Goal: Task Accomplishment & Management: Use online tool/utility

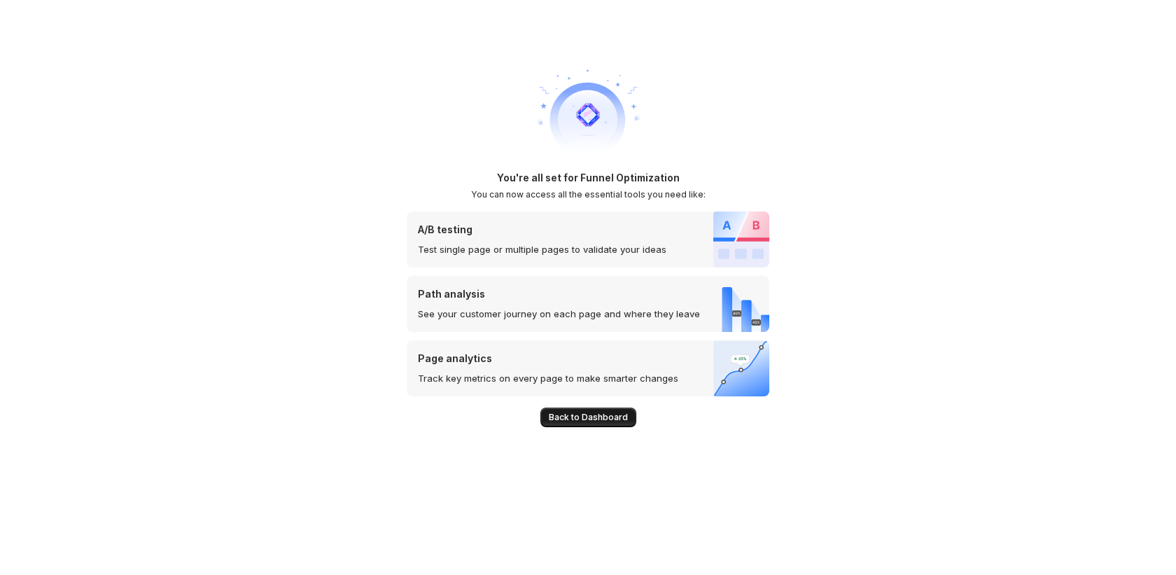
click at [577, 416] on span "Back to Dashboard" at bounding box center [588, 416] width 79 height 11
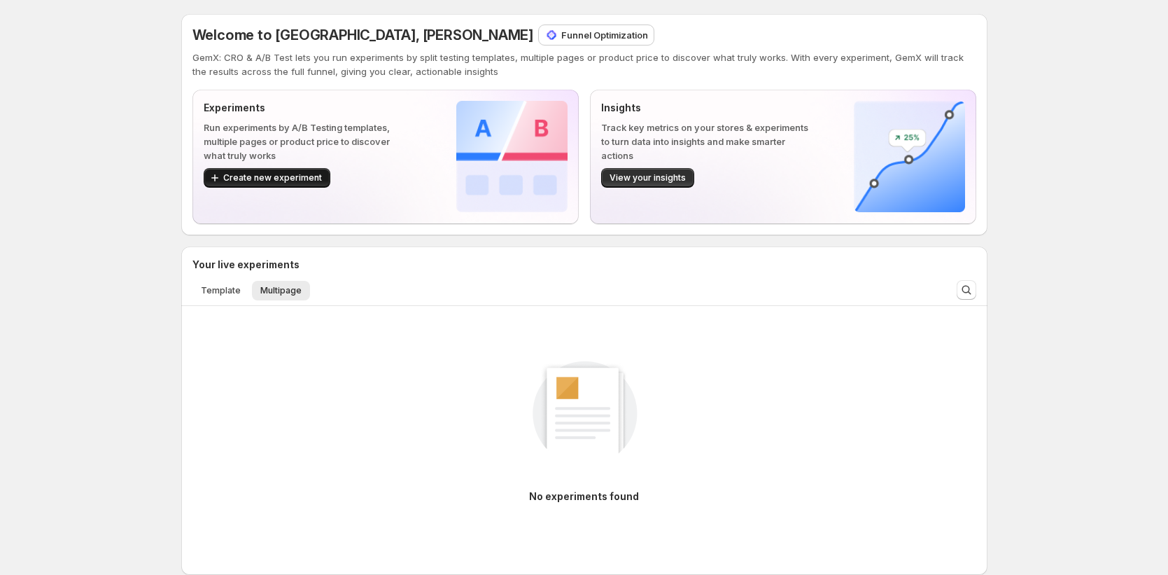
click at [311, 178] on span "Create new experiment" at bounding box center [272, 177] width 99 height 11
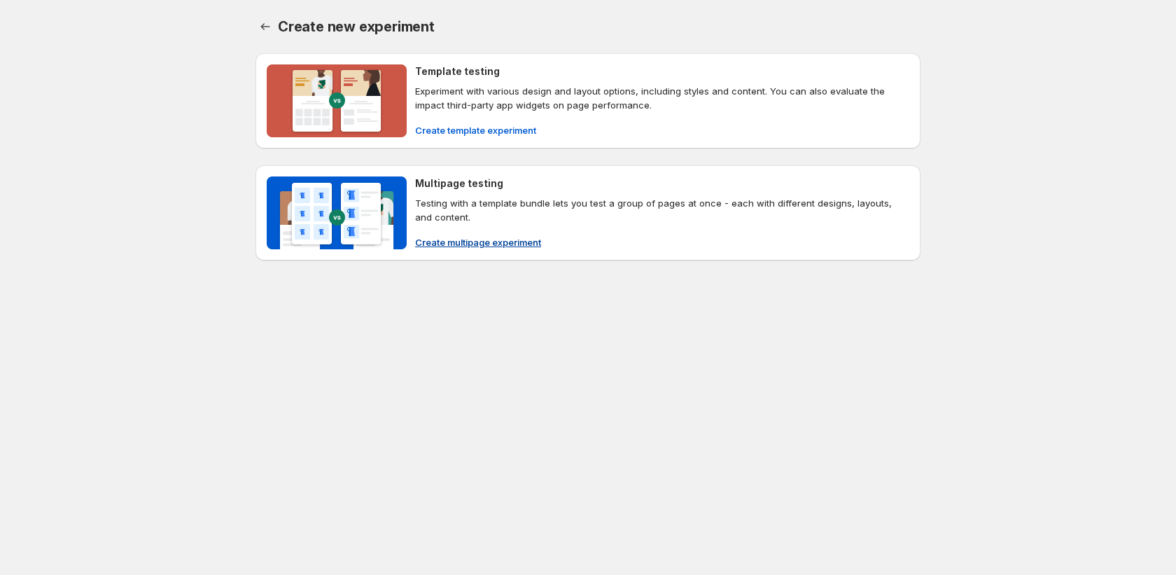
click at [475, 241] on span "Create multipage experiment" at bounding box center [478, 242] width 126 height 14
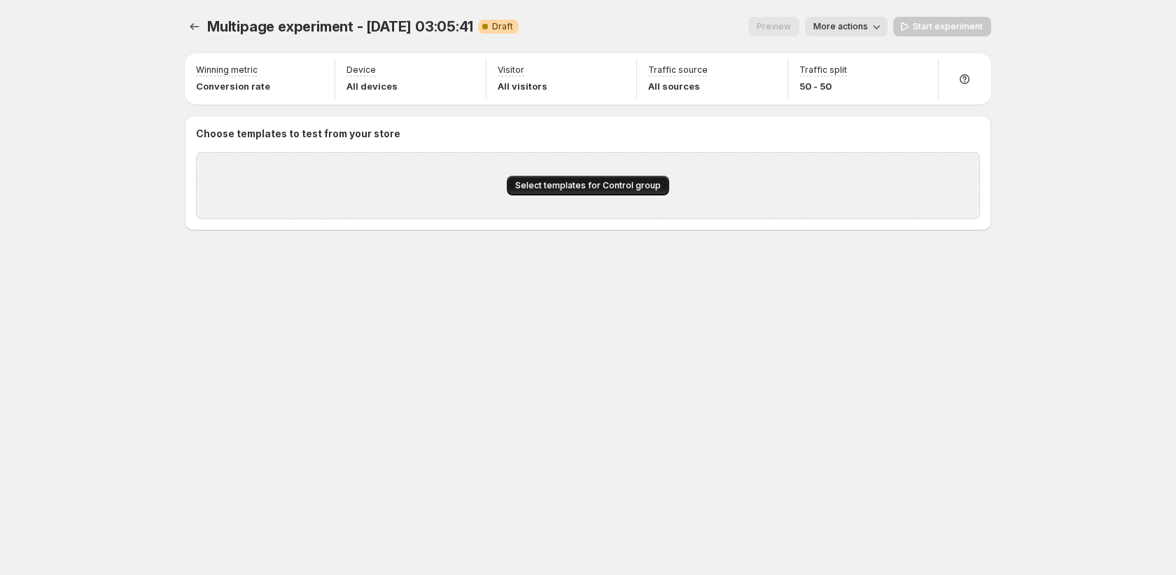
click at [565, 181] on span "Select templates for Control group" at bounding box center [588, 185] width 146 height 11
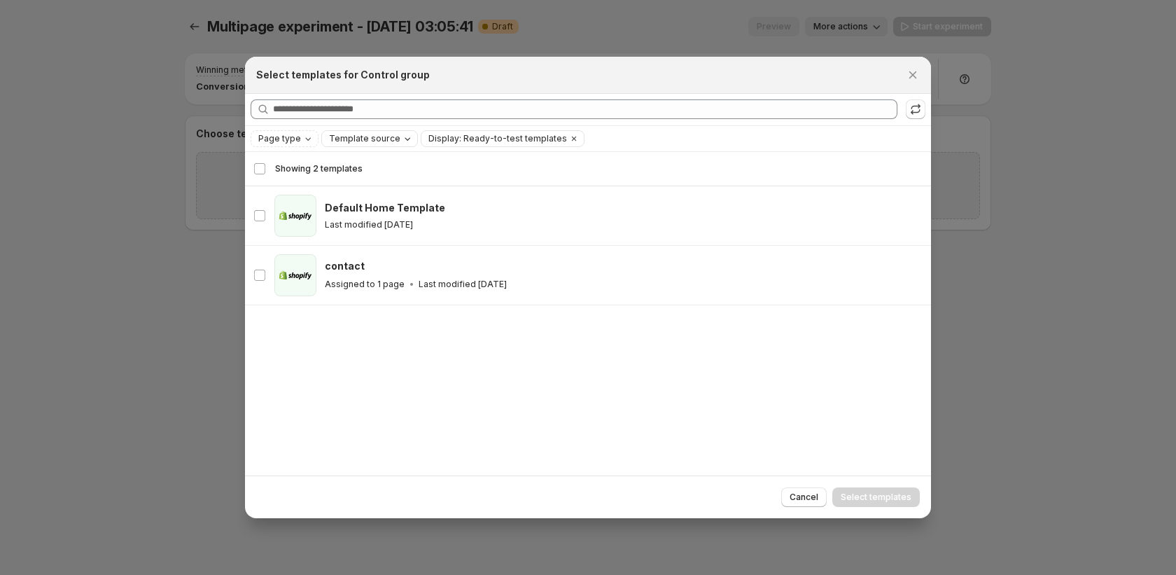
click at [379, 141] on span "Template source" at bounding box center [364, 138] width 71 height 11
click at [469, 148] on div "Page type Template source Display: Ready-to-test templates Clear all" at bounding box center [588, 138] width 686 height 25
click at [911, 107] on icon ":r15:" at bounding box center [915, 107] width 9 height 6
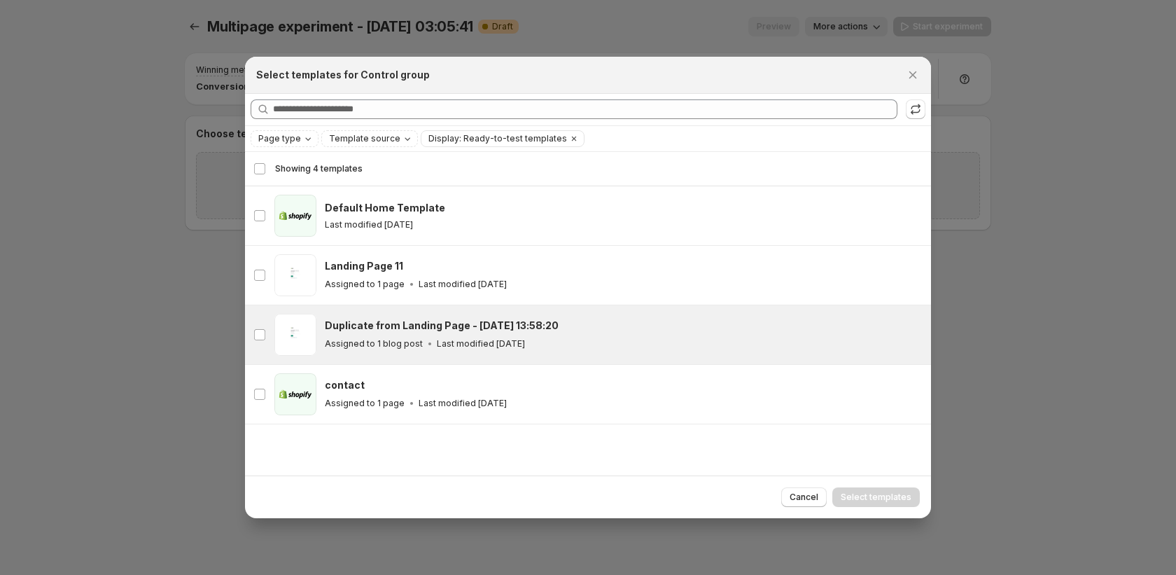
click at [439, 342] on p "Last modified 5 days ago" at bounding box center [481, 343] width 88 height 11
click at [896, 504] on button "Select templates" at bounding box center [875, 497] width 87 height 20
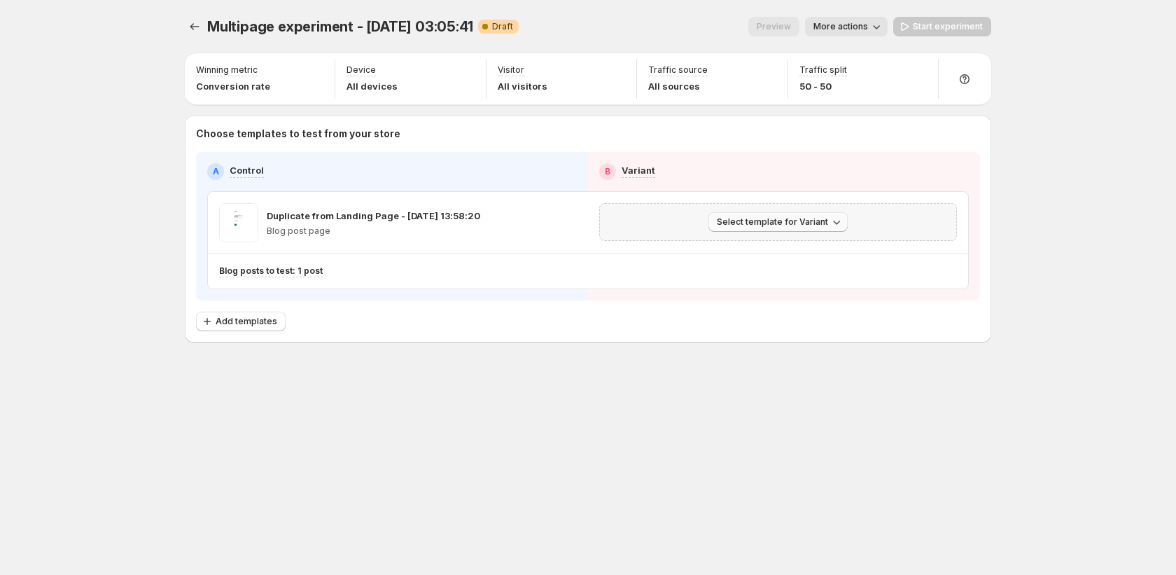
click at [726, 226] on span "Select template for Variant" at bounding box center [772, 221] width 111 height 11
click at [731, 272] on span "Create Variant based on Control" at bounding box center [780, 274] width 143 height 11
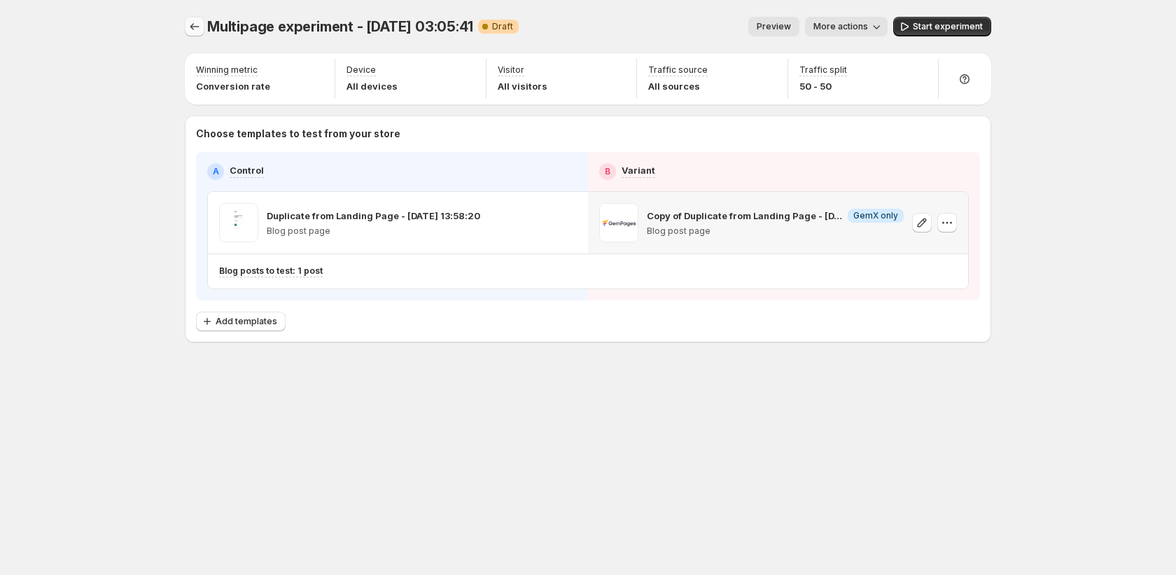
click at [195, 28] on icon "Experiments" at bounding box center [195, 27] width 14 height 14
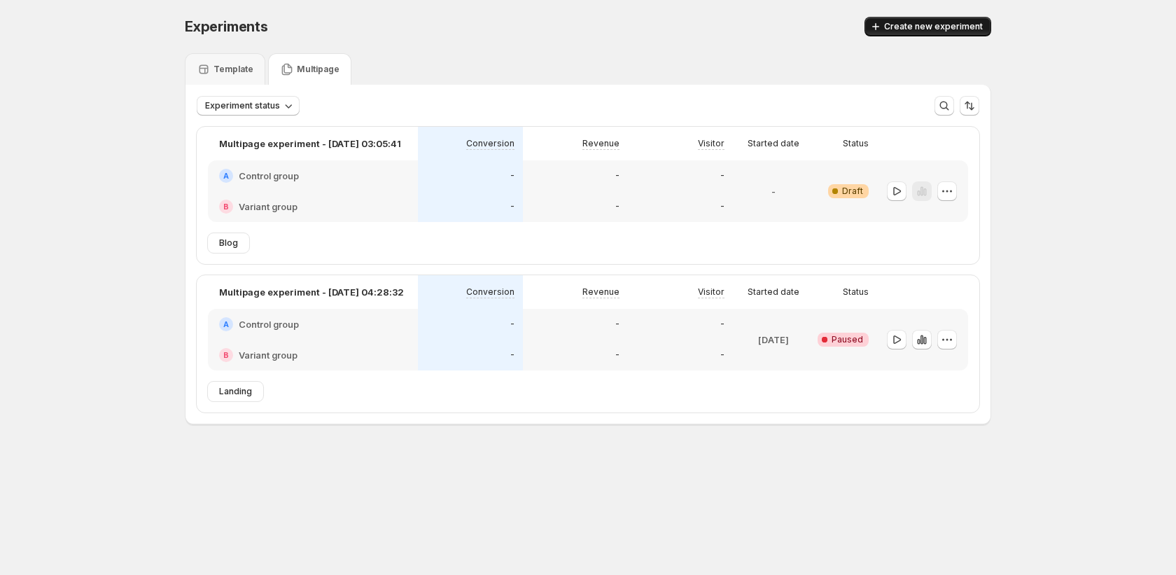
click at [961, 34] on button "Create new experiment" at bounding box center [927, 27] width 127 height 20
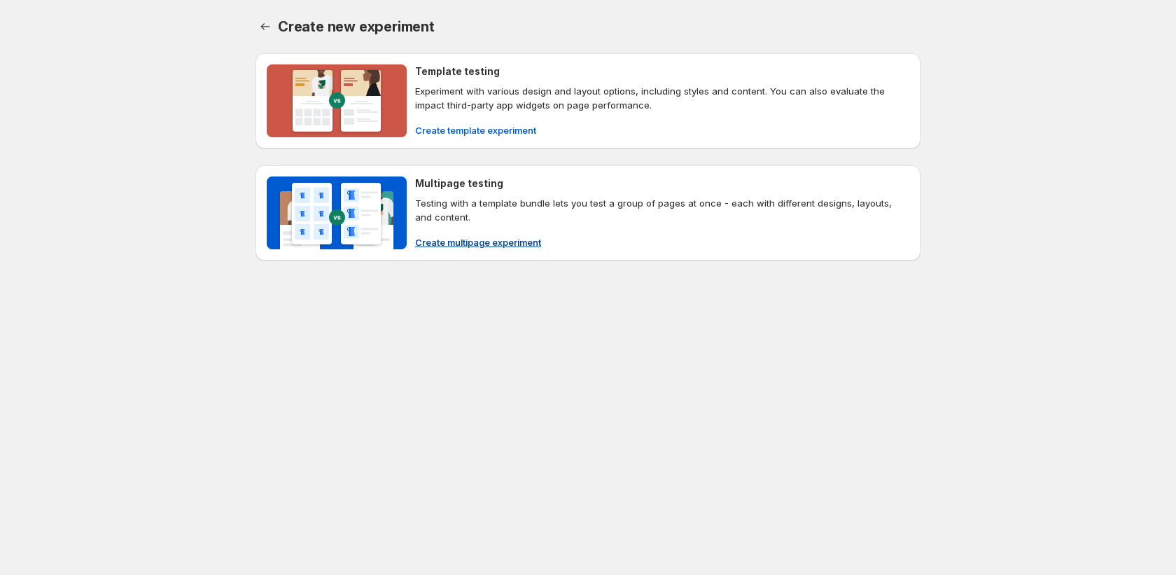
click at [477, 243] on span "Create multipage experiment" at bounding box center [478, 242] width 126 height 14
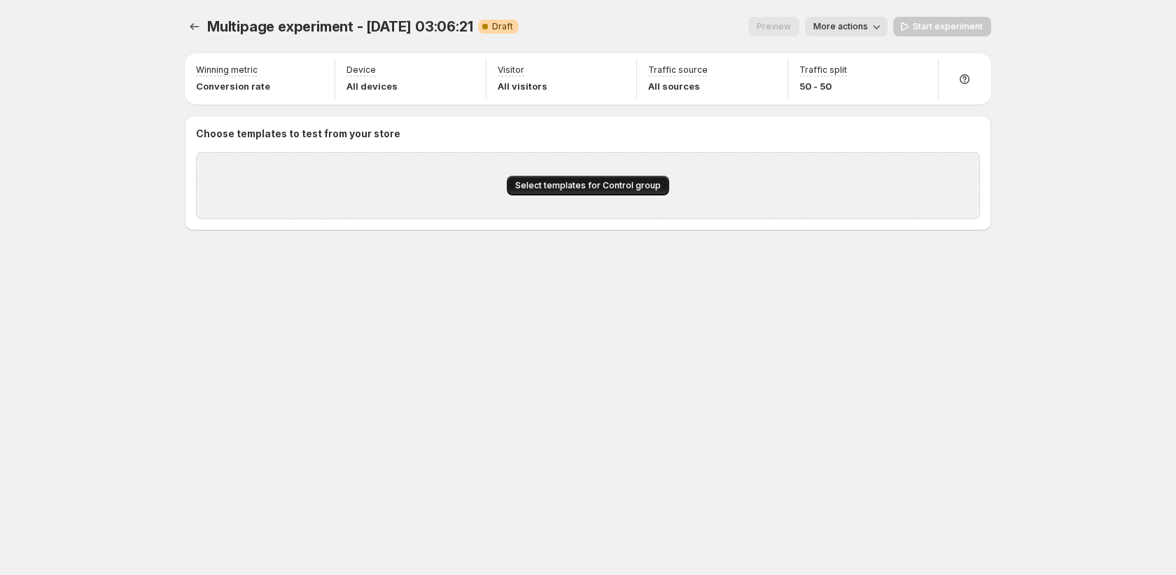
click at [631, 185] on span "Select templates for Control group" at bounding box center [588, 185] width 146 height 11
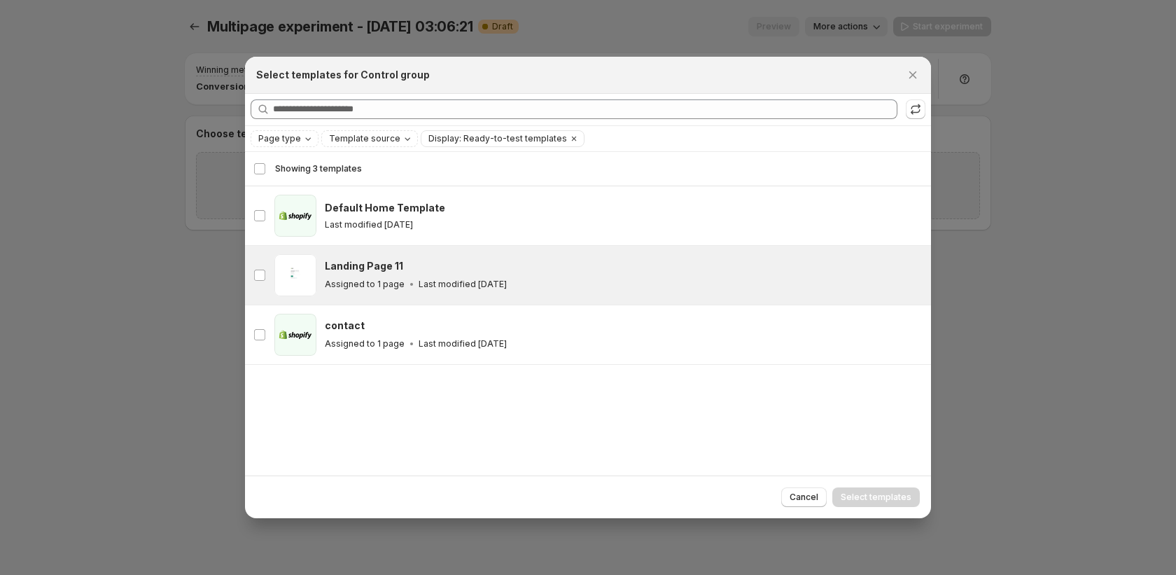
click at [518, 277] on div "Assigned to 1 page Last modified 5 days ago" at bounding box center [621, 284] width 593 height 14
click at [868, 502] on button "Select templates" at bounding box center [875, 497] width 87 height 20
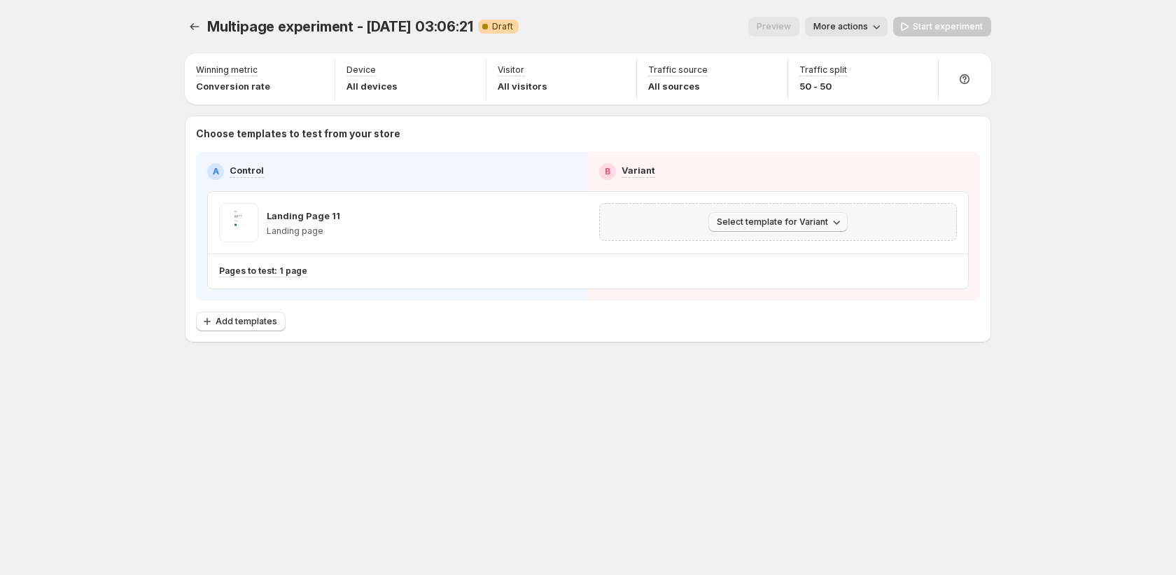
click at [760, 216] on span "Select template for Variant" at bounding box center [772, 221] width 111 height 11
click at [754, 274] on span "Create Variant based on Control" at bounding box center [780, 274] width 143 height 11
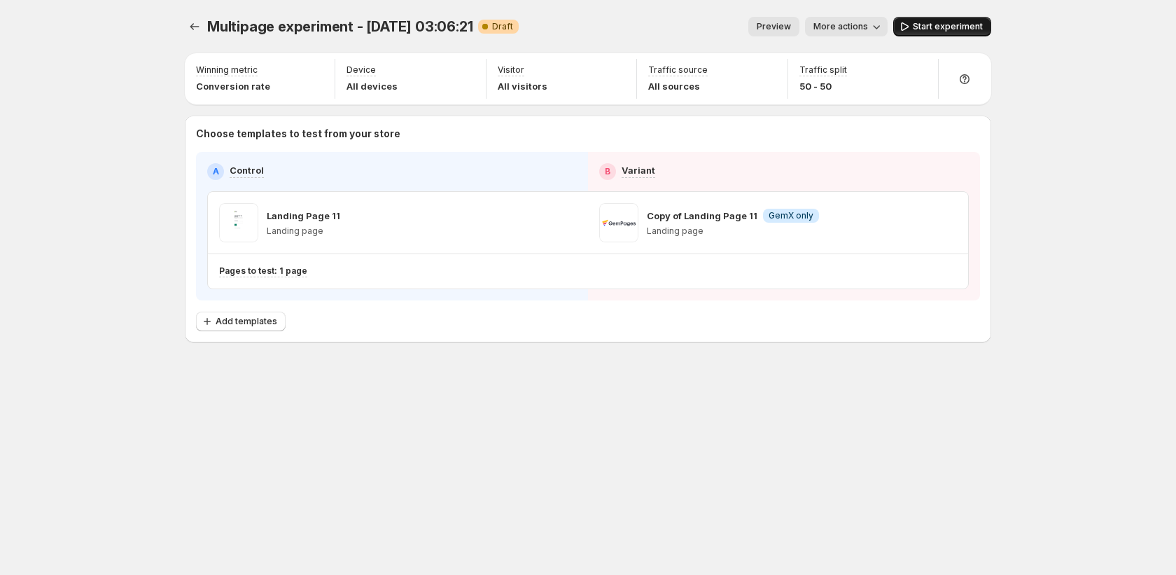
click at [927, 24] on span "Start experiment" at bounding box center [948, 26] width 70 height 11
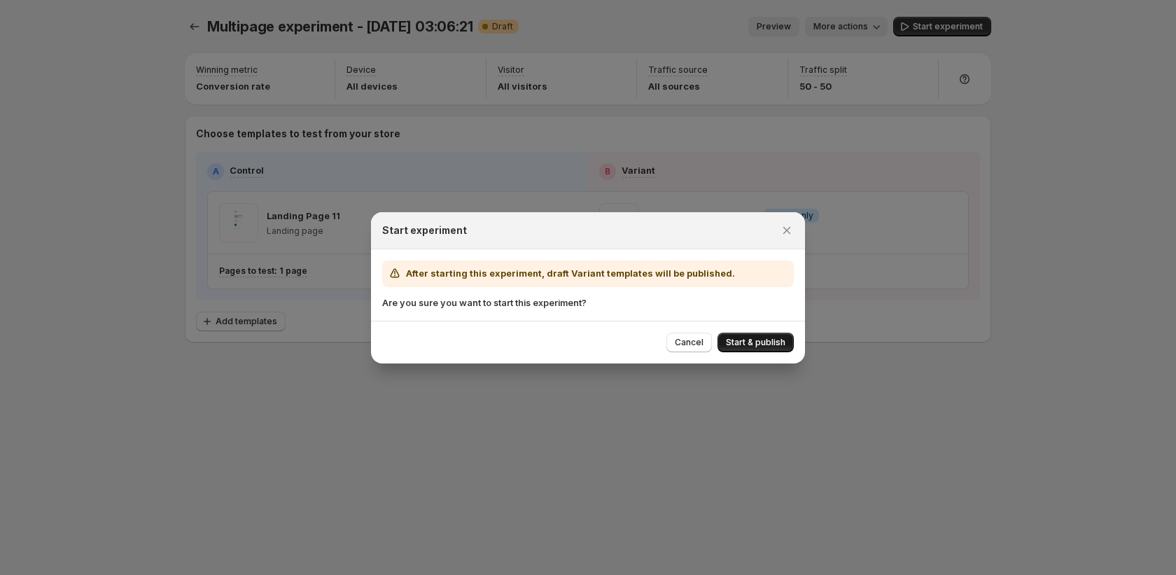
click at [780, 341] on span "Start & publish" at bounding box center [755, 342] width 59 height 11
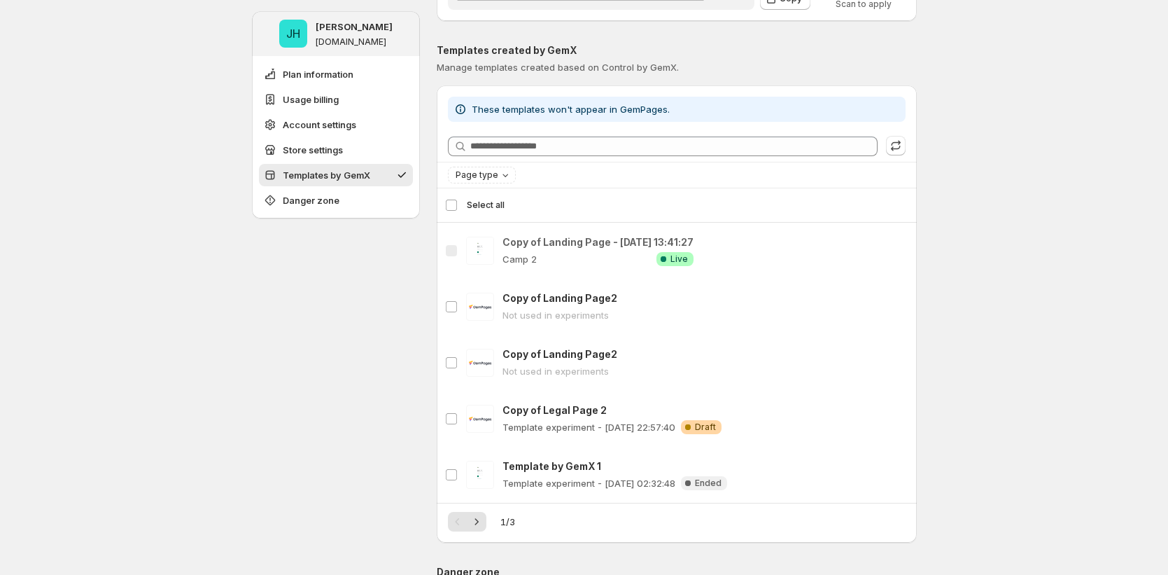
scroll to position [1224, 0]
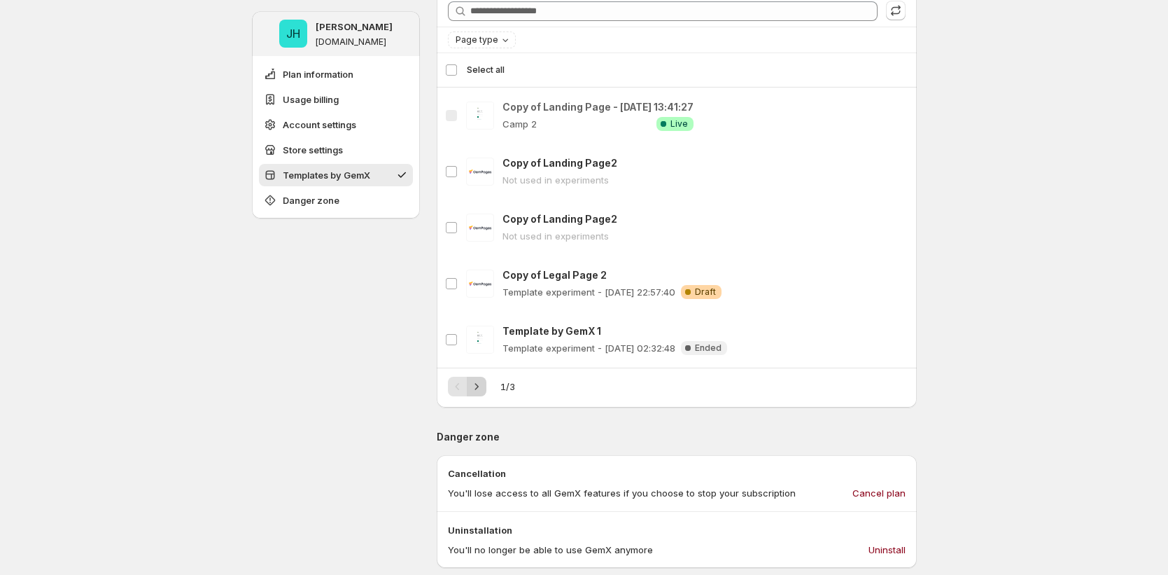
click at [477, 386] on icon "Next" at bounding box center [477, 386] width 14 height 14
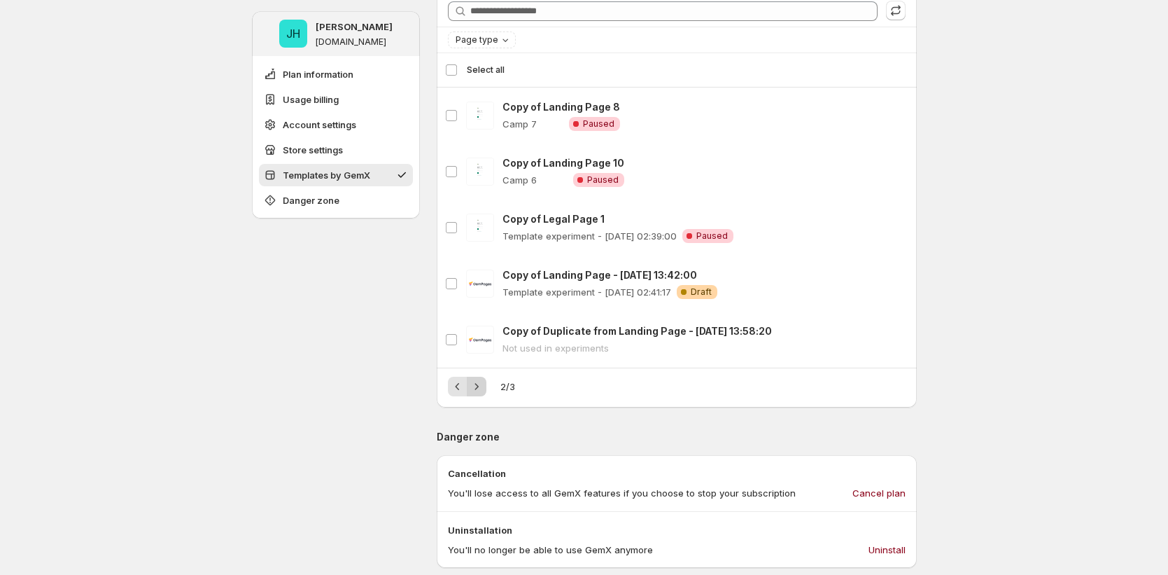
click at [477, 386] on icon "Next" at bounding box center [477, 386] width 14 height 14
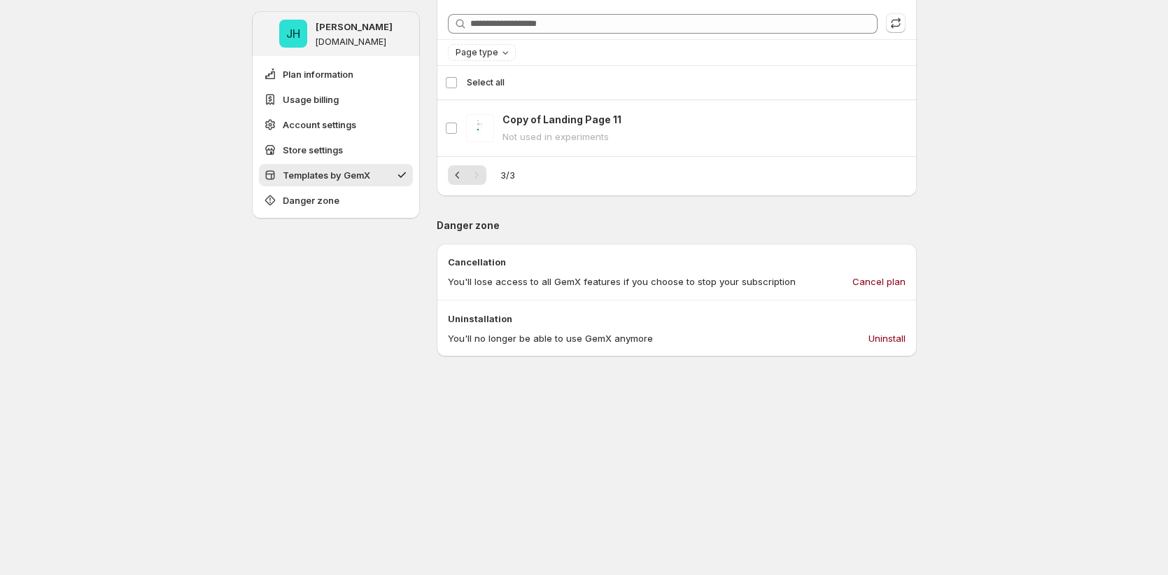
scroll to position [1209, 0]
click at [459, 180] on icon "Previous" at bounding box center [457, 177] width 4 height 7
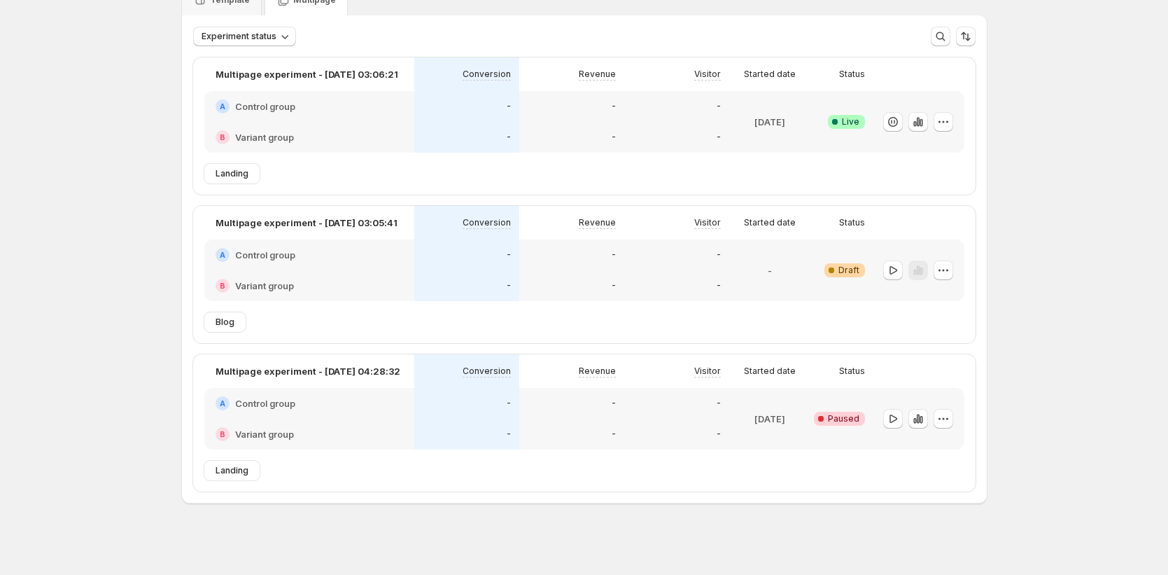
scroll to position [73, 0]
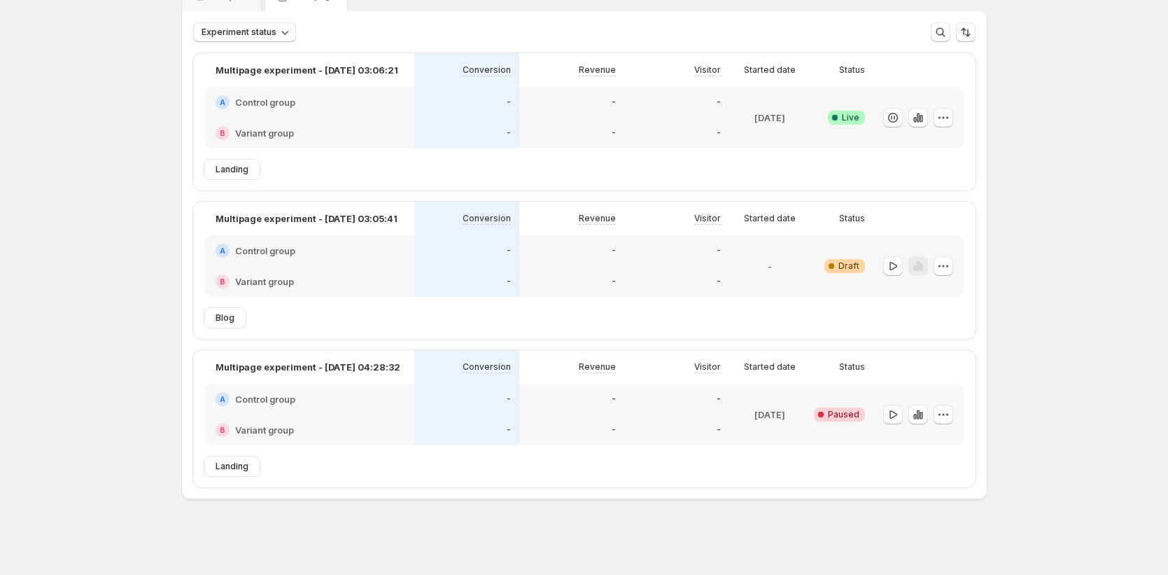
click at [348, 414] on div "B Variant group" at bounding box center [309, 429] width 210 height 31
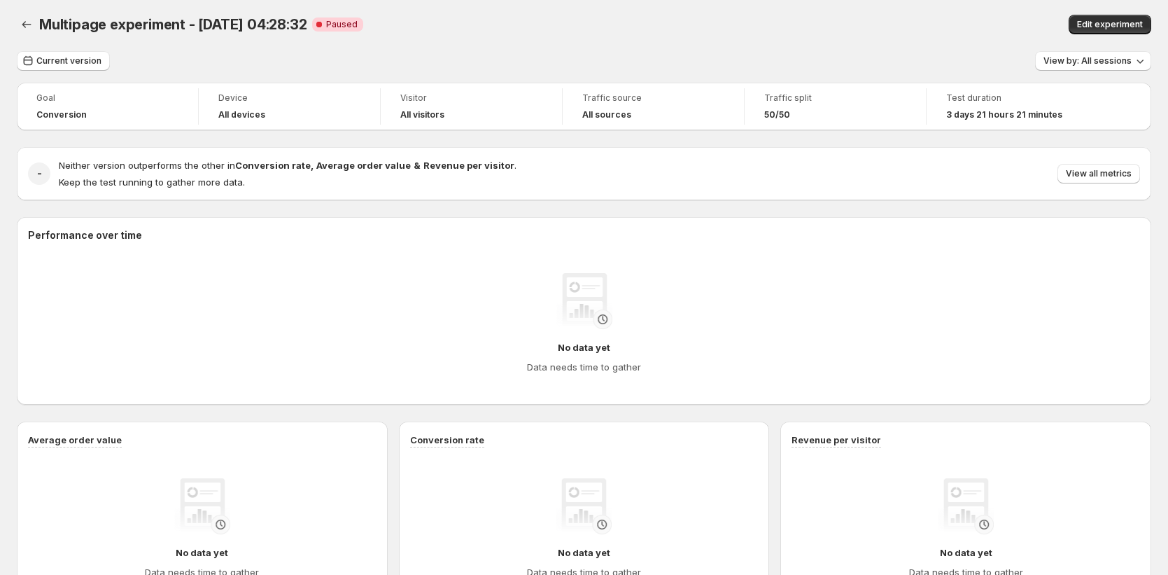
scroll to position [3, 0]
click at [1126, 21] on span "Edit experiment" at bounding box center [1110, 23] width 66 height 11
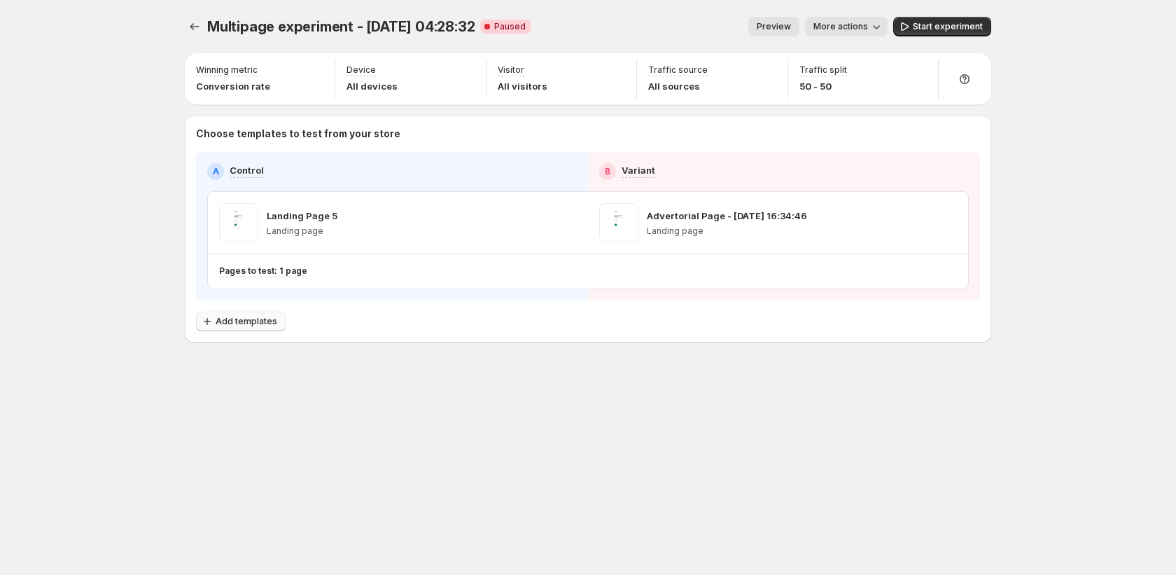
click at [262, 323] on span "Add templates" at bounding box center [247, 321] width 62 height 11
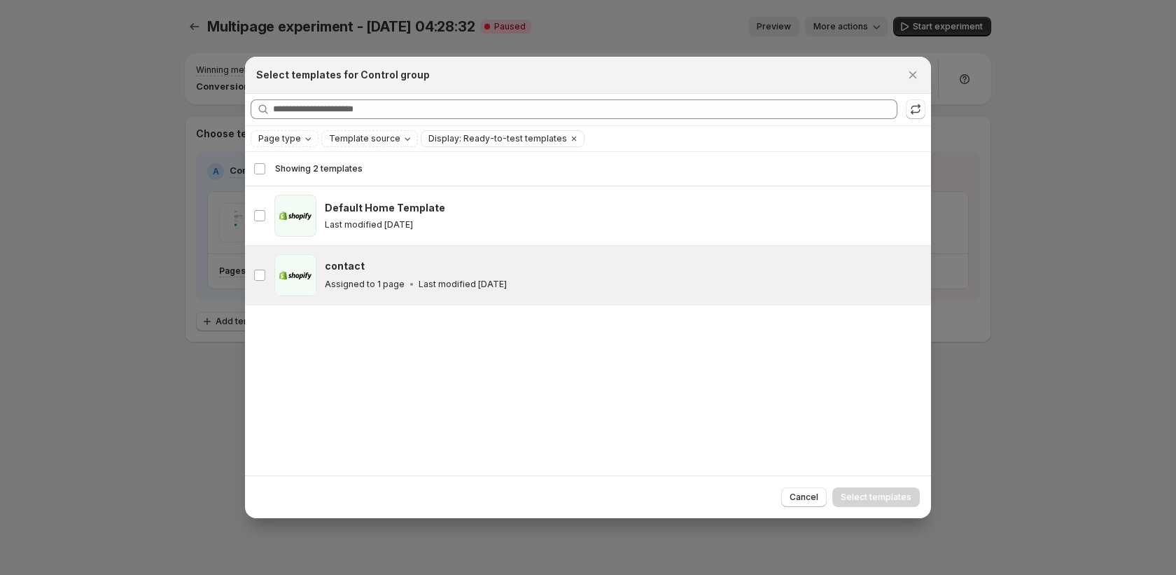
click at [403, 271] on div "contact" at bounding box center [621, 266] width 593 height 14
click at [893, 493] on span "Select templates" at bounding box center [875, 496] width 71 height 11
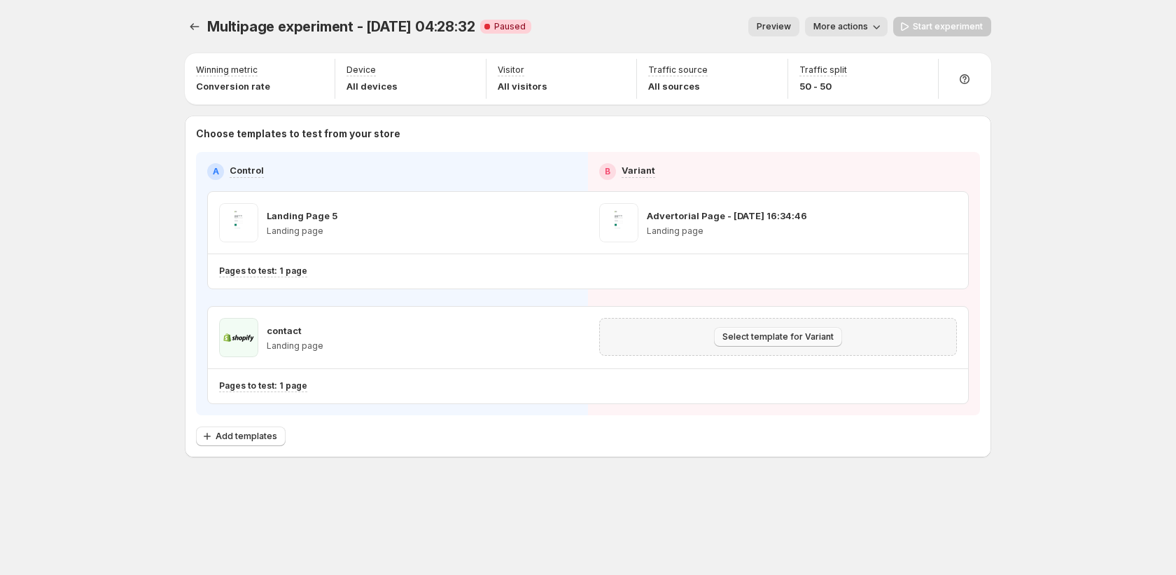
click at [791, 331] on span "Select template for Variant" at bounding box center [777, 336] width 111 height 11
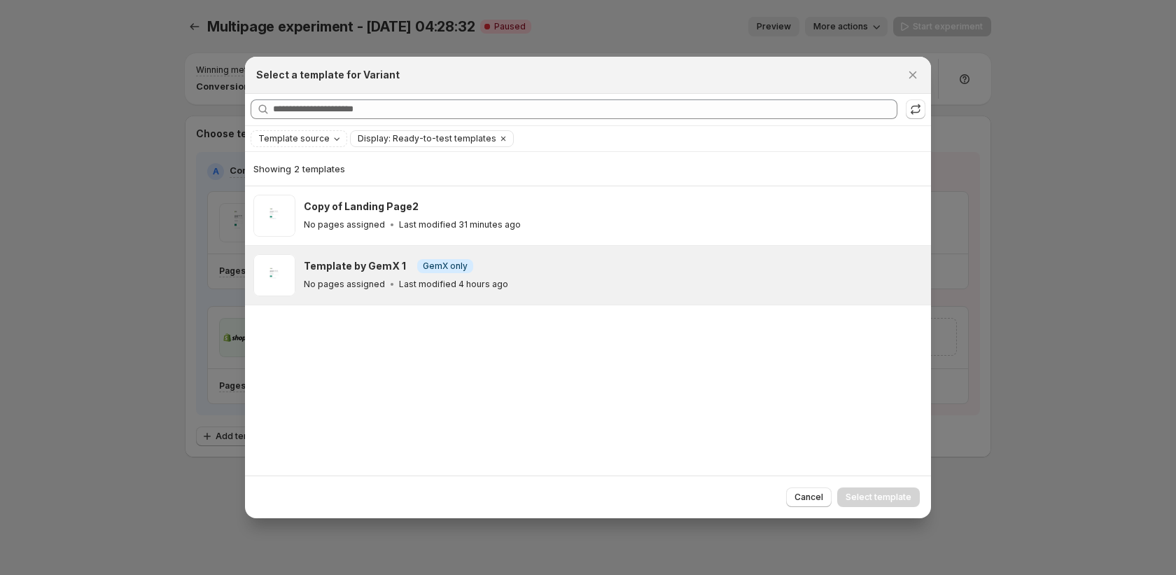
click at [731, 283] on div "No pages assigned Last modified 4 hours ago" at bounding box center [611, 284] width 614 height 14
click at [861, 501] on span "Select template" at bounding box center [878, 496] width 66 height 11
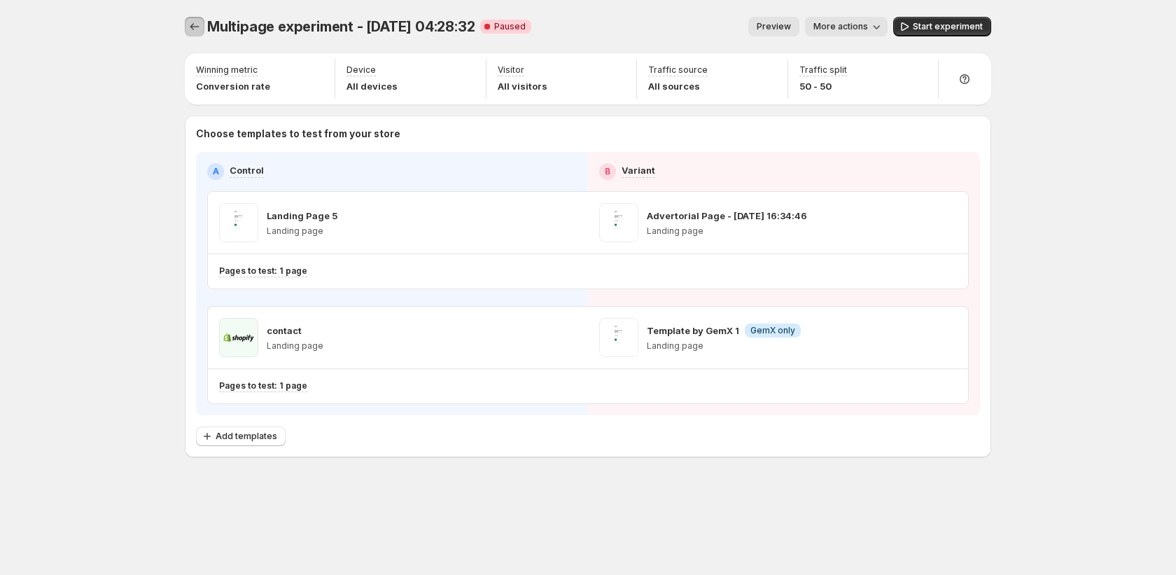
click at [199, 31] on icon "Experiments" at bounding box center [195, 27] width 14 height 14
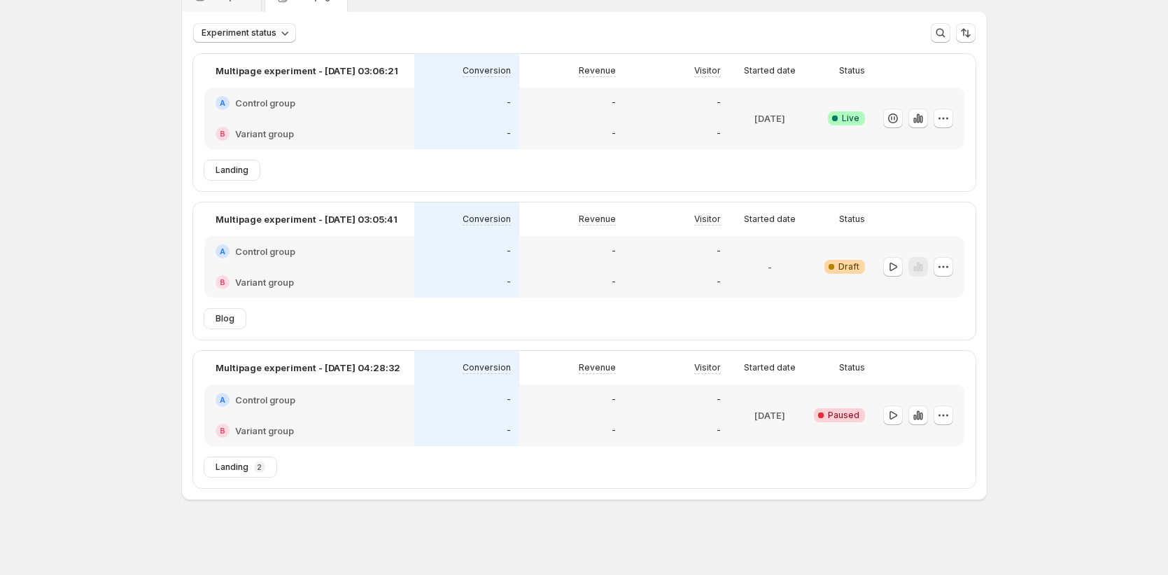
scroll to position [73, 0]
drag, startPoint x: 213, startPoint y: 463, endPoint x: 297, endPoint y: 468, distance: 84.1
click at [297, 468] on div "Landing 2" at bounding box center [589, 466] width 771 height 20
click at [318, 470] on div "Landing 2" at bounding box center [589, 466] width 771 height 20
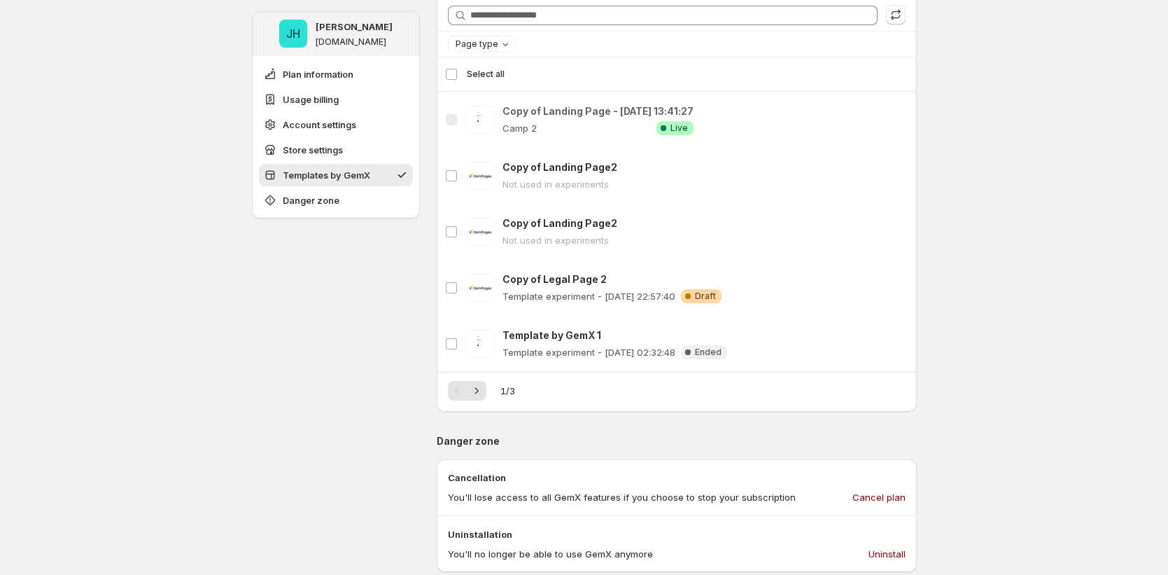
scroll to position [1219, 0]
click at [491, 388] on div "1 / 3" at bounding box center [677, 391] width 458 height 20
click at [480, 392] on icon "Next" at bounding box center [477, 391] width 14 height 14
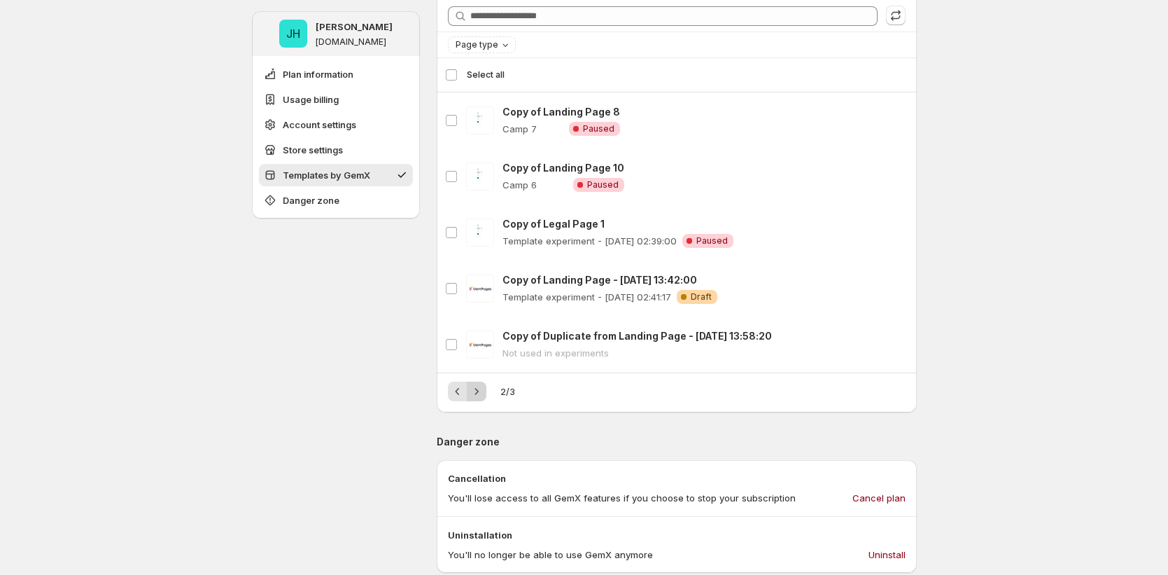
click at [480, 392] on icon "Next" at bounding box center [477, 391] width 14 height 14
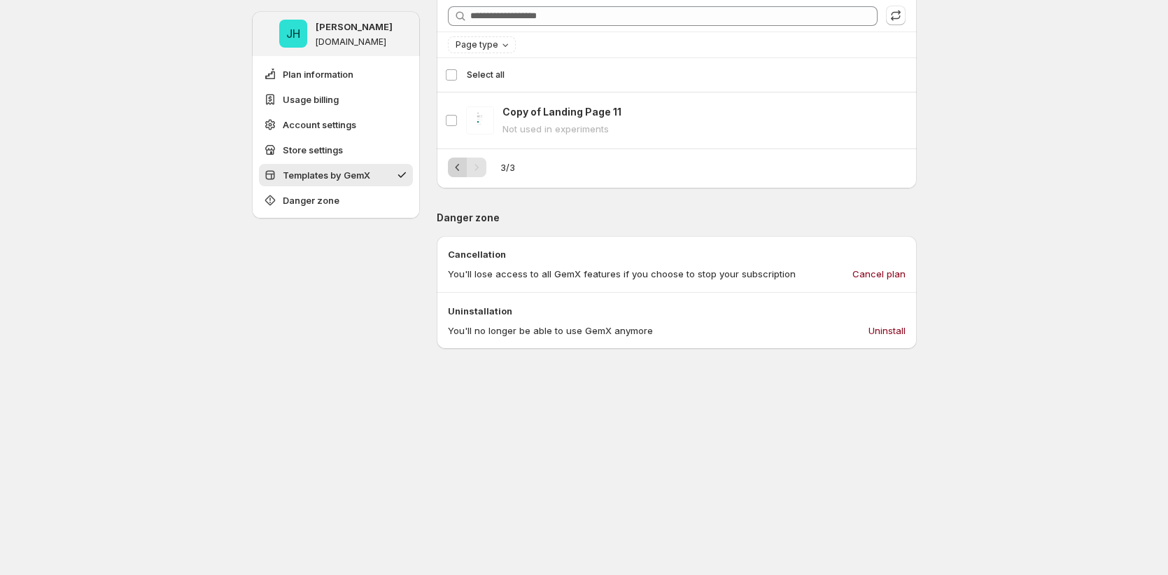
click at [457, 162] on icon "Previous" at bounding box center [458, 167] width 14 height 14
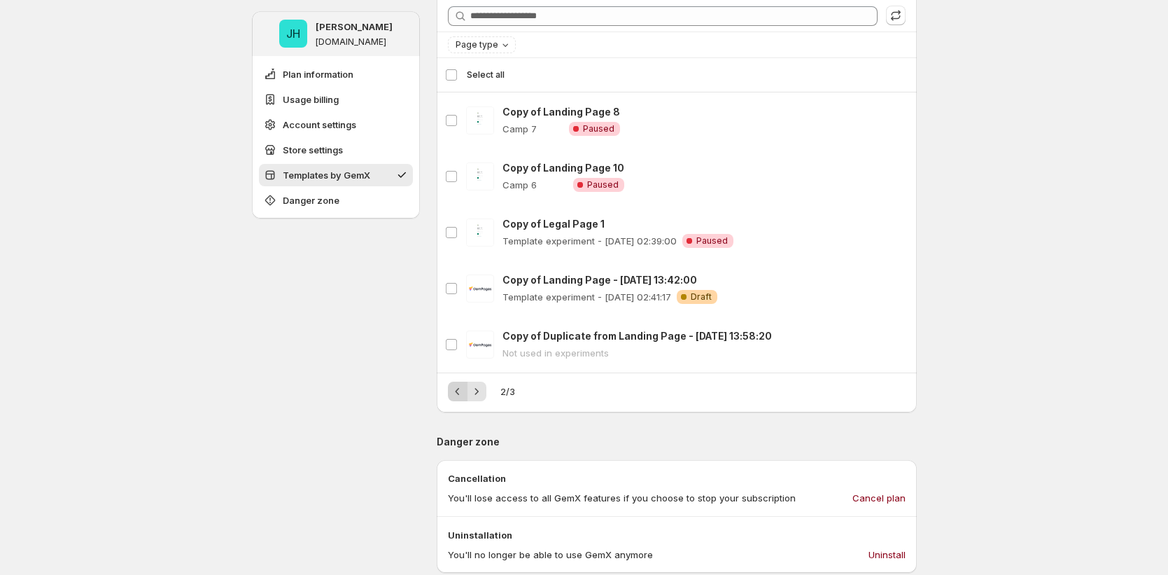
click at [465, 393] on icon "Previous" at bounding box center [458, 391] width 14 height 14
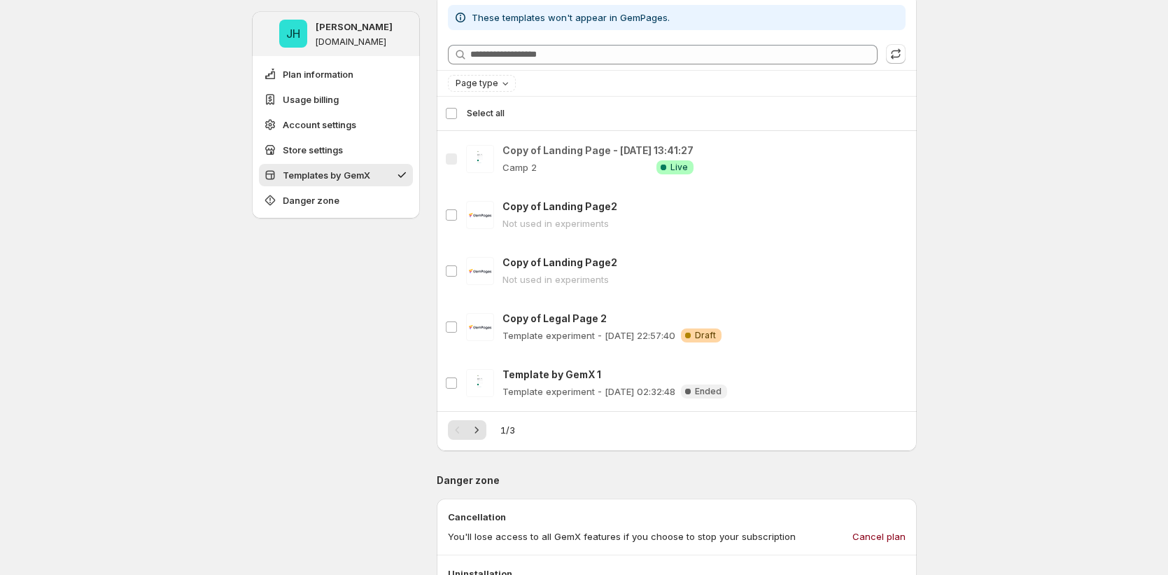
scroll to position [1182, 0]
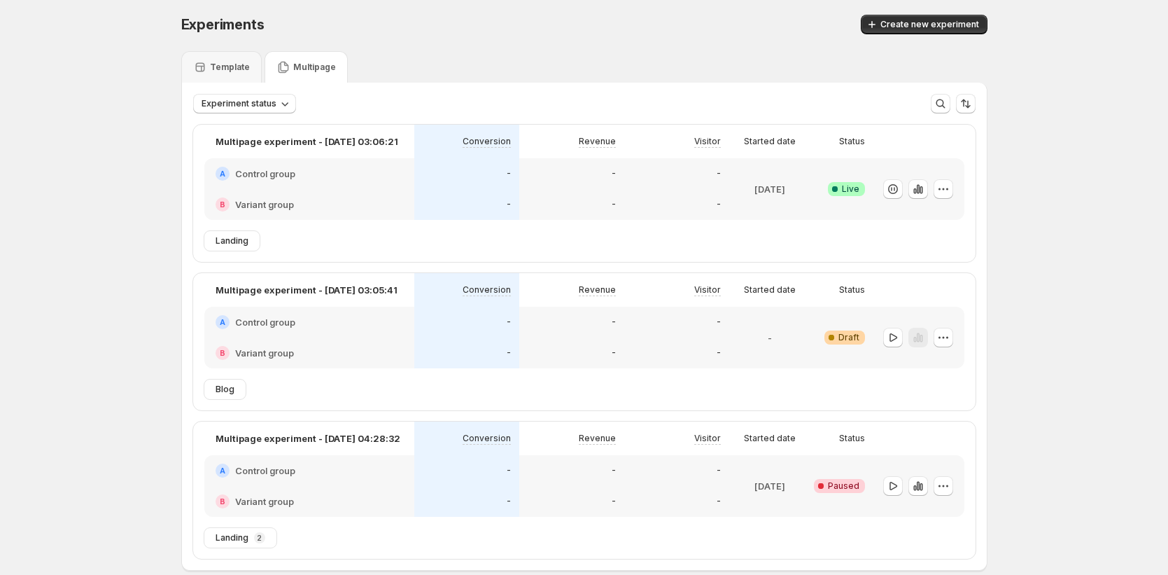
scroll to position [3, 0]
click at [316, 70] on p "Multipage" at bounding box center [314, 66] width 43 height 11
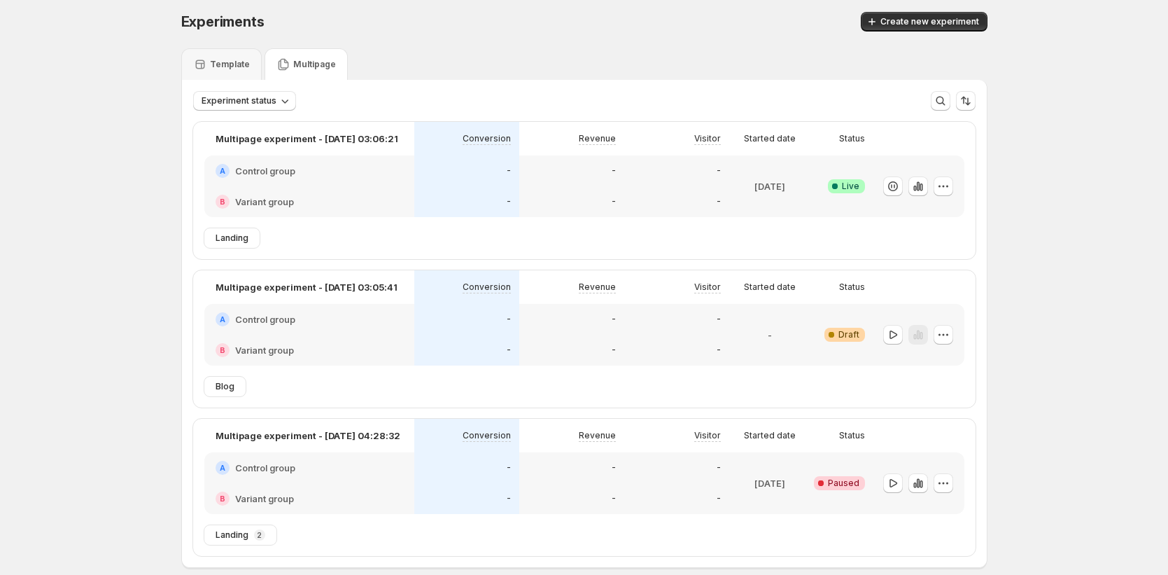
scroll to position [6, 0]
click at [369, 222] on div "Multipage experiment - Sep 16, 03:06:21 Conversion Revenue Visitor Started date…" at bounding box center [584, 174] width 782 height 106
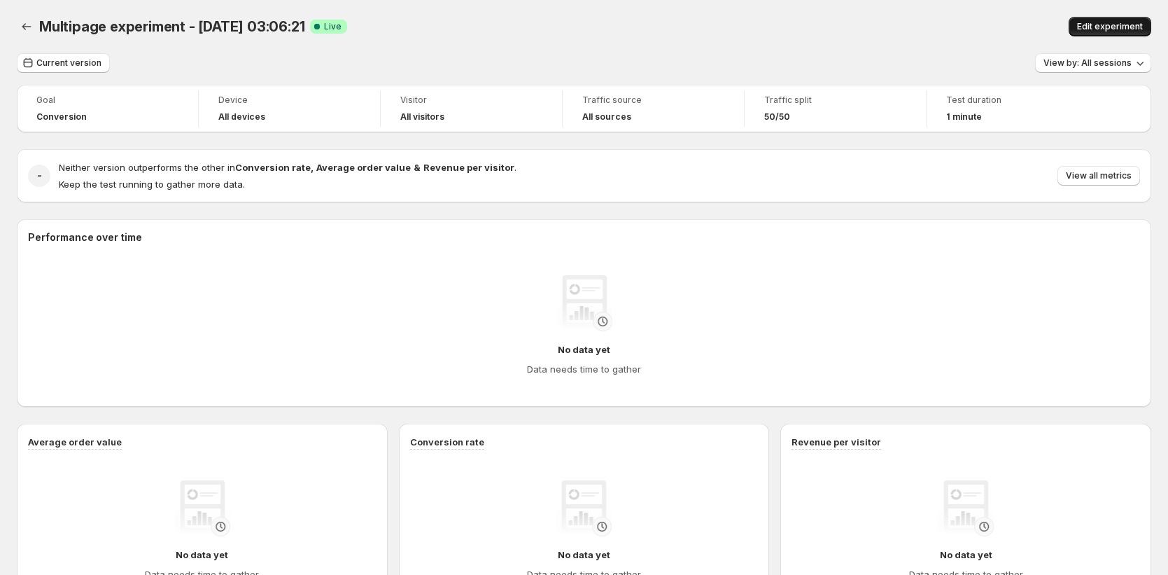
click at [1110, 27] on span "Edit experiment" at bounding box center [1110, 26] width 66 height 11
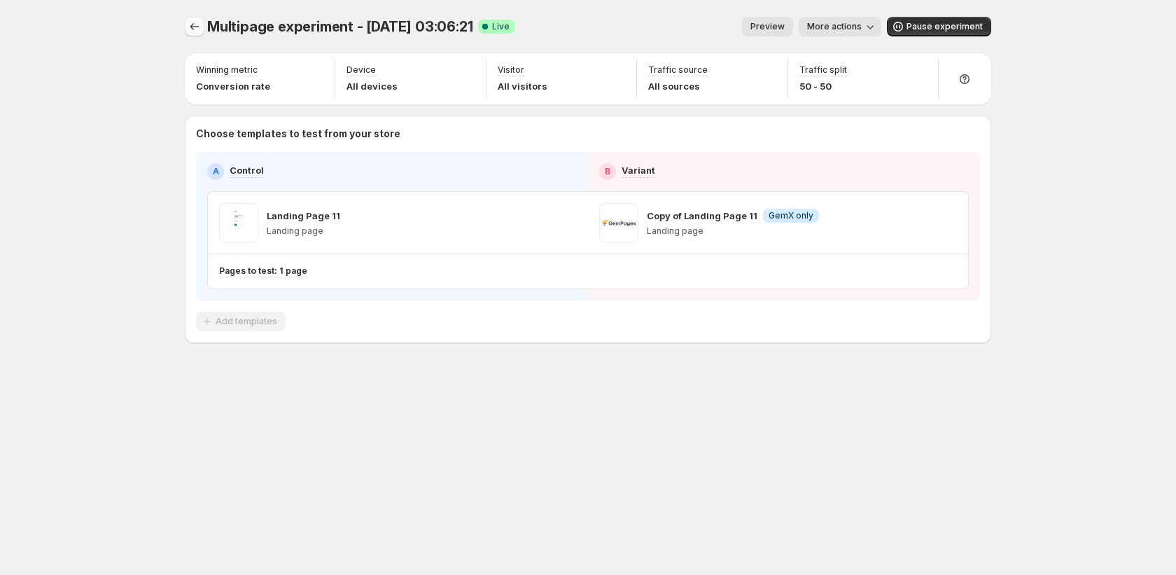
click at [190, 29] on icon "Experiments" at bounding box center [195, 27] width 14 height 14
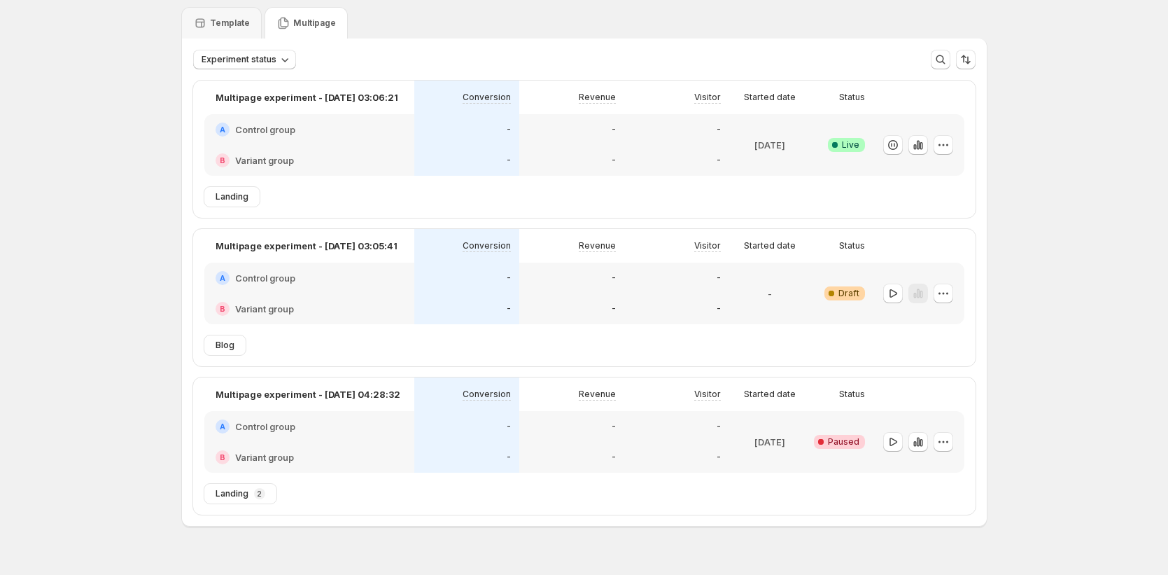
scroll to position [73, 0]
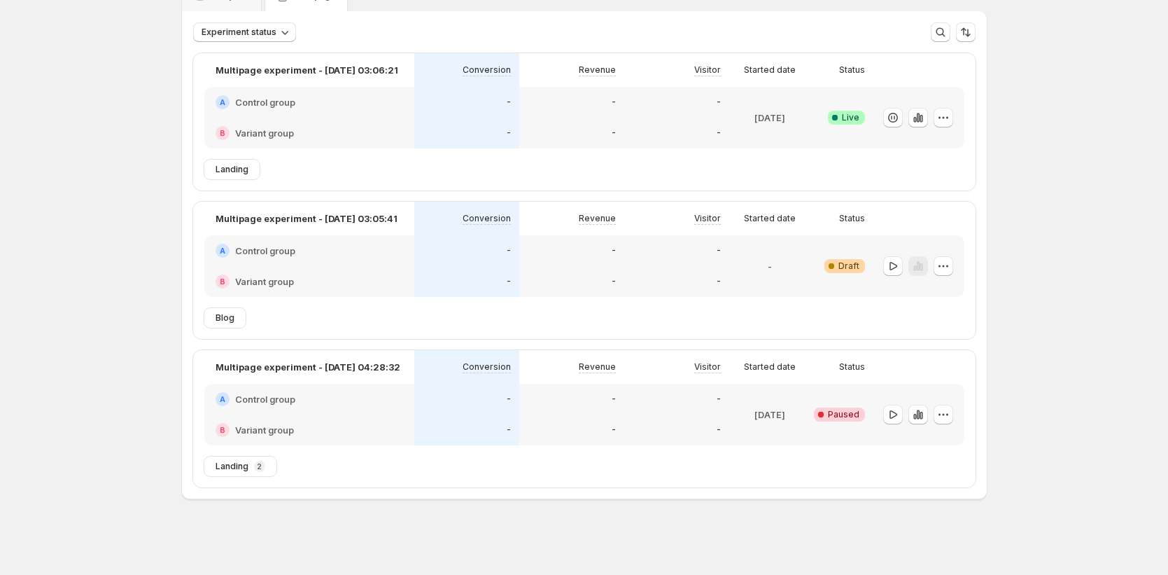
click at [385, 272] on div "B Variant group" at bounding box center [309, 281] width 210 height 31
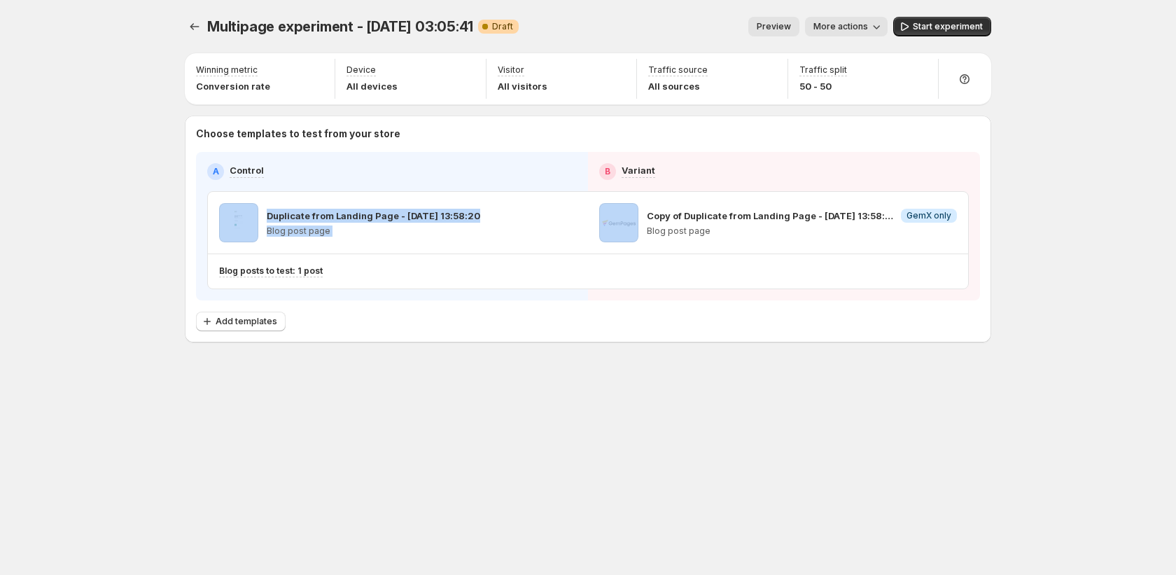
drag, startPoint x: 647, startPoint y: 217, endPoint x: 948, endPoint y: 177, distance: 303.6
click at [948, 177] on div "A Control B Variant Duplicate from Landing Page - Sep 11, 13:58:20 Blog post pa…" at bounding box center [587, 226] width 761 height 126
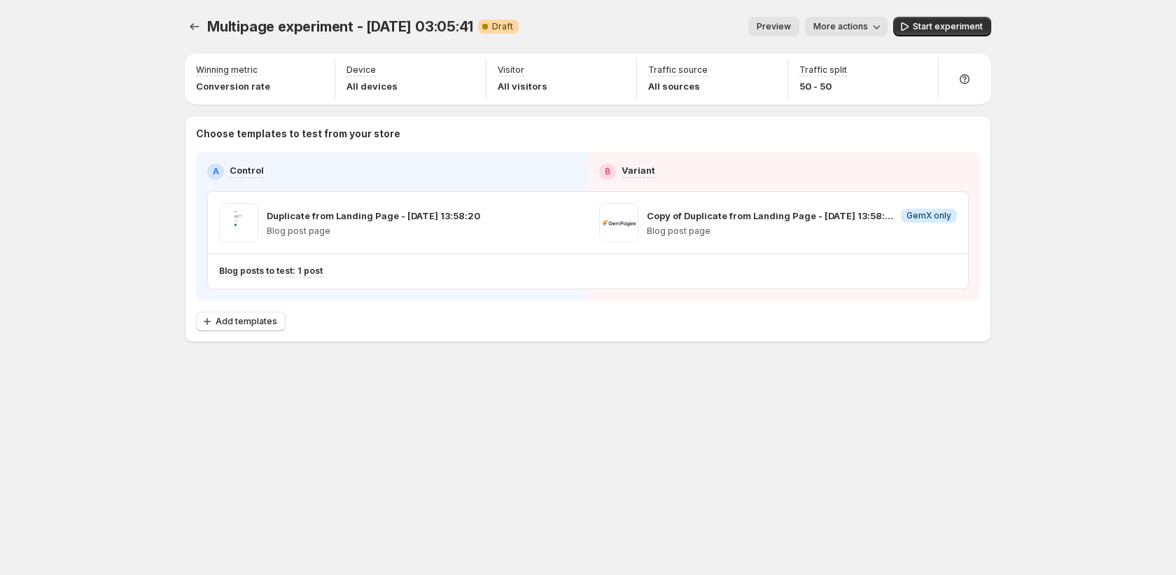
click at [1057, 346] on div "Multipage experiment - Sep 16, 03:05:41. This page is ready Multipage experimen…" at bounding box center [588, 287] width 1176 height 575
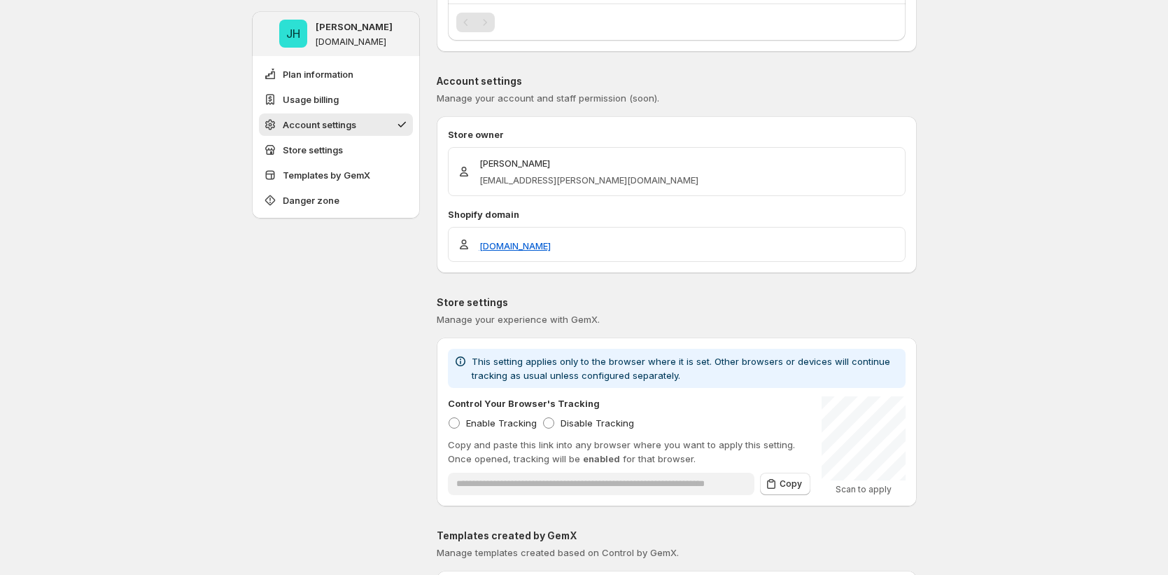
scroll to position [864, 0]
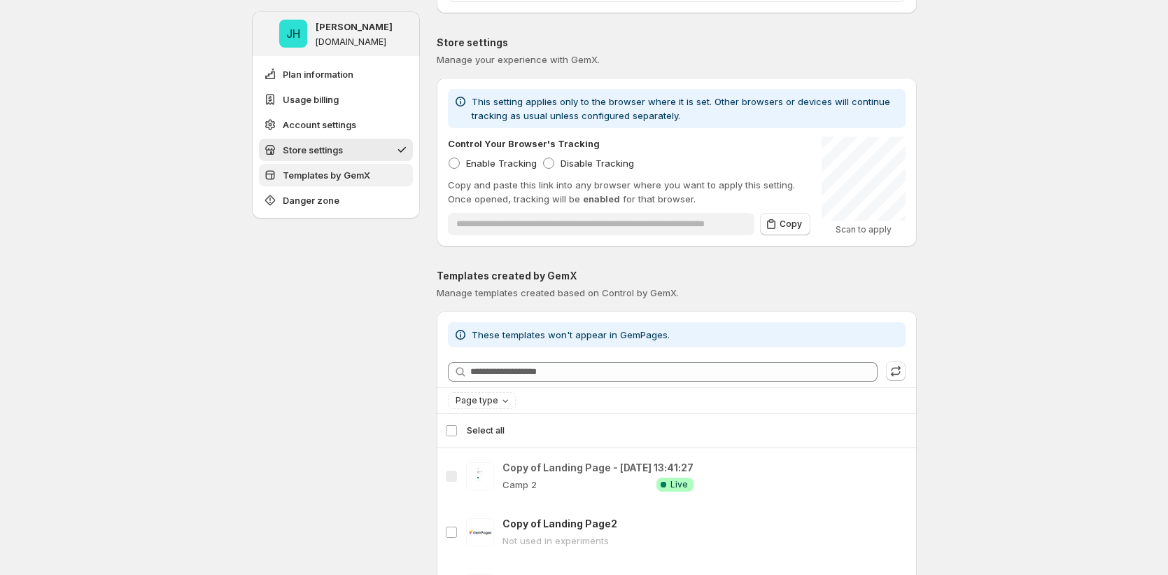
click at [365, 171] on span "Templates by GemX" at bounding box center [326, 175] width 87 height 14
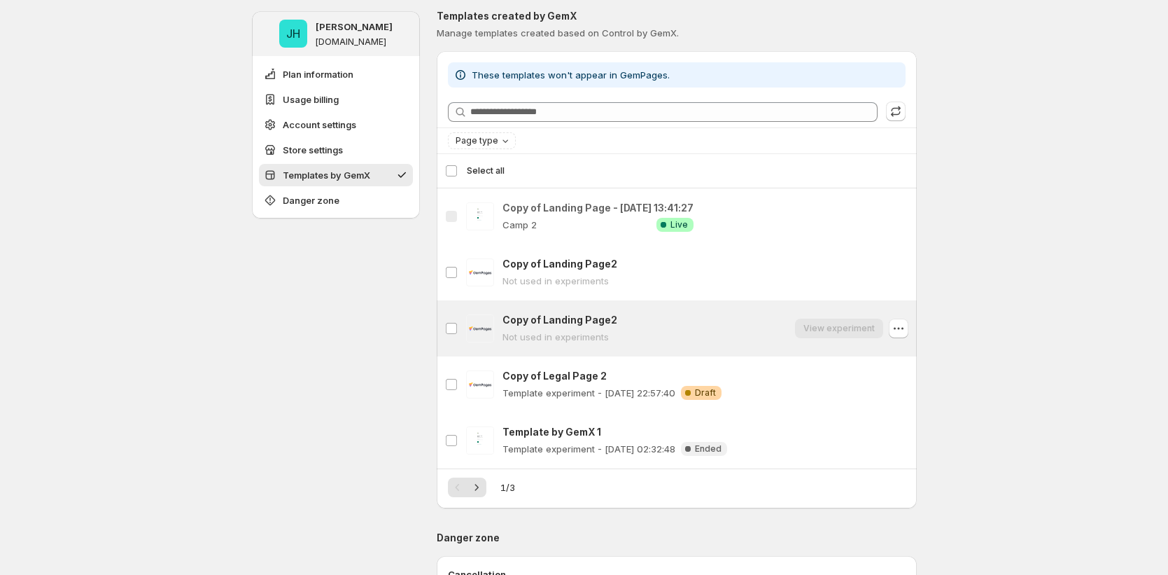
scroll to position [1150, 0]
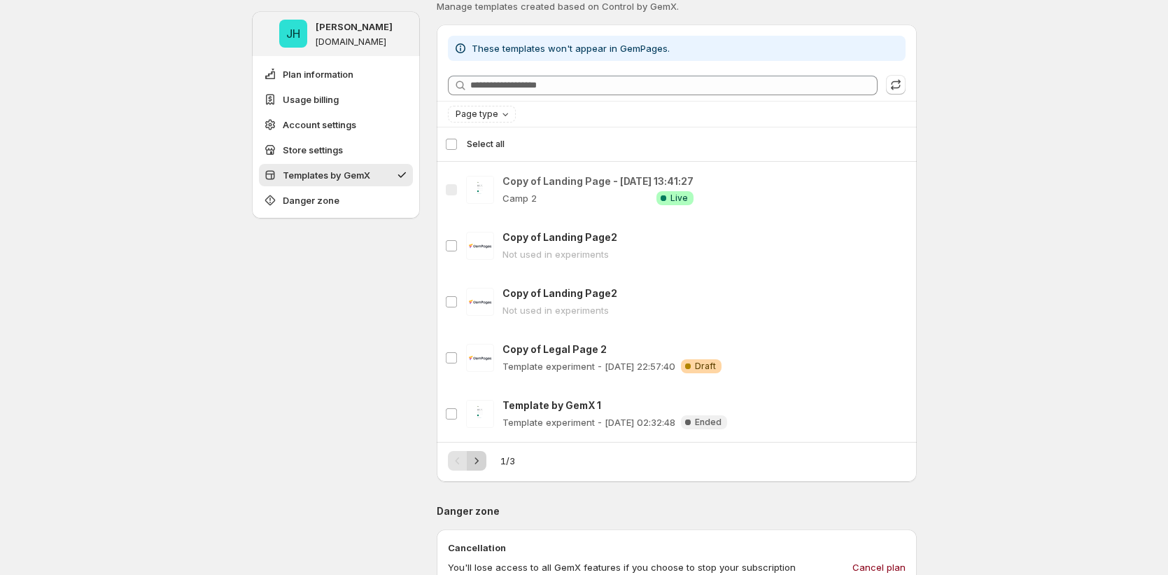
click at [479, 461] on icon "Next" at bounding box center [477, 460] width 14 height 14
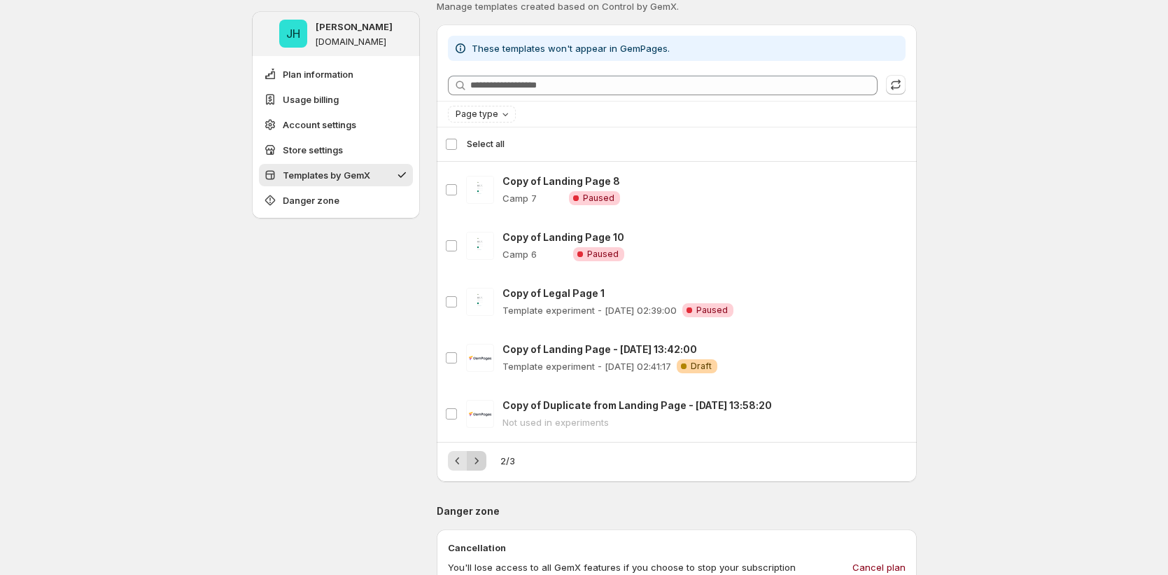
click at [479, 461] on icon "Next" at bounding box center [477, 460] width 14 height 14
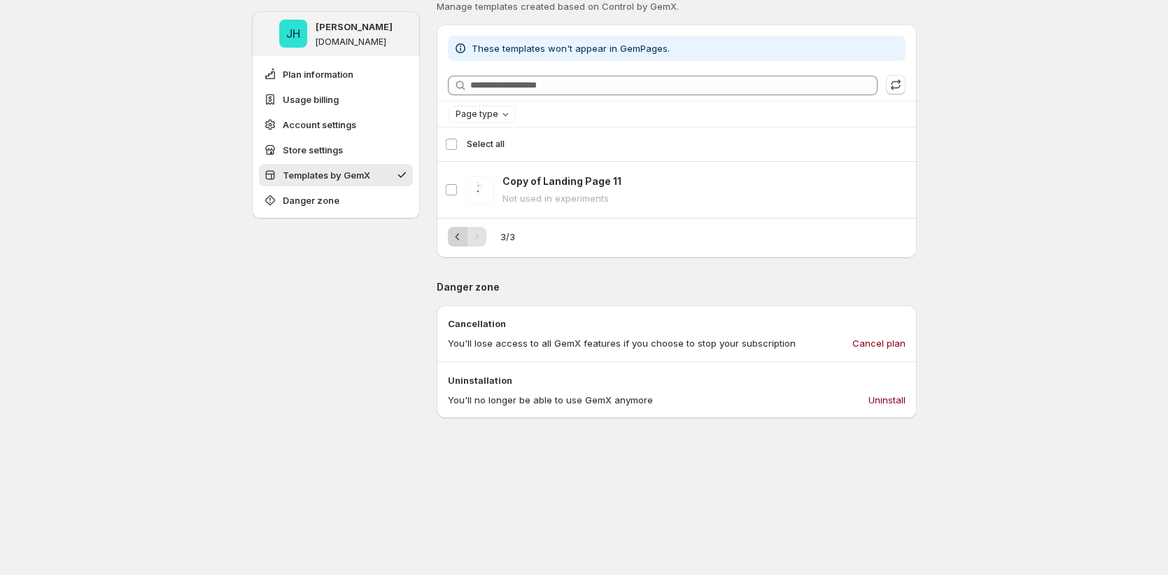
click at [461, 232] on icon "Previous" at bounding box center [458, 237] width 14 height 14
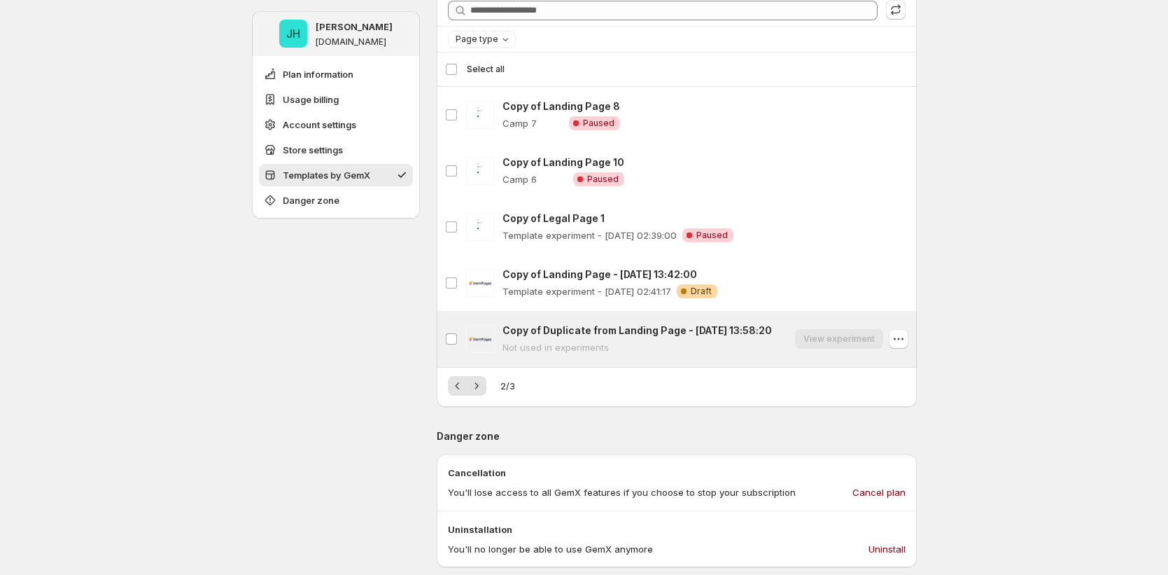
scroll to position [1264, 0]
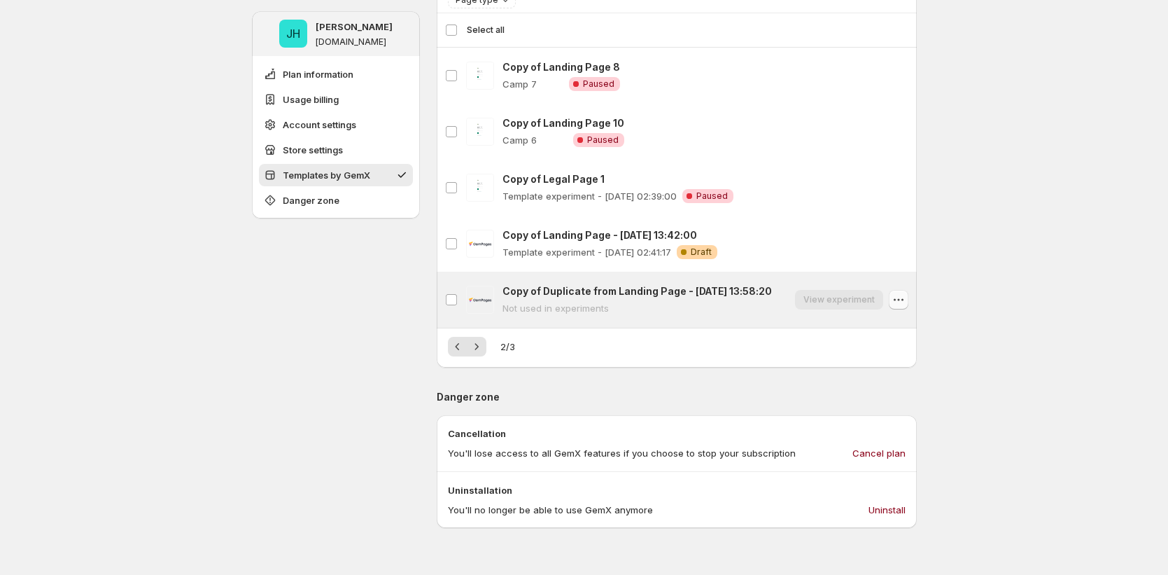
click at [900, 298] on icon "button" at bounding box center [899, 300] width 14 height 14
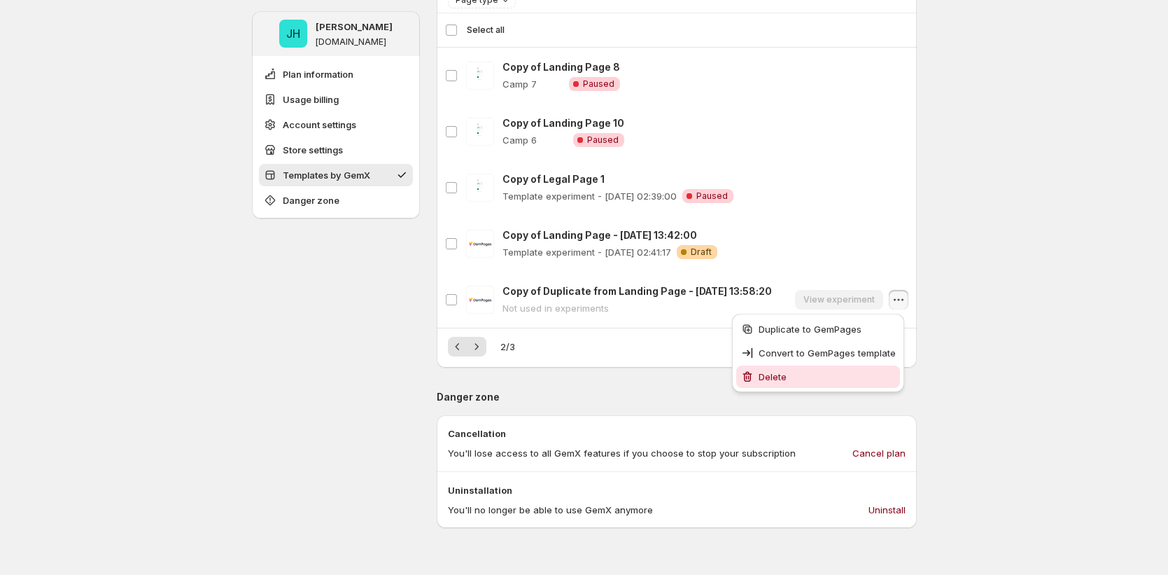
click at [870, 378] on span "Delete" at bounding box center [827, 377] width 137 height 14
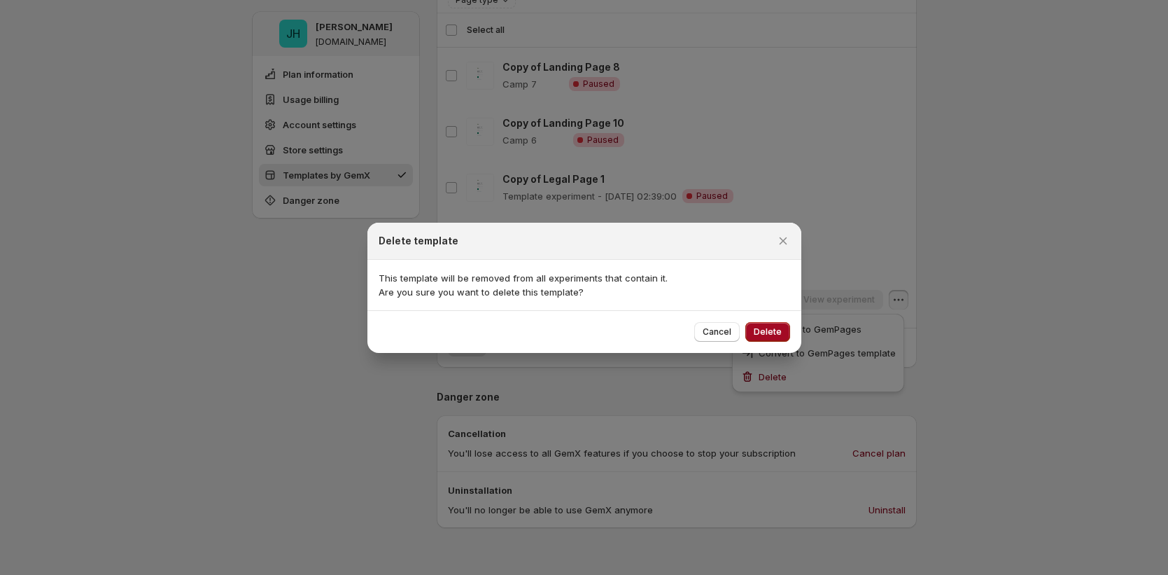
click at [769, 335] on span "Delete" at bounding box center [768, 331] width 28 height 11
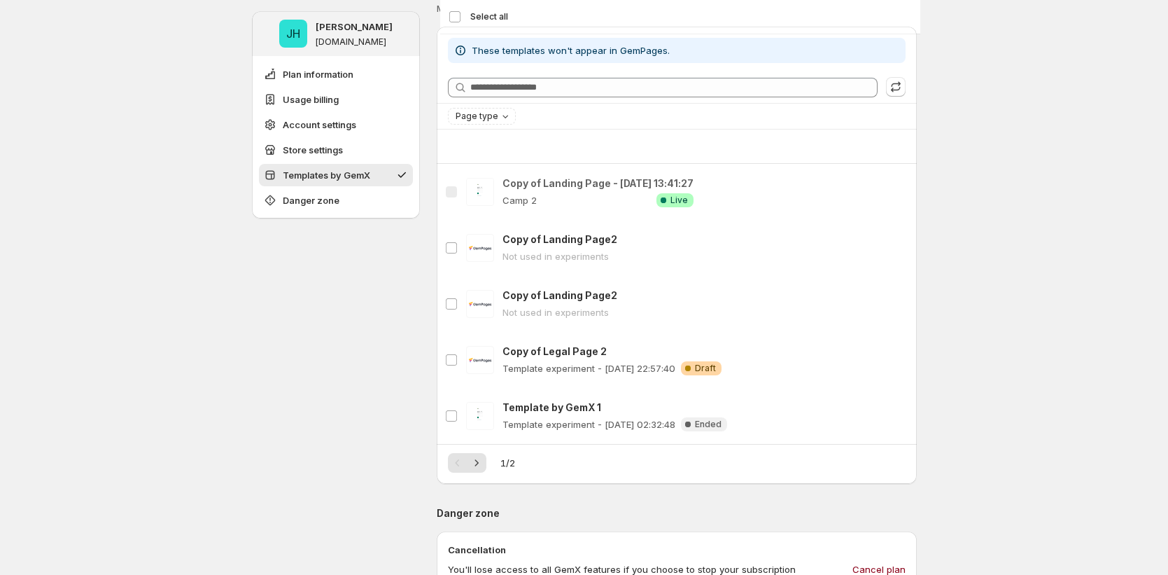
scroll to position [1029, 0]
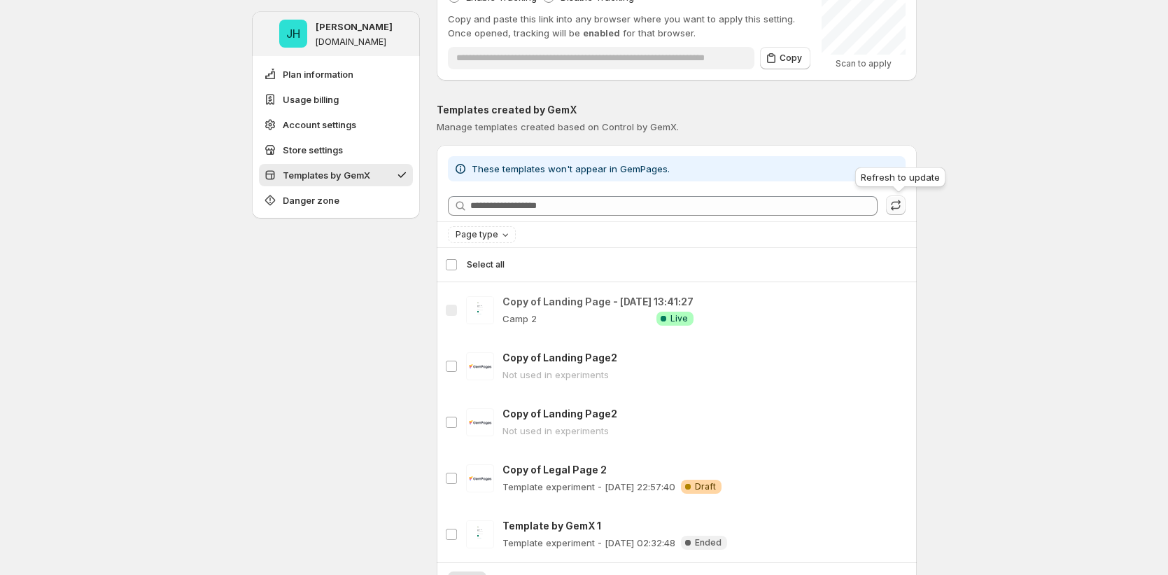
click at [903, 208] on icon "button" at bounding box center [896, 205] width 14 height 14
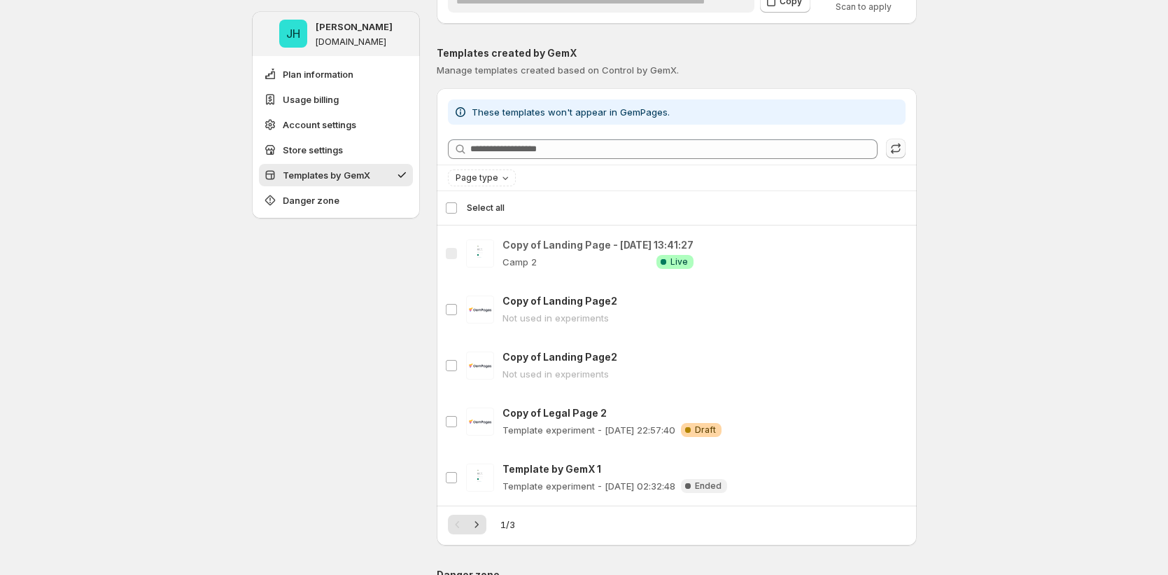
scroll to position [1255, 0]
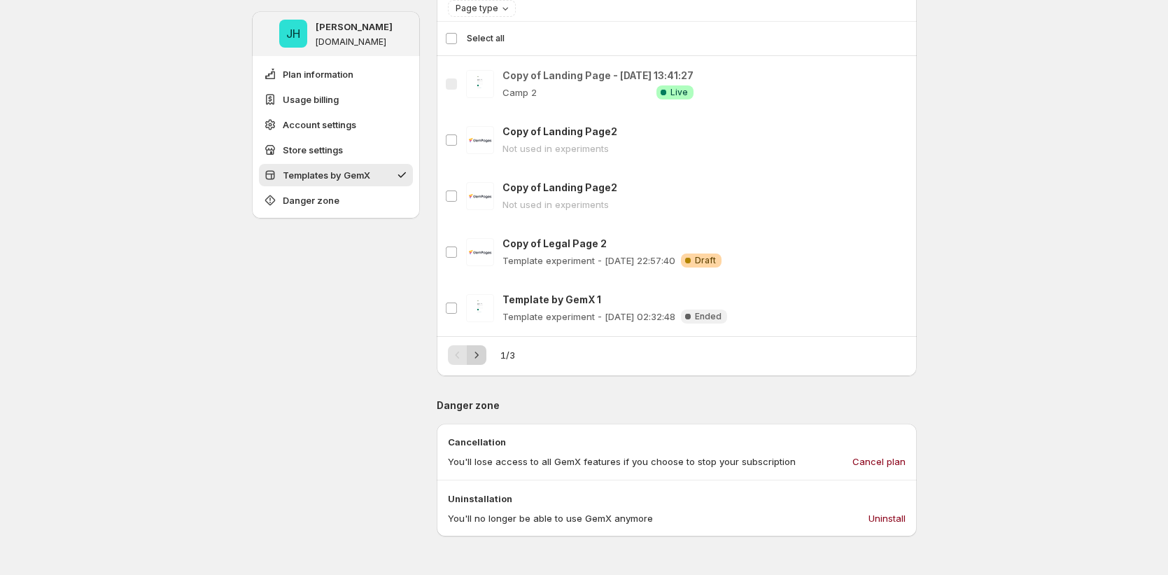
click at [486, 353] on button "Next" at bounding box center [477, 355] width 20 height 20
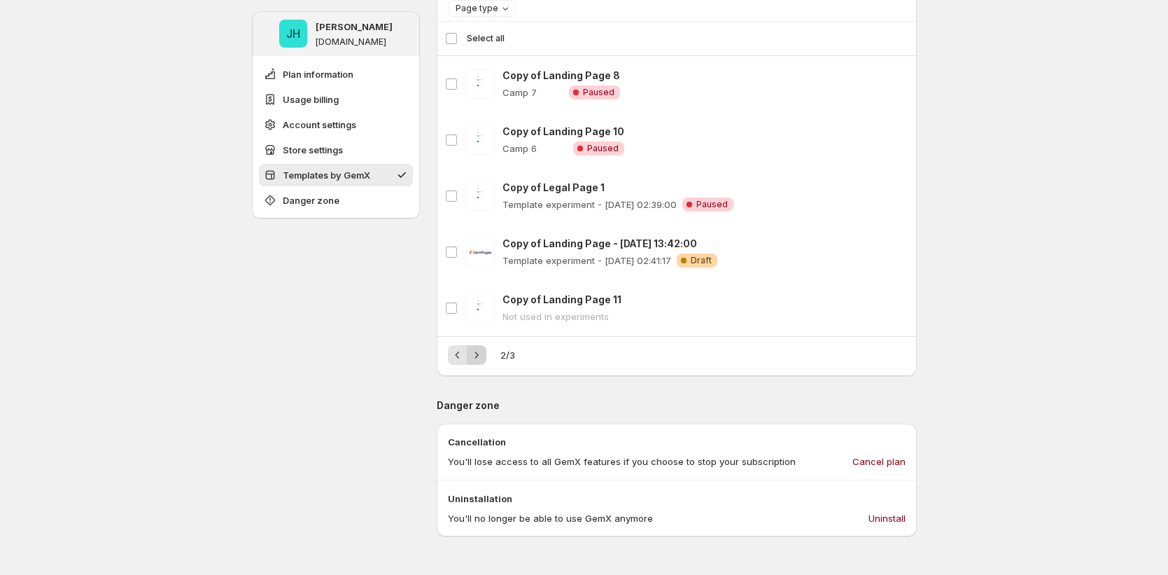
click at [486, 353] on button "Next" at bounding box center [477, 355] width 20 height 20
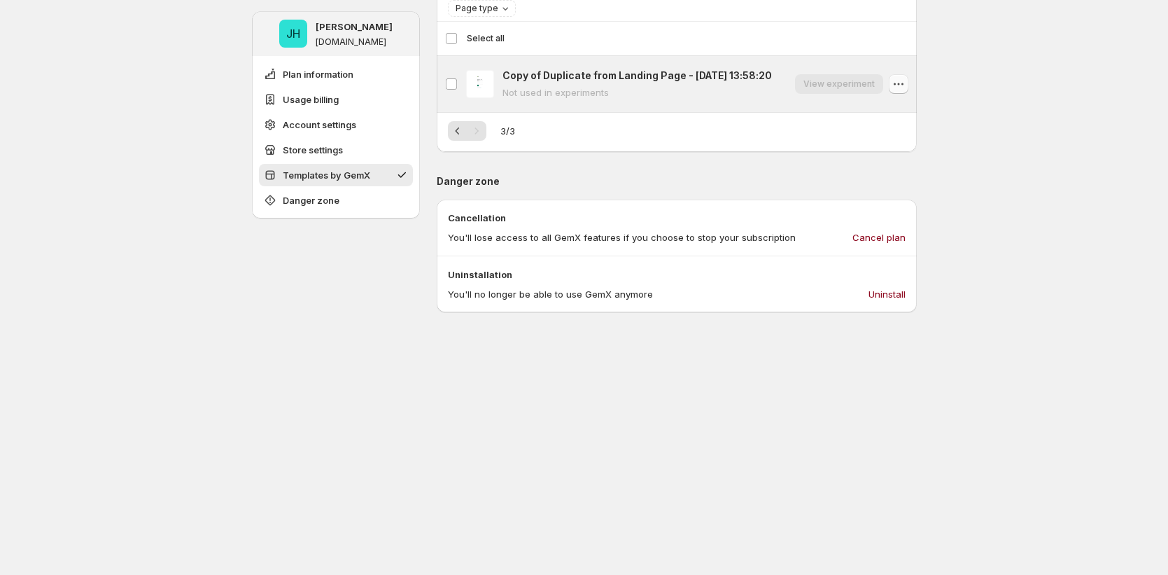
click at [906, 81] on icon "button" at bounding box center [899, 84] width 14 height 14
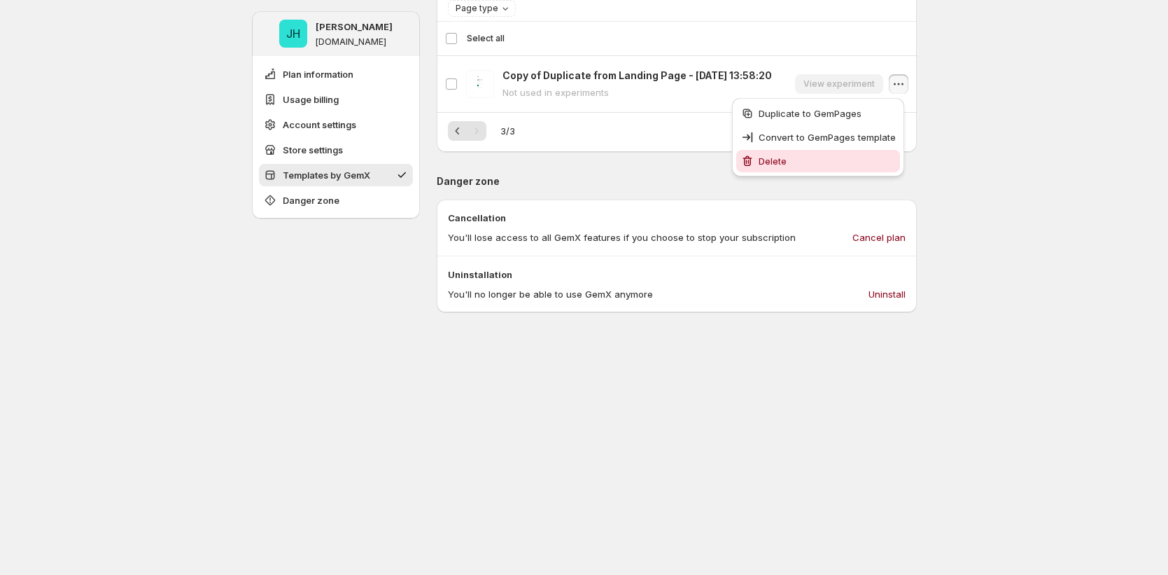
click at [859, 169] on button "Delete" at bounding box center [818, 161] width 164 height 22
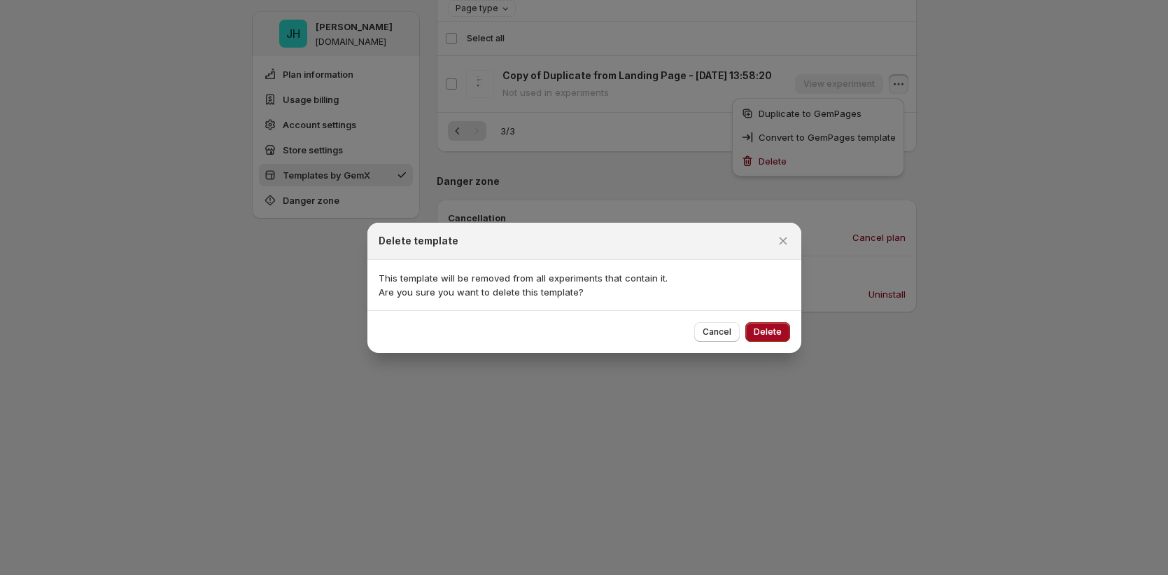
click at [764, 328] on span "Delete" at bounding box center [768, 331] width 28 height 11
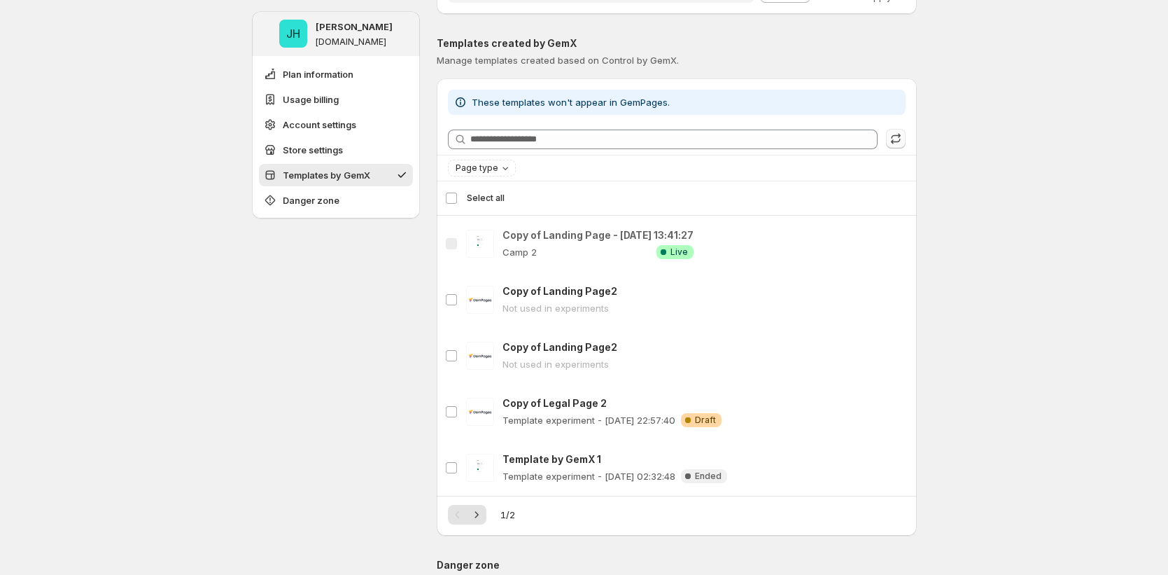
scroll to position [1085, 0]
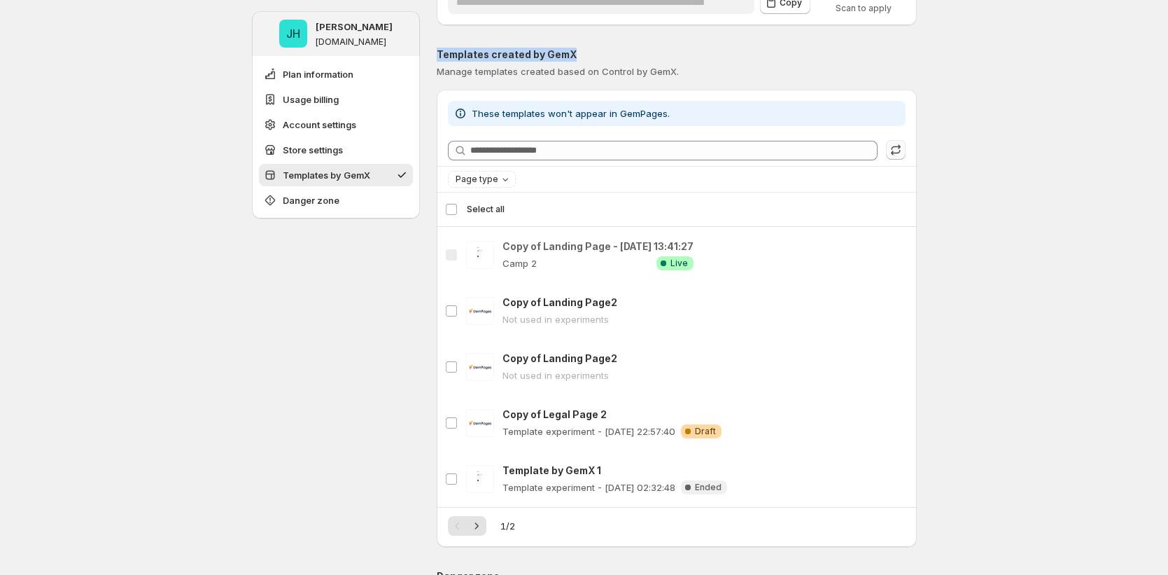
drag, startPoint x: 577, startPoint y: 52, endPoint x: 439, endPoint y: 46, distance: 138.0
copy p "Templates created by GemX"
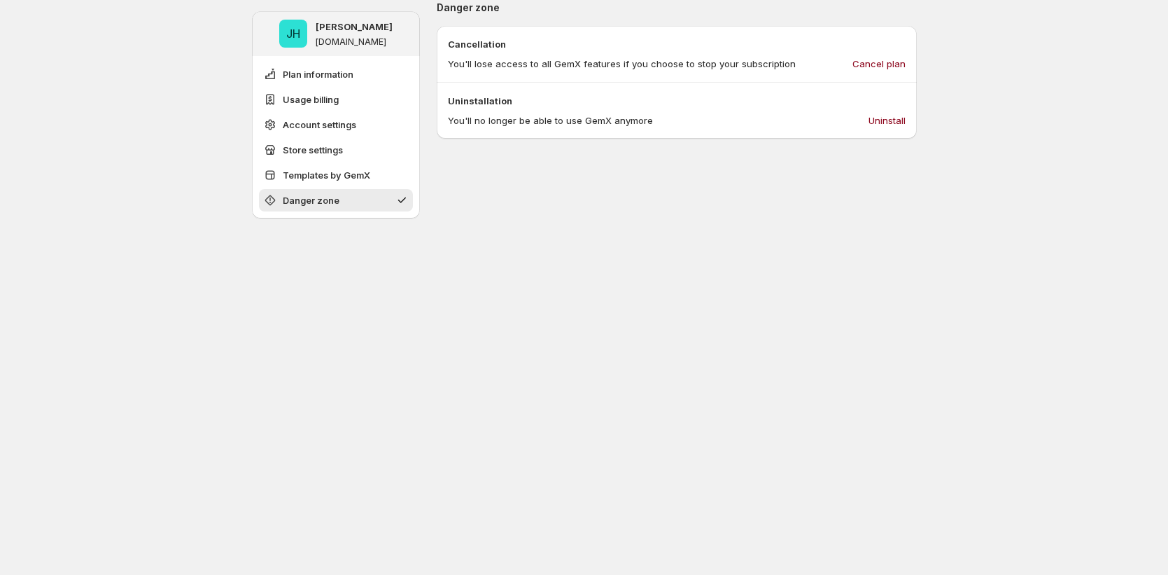
scroll to position [1654, 0]
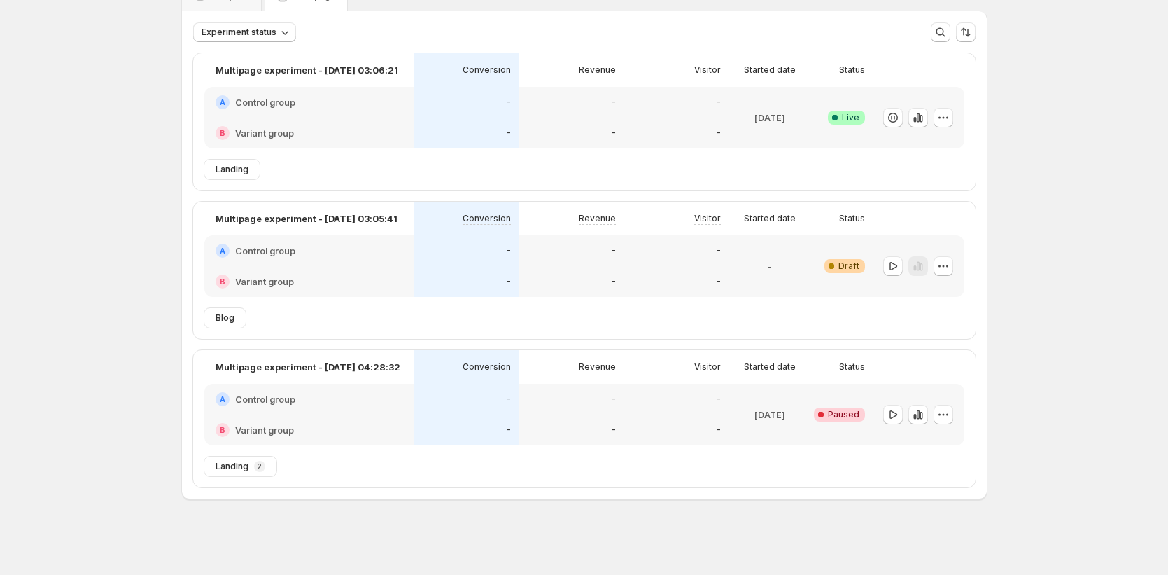
scroll to position [73, 0]
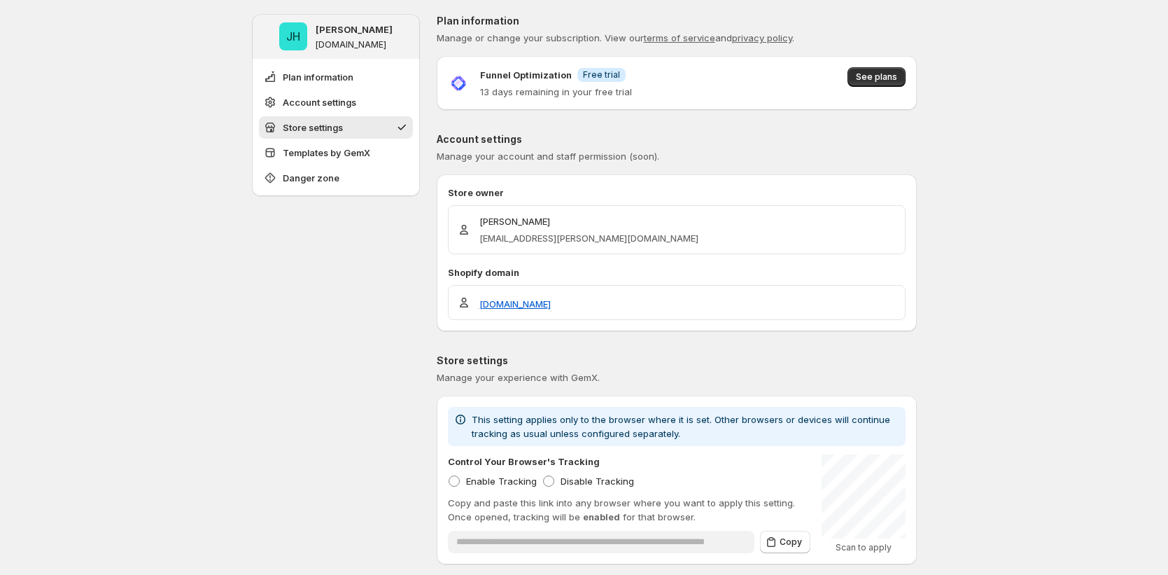
scroll to position [302, 0]
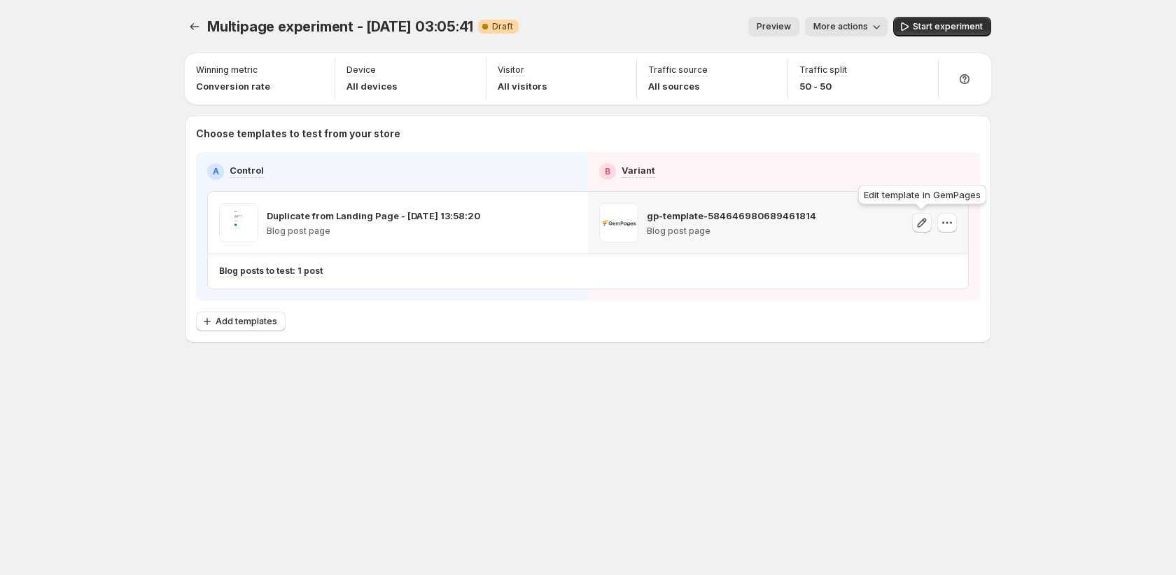
click at [925, 220] on icon "button" at bounding box center [921, 222] width 9 height 9
click at [808, 365] on div "Multipage experiment - Sep 16, 03:05:41. This page is ready Multipage experimen…" at bounding box center [588, 209] width 840 height 418
click at [941, 223] on icon "button" at bounding box center [947, 223] width 14 height 14
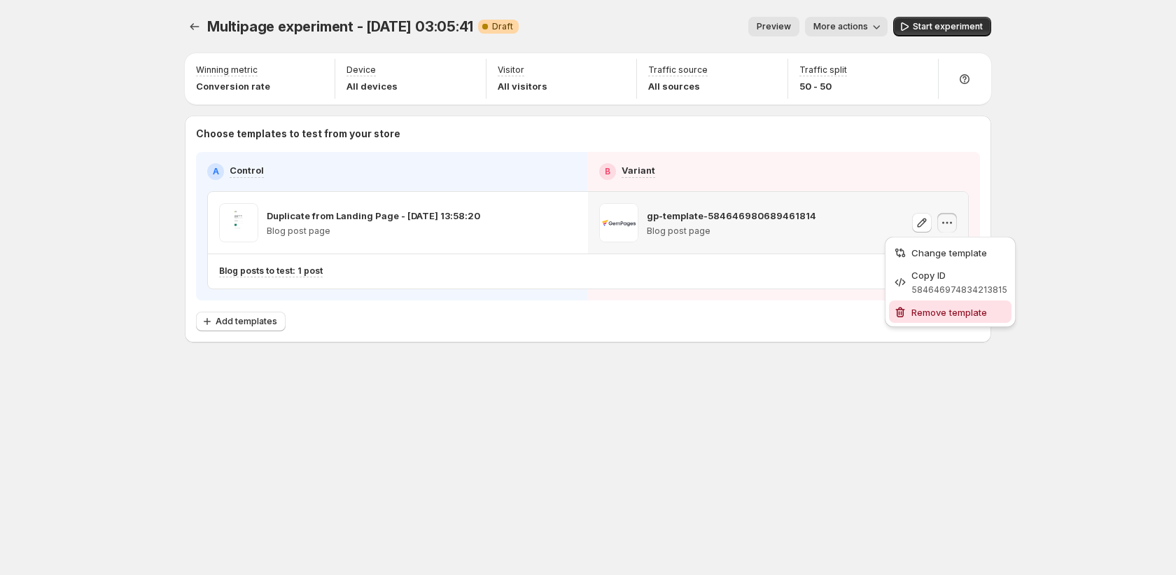
click at [928, 315] on span "Remove template" at bounding box center [949, 312] width 76 height 11
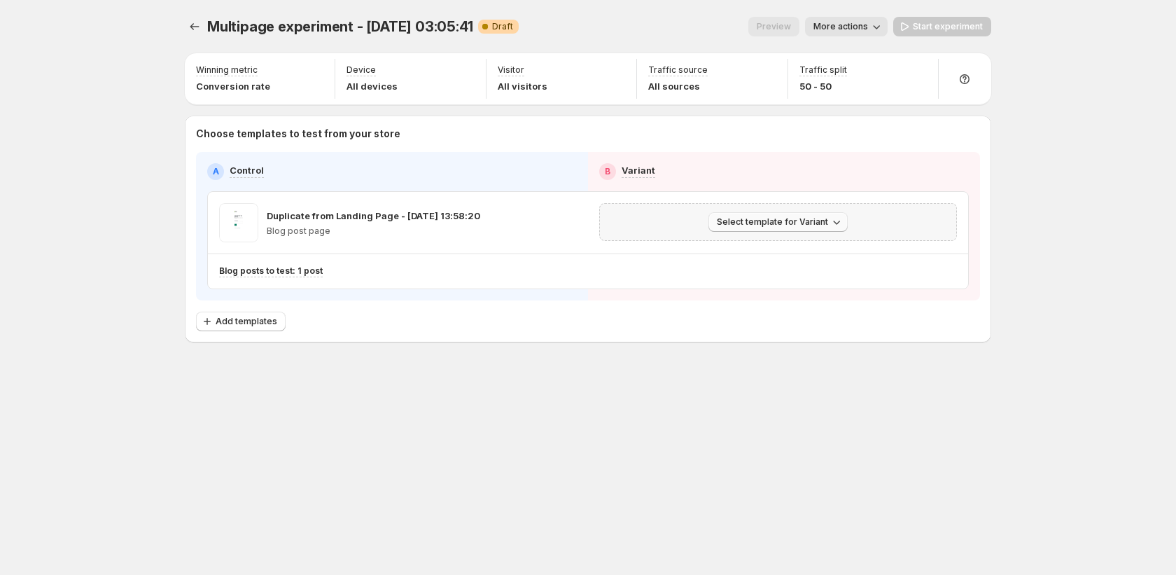
click at [808, 227] on span "Select template for Variant" at bounding box center [772, 221] width 111 height 11
click at [792, 279] on span "Create Variant based on Control" at bounding box center [780, 274] width 143 height 11
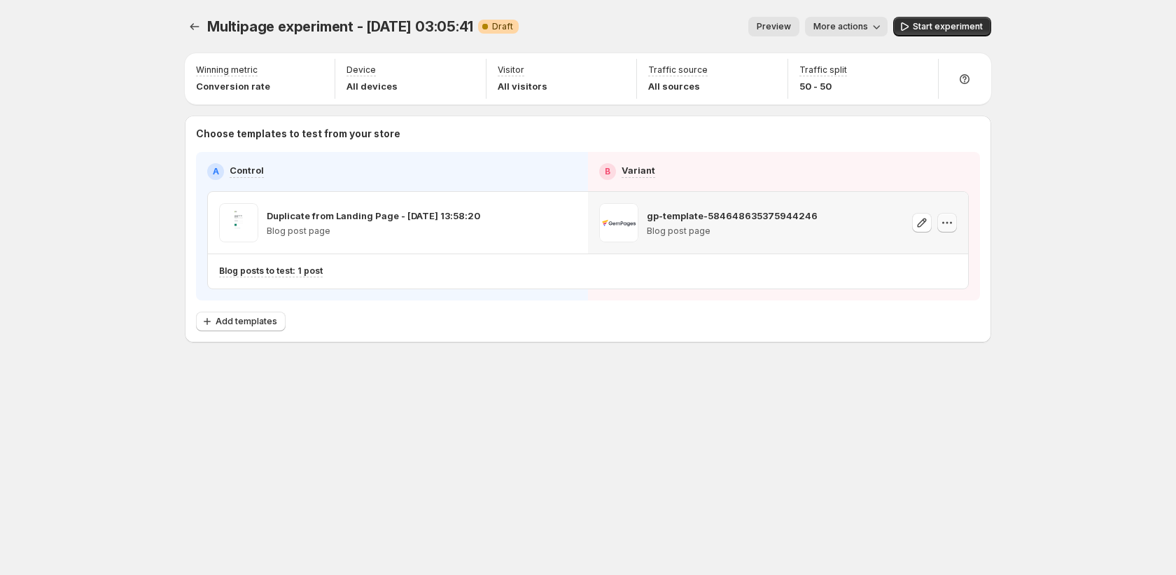
click at [945, 223] on icon "button" at bounding box center [947, 223] width 14 height 14
click at [908, 309] on div "Remove template" at bounding box center [950, 312] width 114 height 14
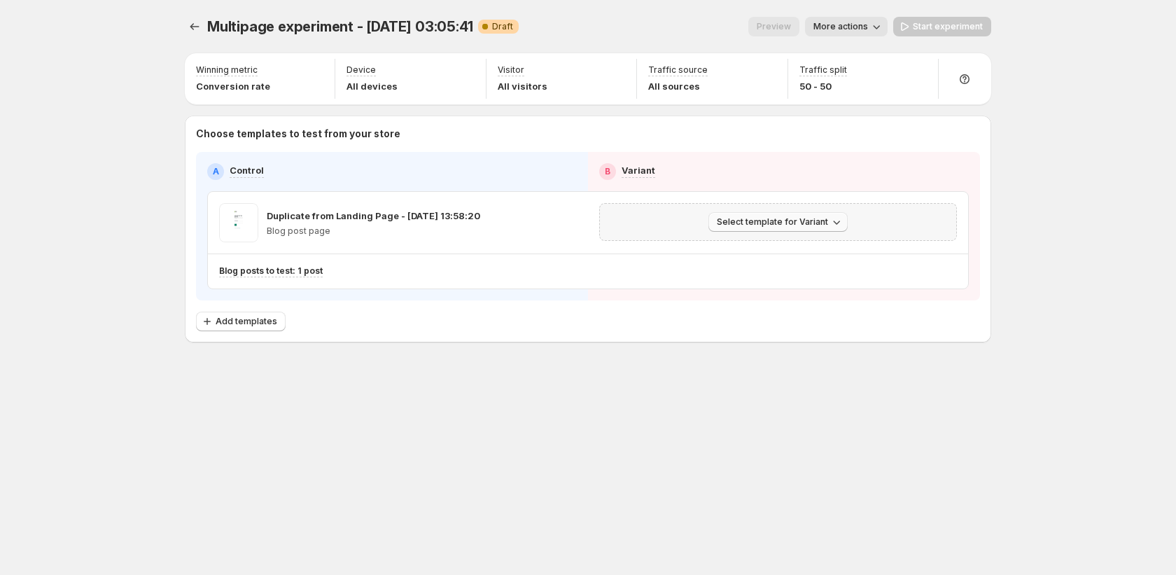
click at [773, 220] on span "Select template for Variant" at bounding box center [772, 221] width 111 height 11
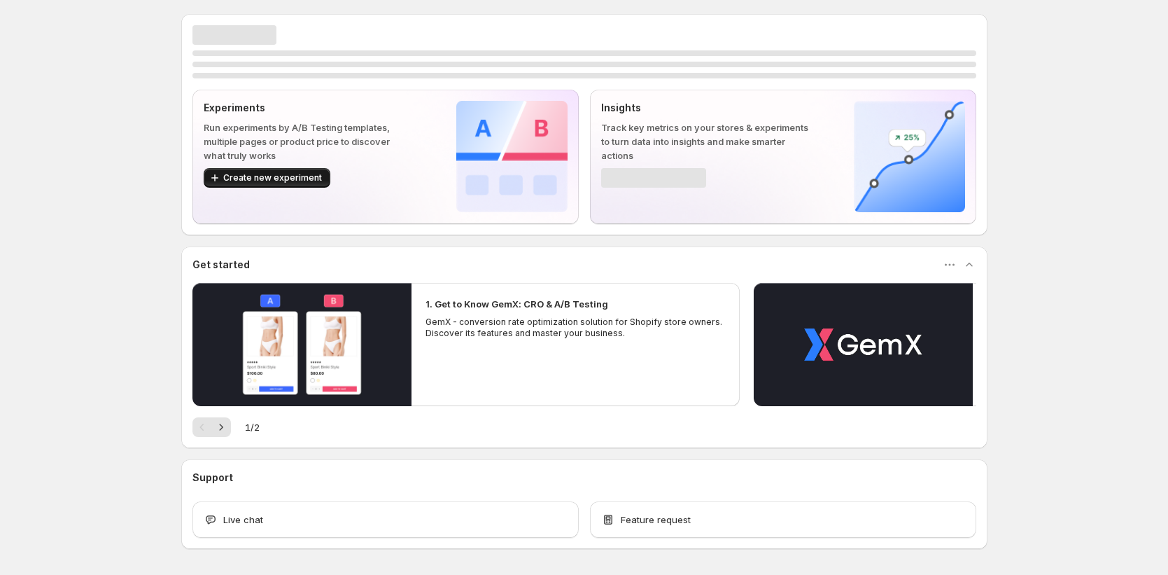
click at [297, 174] on span "Create new experiment" at bounding box center [272, 177] width 99 height 11
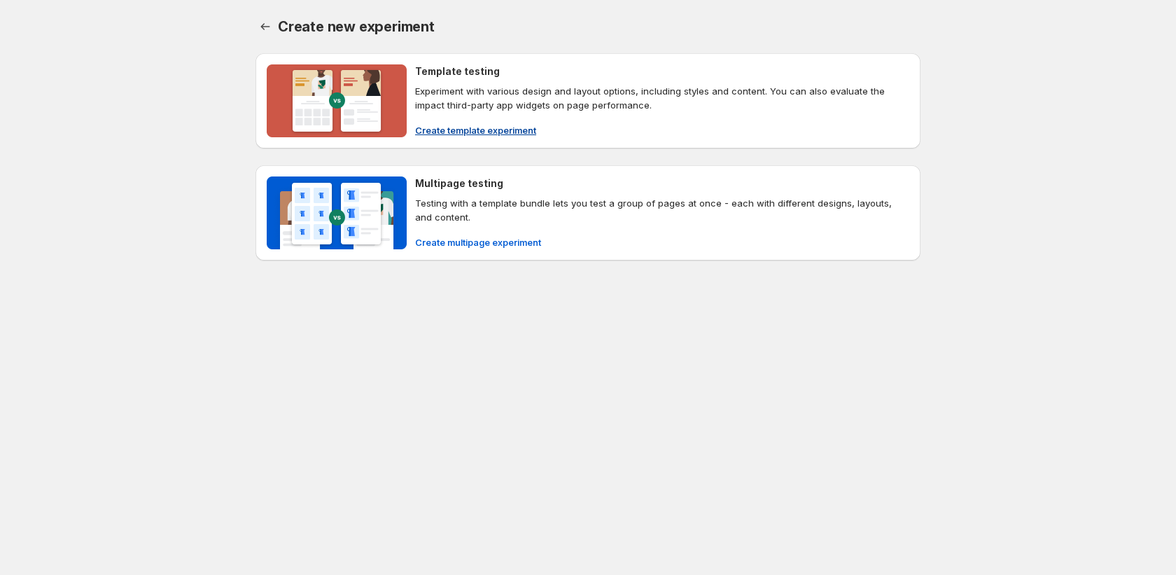
click at [481, 129] on span "Create template experiment" at bounding box center [475, 130] width 121 height 14
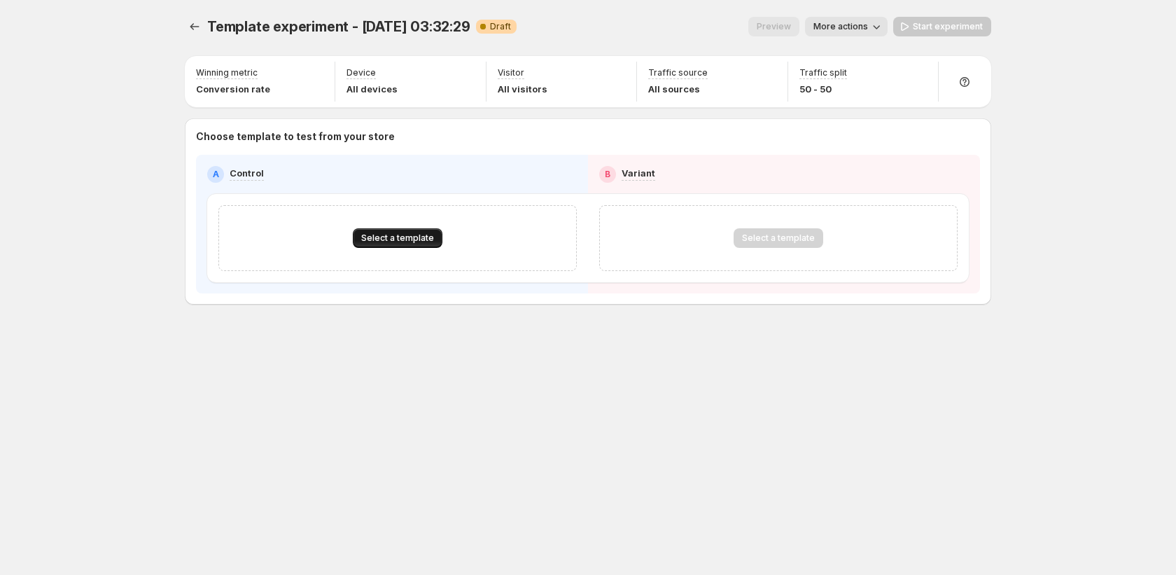
click at [409, 235] on span "Select a template" at bounding box center [397, 237] width 73 height 11
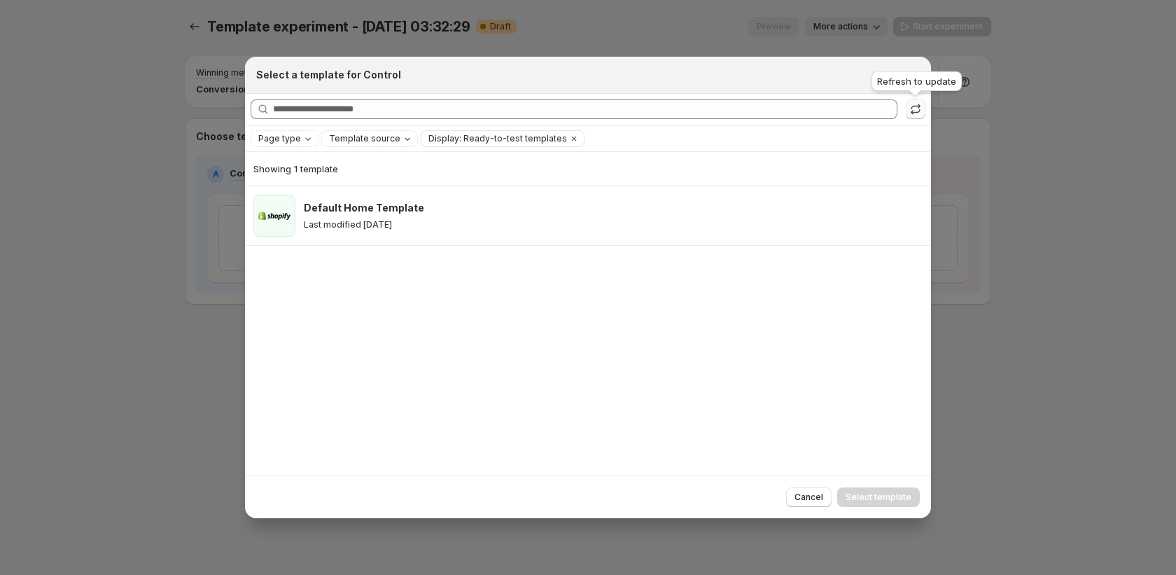
click at [915, 110] on icon ":rk:" at bounding box center [915, 109] width 14 height 14
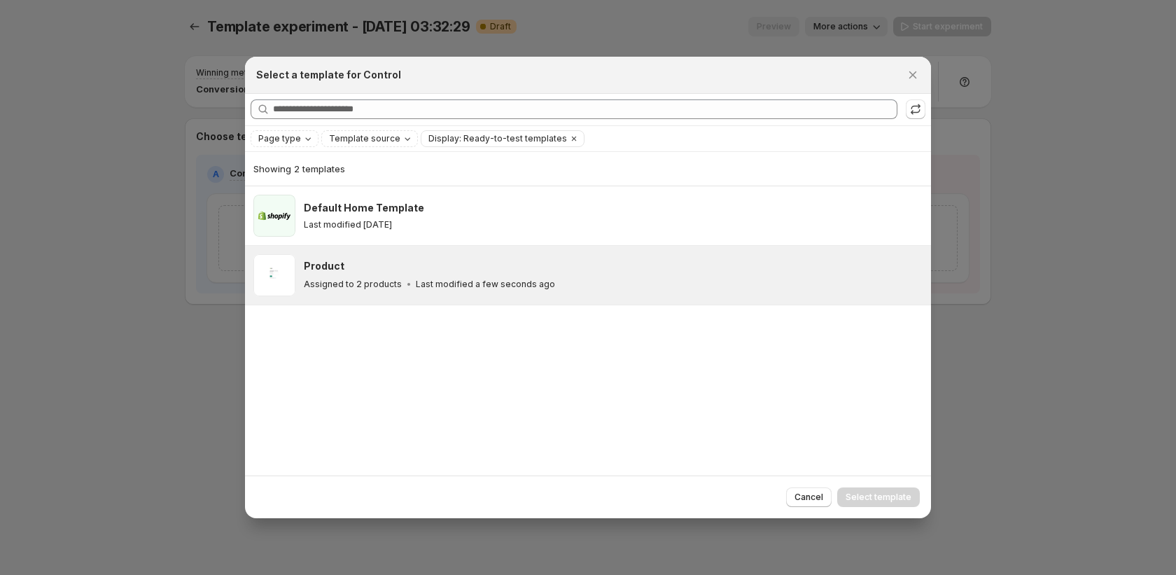
click at [767, 286] on div "Assigned to 2 products Last modified a few seconds ago" at bounding box center [611, 284] width 614 height 14
click at [895, 498] on span "Select template" at bounding box center [878, 496] width 66 height 11
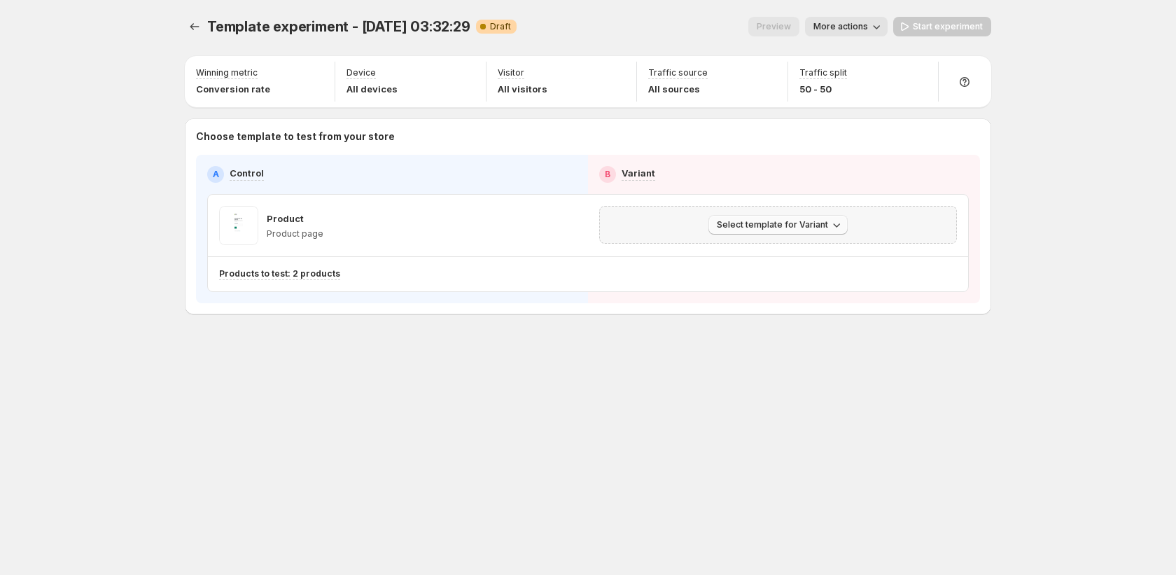
click at [810, 227] on span "Select template for Variant" at bounding box center [772, 224] width 111 height 11
click at [812, 275] on span "Create Variant based on Control" at bounding box center [780, 277] width 143 height 11
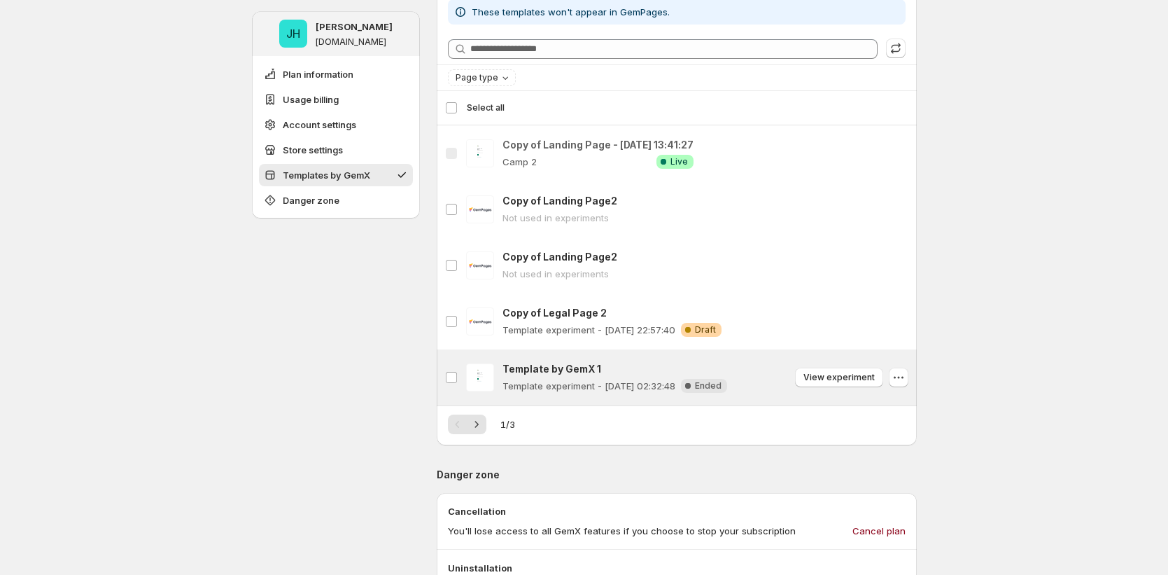
scroll to position [1161, 0]
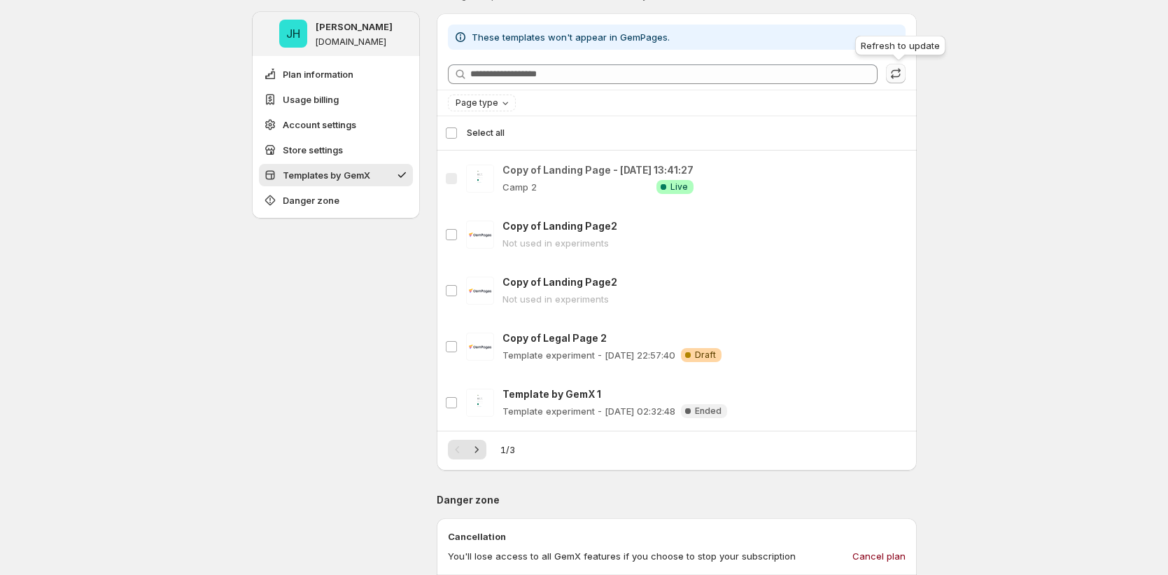
click at [900, 70] on icon "button" at bounding box center [896, 73] width 14 height 14
click at [481, 447] on icon "Next" at bounding box center [477, 449] width 14 height 14
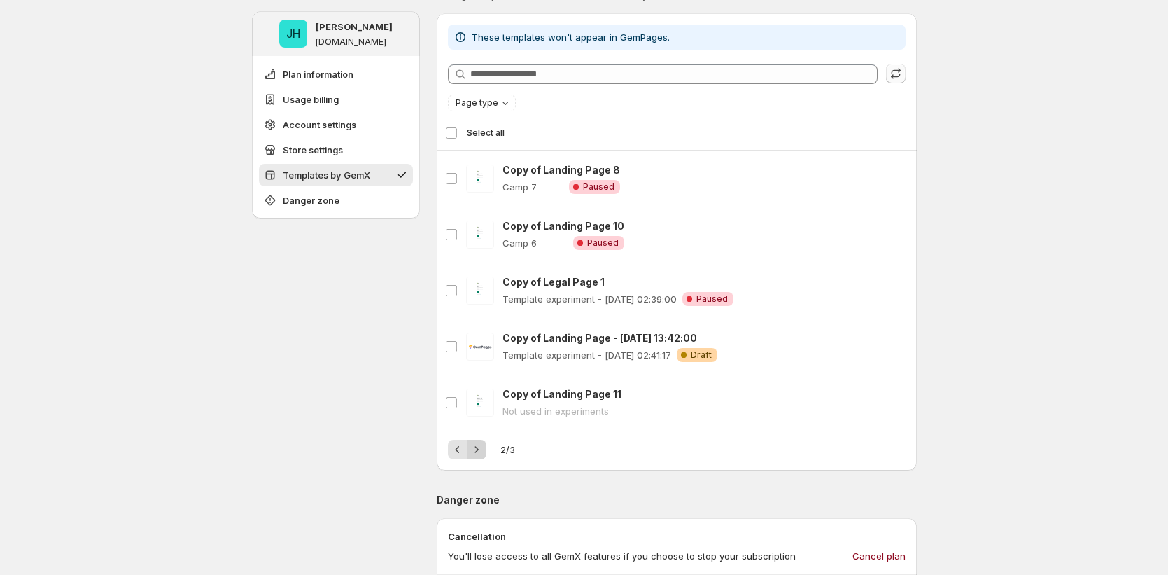
click at [481, 447] on icon "Next" at bounding box center [477, 449] width 14 height 14
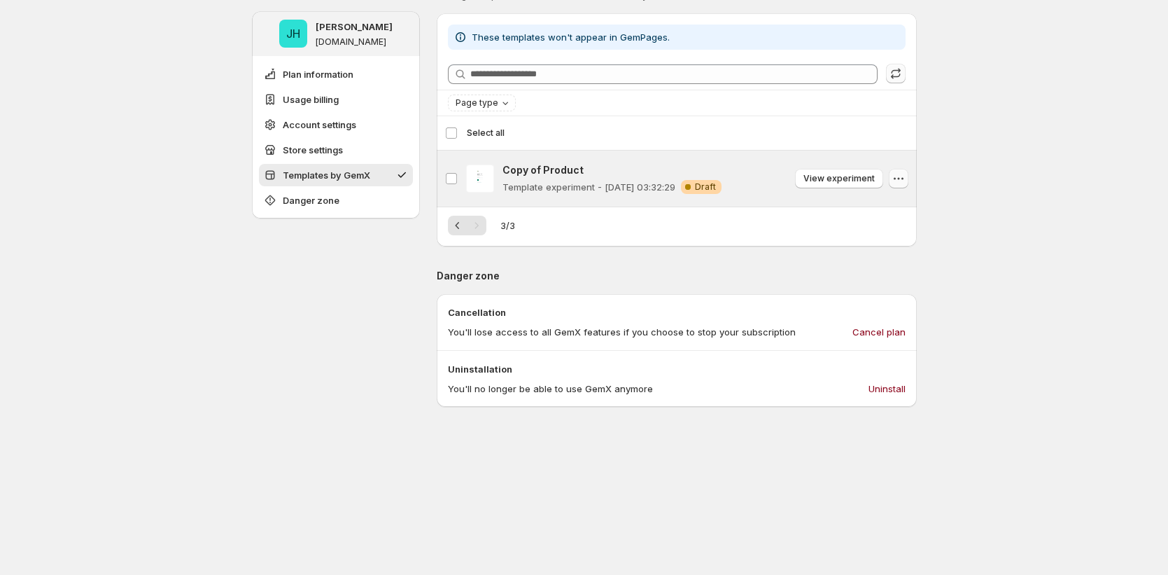
click at [906, 177] on icon "button" at bounding box center [899, 178] width 14 height 14
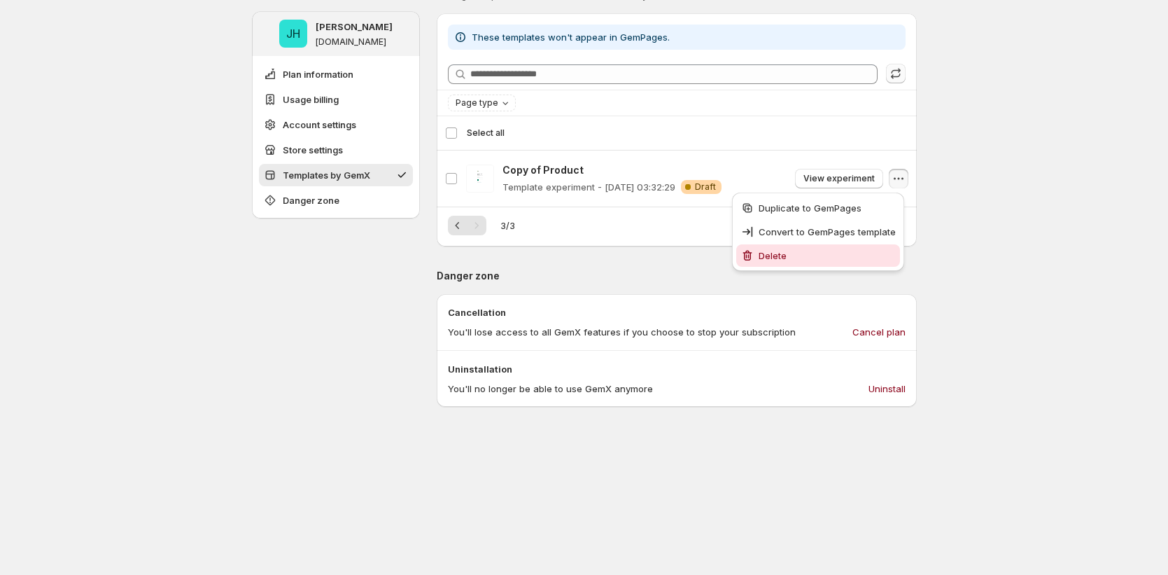
click at [821, 258] on span "Delete" at bounding box center [827, 255] width 137 height 14
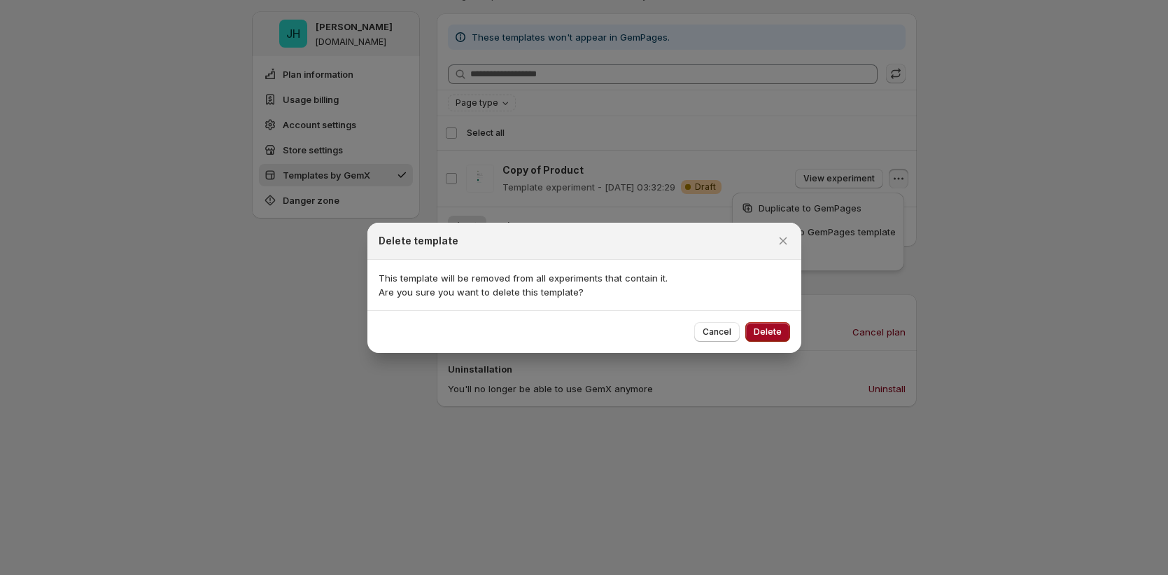
click at [773, 328] on span "Delete" at bounding box center [768, 331] width 28 height 11
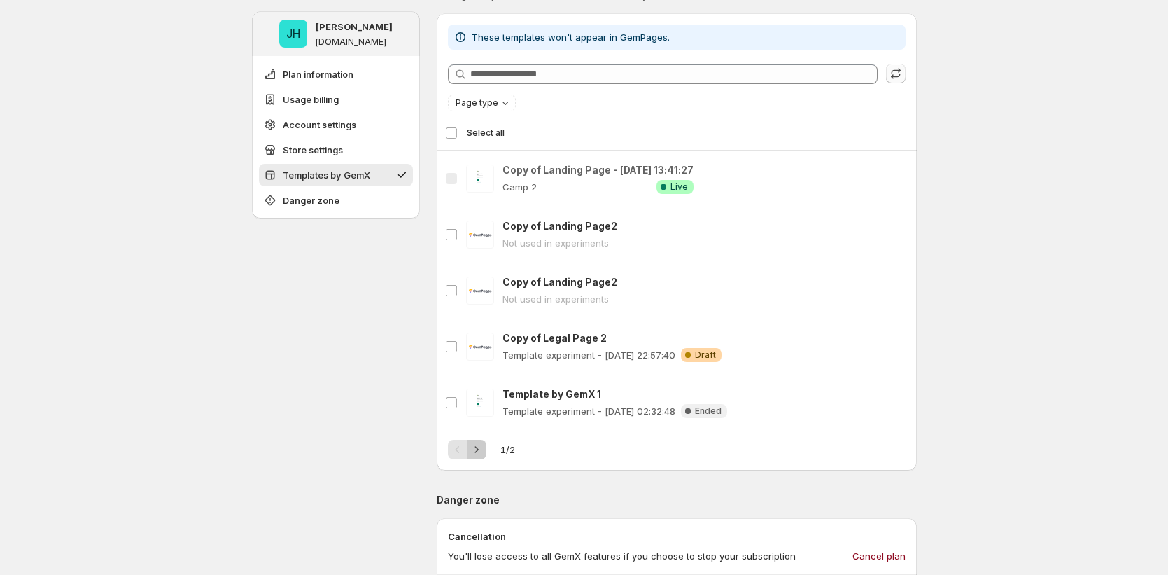
click at [486, 444] on button "Next" at bounding box center [477, 449] width 20 height 20
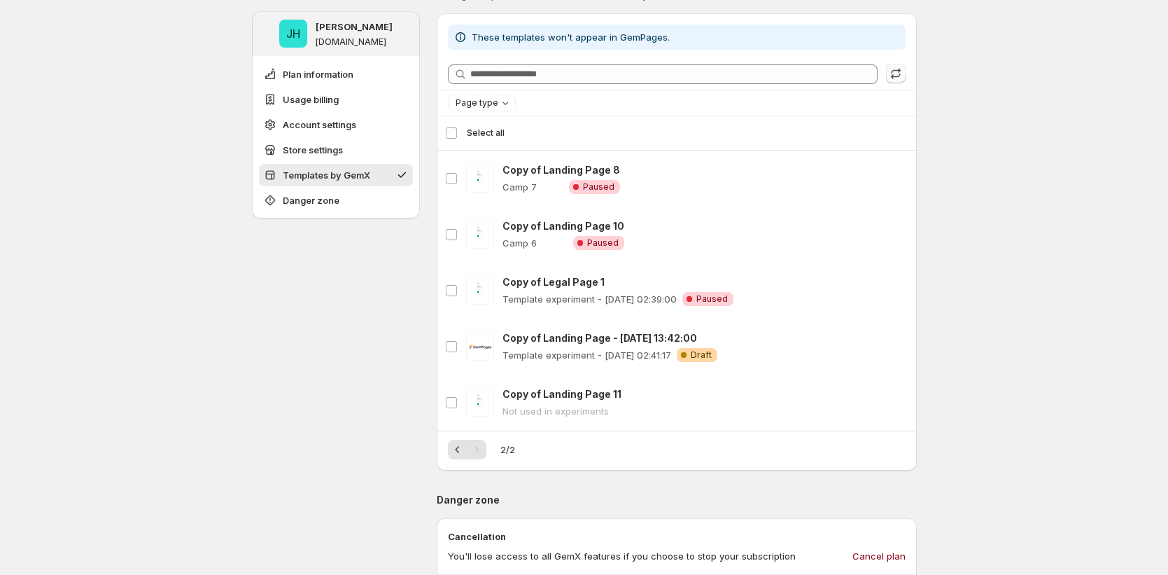
click at [483, 446] on div "Pagination" at bounding box center [477, 449] width 20 height 20
click at [455, 451] on icon "Previous" at bounding box center [458, 449] width 14 height 14
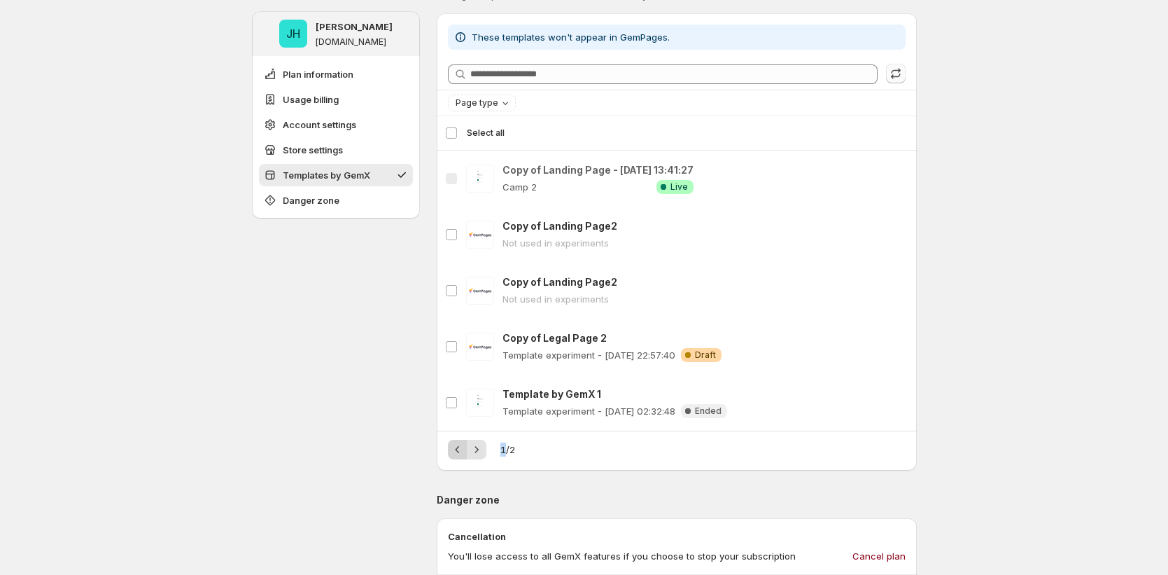
click at [455, 451] on div "Pagination" at bounding box center [458, 449] width 20 height 20
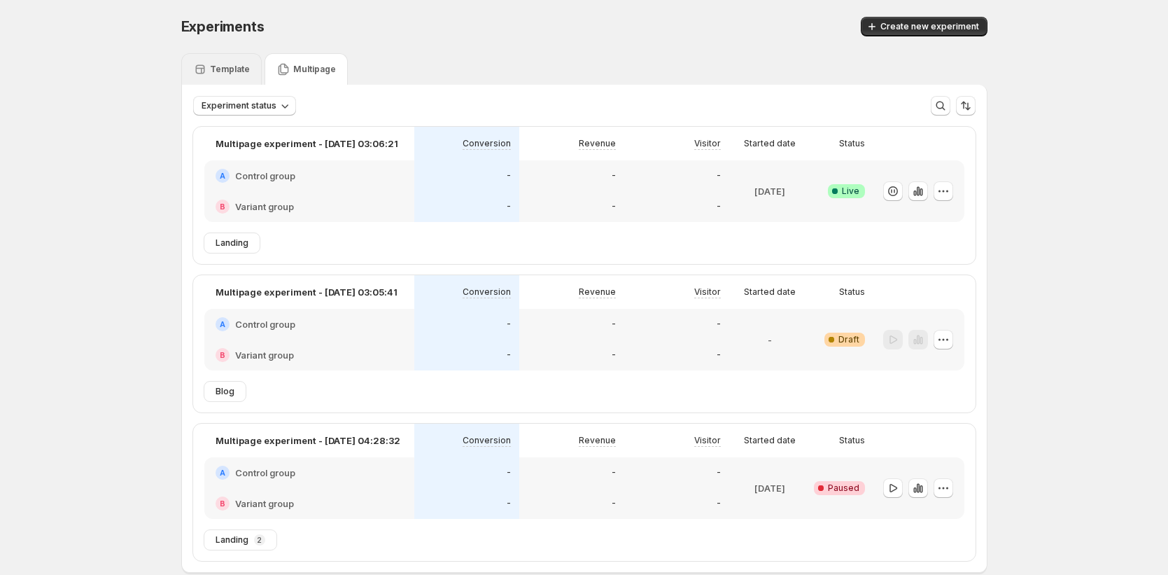
click at [222, 66] on p "Template" at bounding box center [230, 69] width 40 height 11
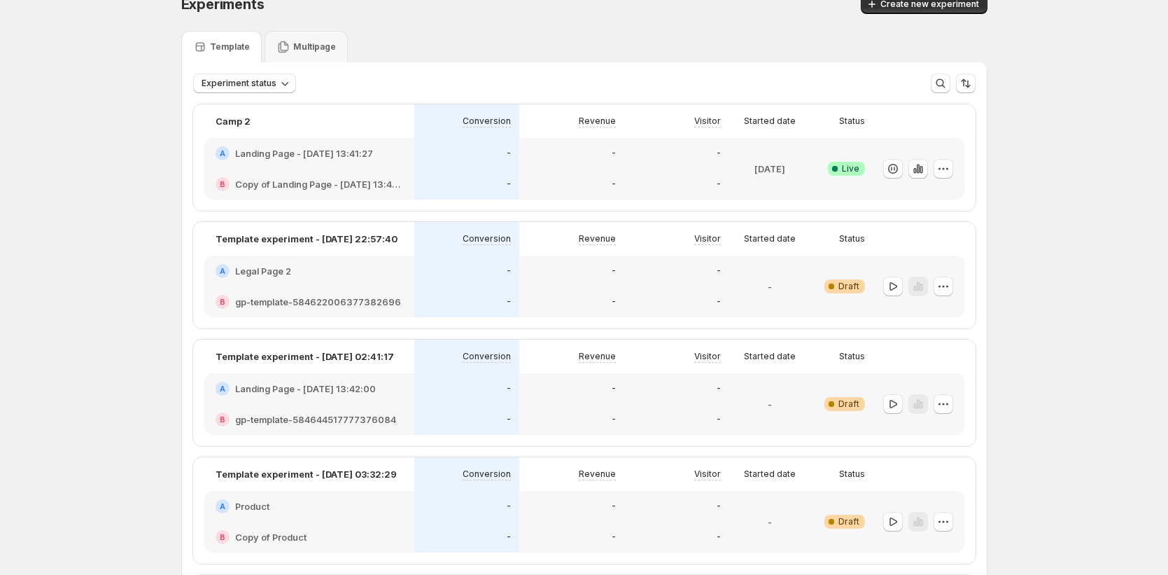
scroll to position [34, 0]
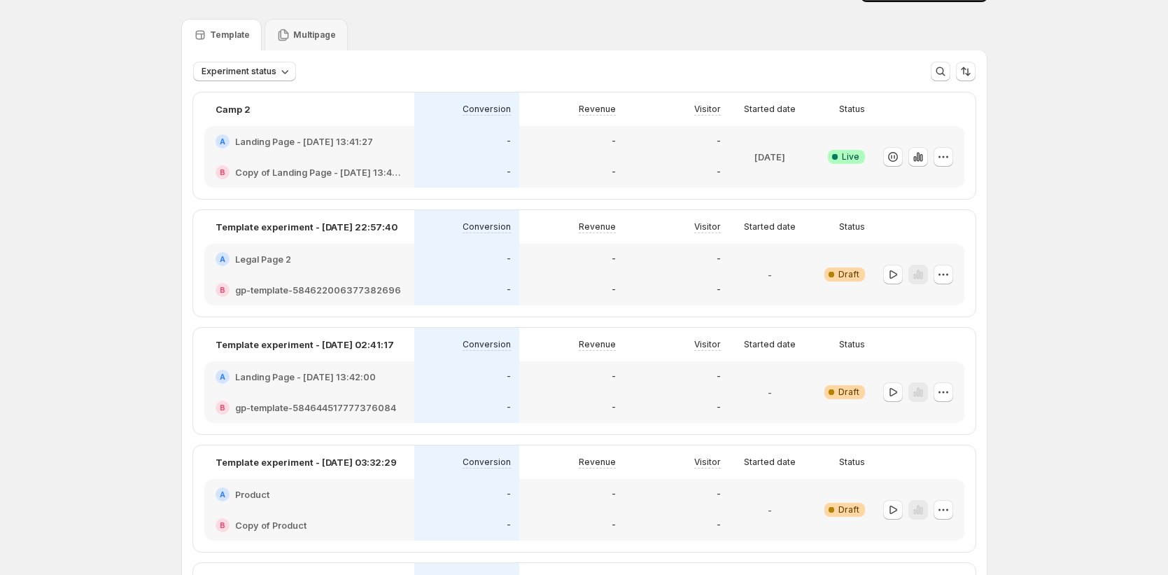
click at [356, 267] on div "A Legal Page 2" at bounding box center [309, 259] width 210 height 31
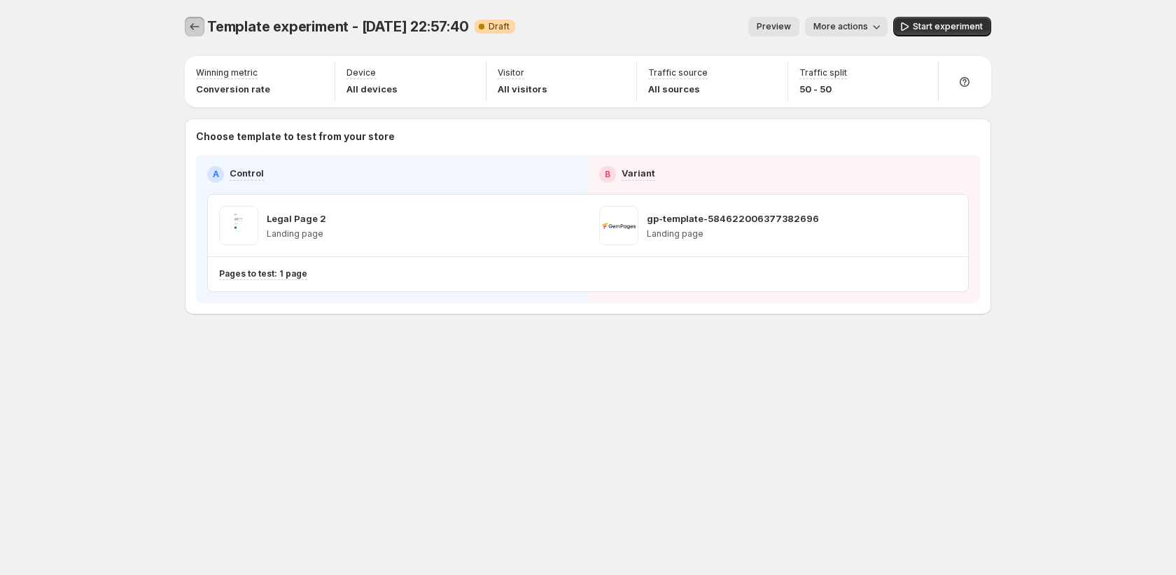
click at [193, 22] on icon "Experiments" at bounding box center [195, 27] width 14 height 14
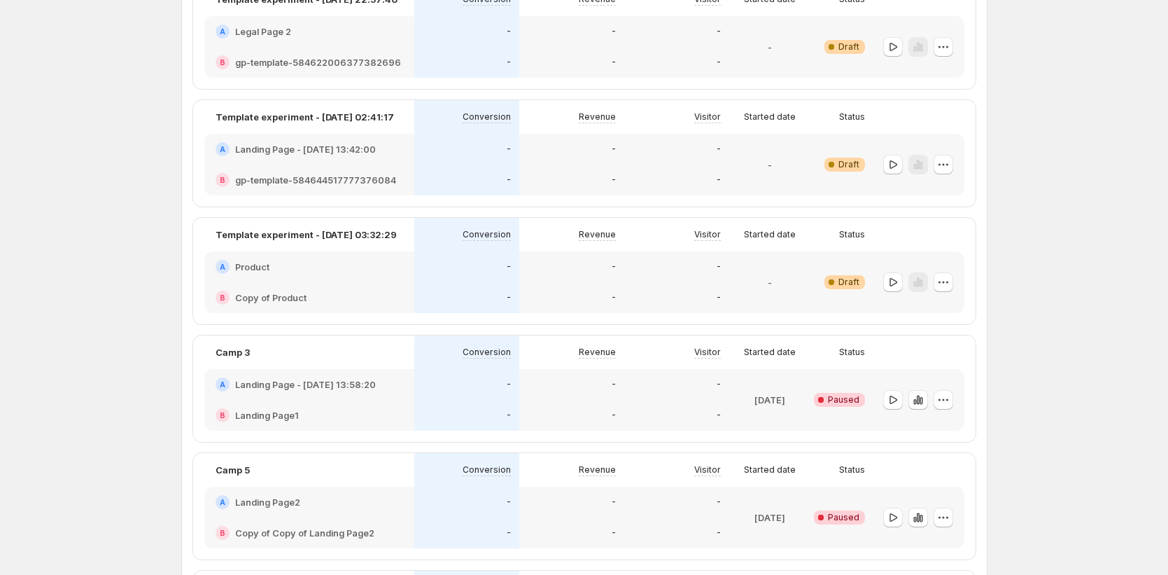
scroll to position [267, 0]
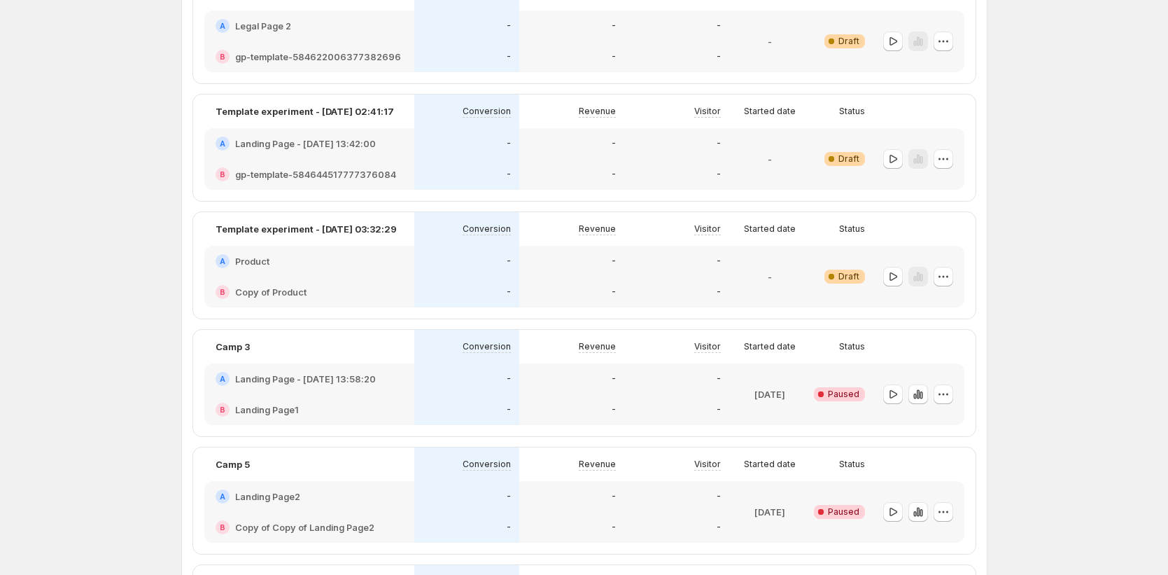
click at [346, 262] on div "A Product" at bounding box center [310, 261] width 188 height 14
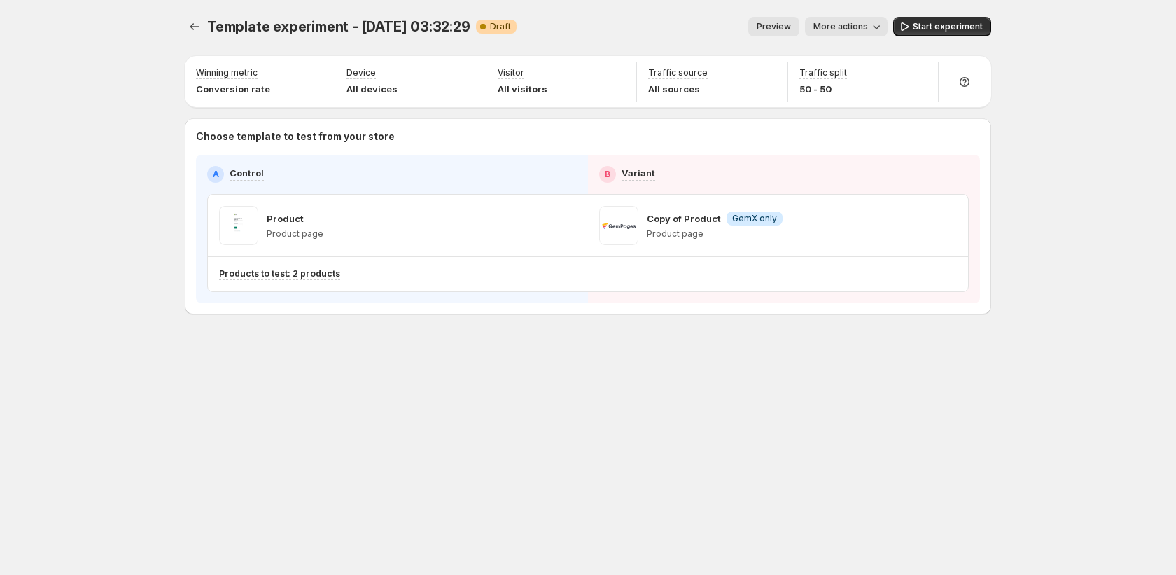
click at [789, 392] on div "Template experiment - Sep 16, 03:32:29. This page is ready Template experiment …" at bounding box center [588, 287] width 840 height 575
click at [190, 28] on icon "Experiments" at bounding box center [195, 27] width 14 height 14
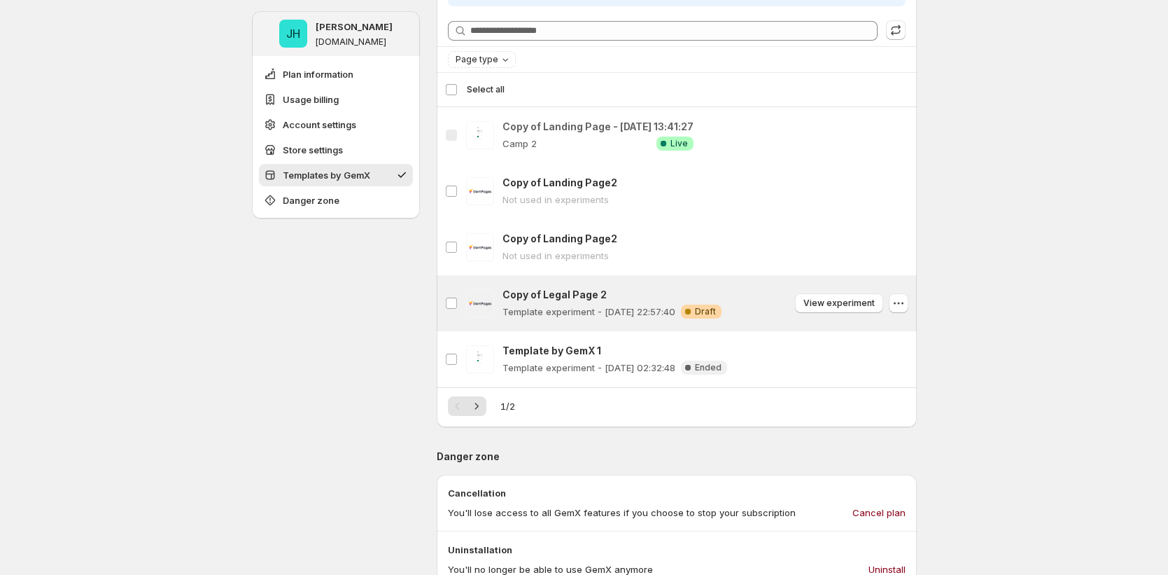
scroll to position [1218, 0]
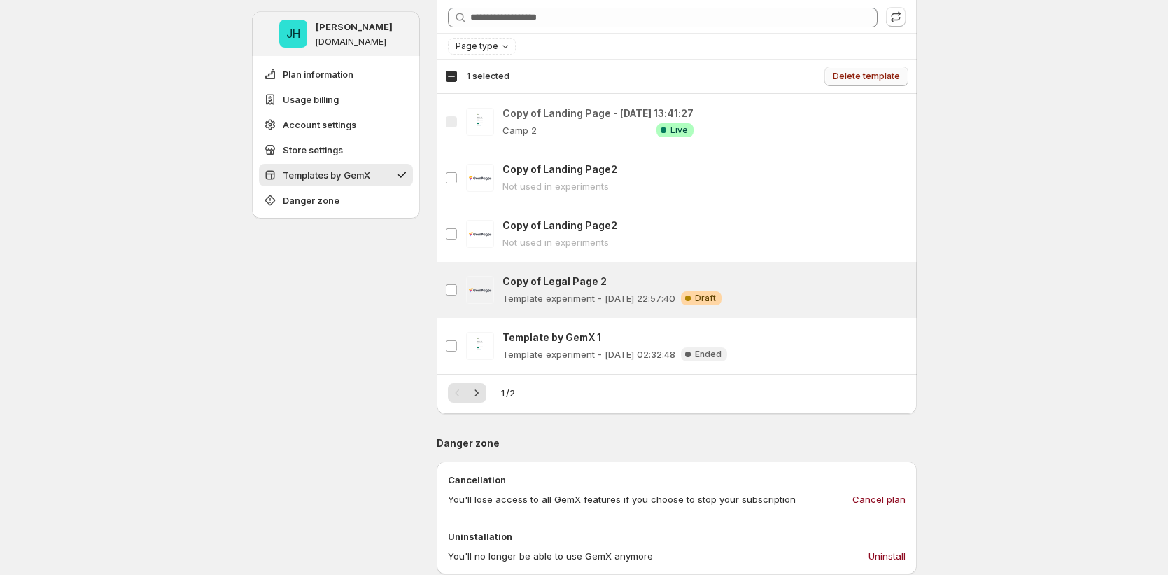
click at [868, 79] on span "Delete template" at bounding box center [866, 76] width 67 height 11
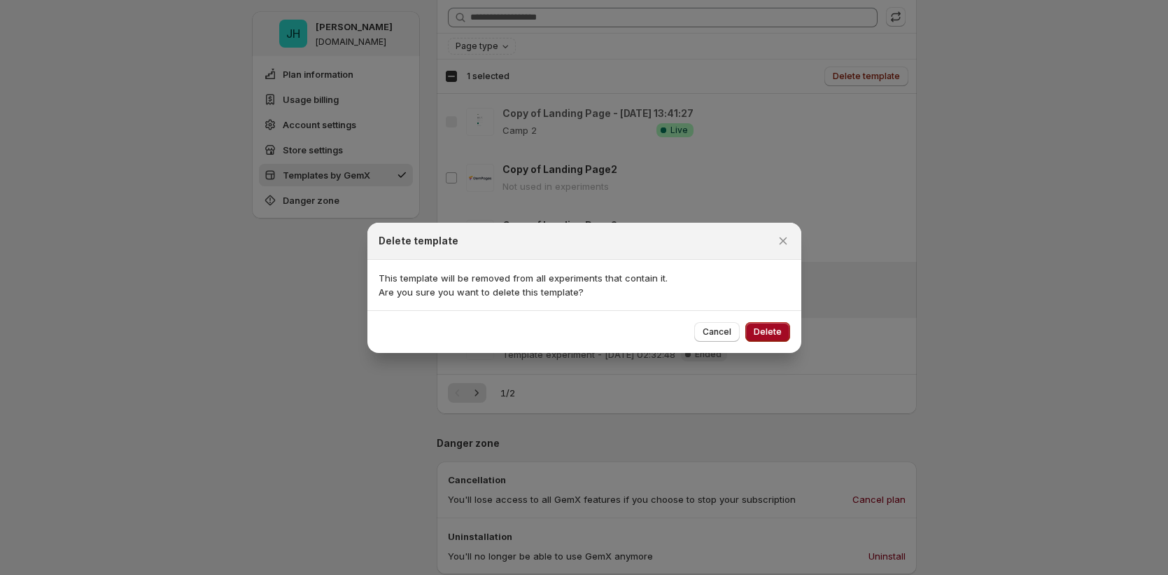
click at [764, 326] on span "Delete" at bounding box center [768, 331] width 28 height 11
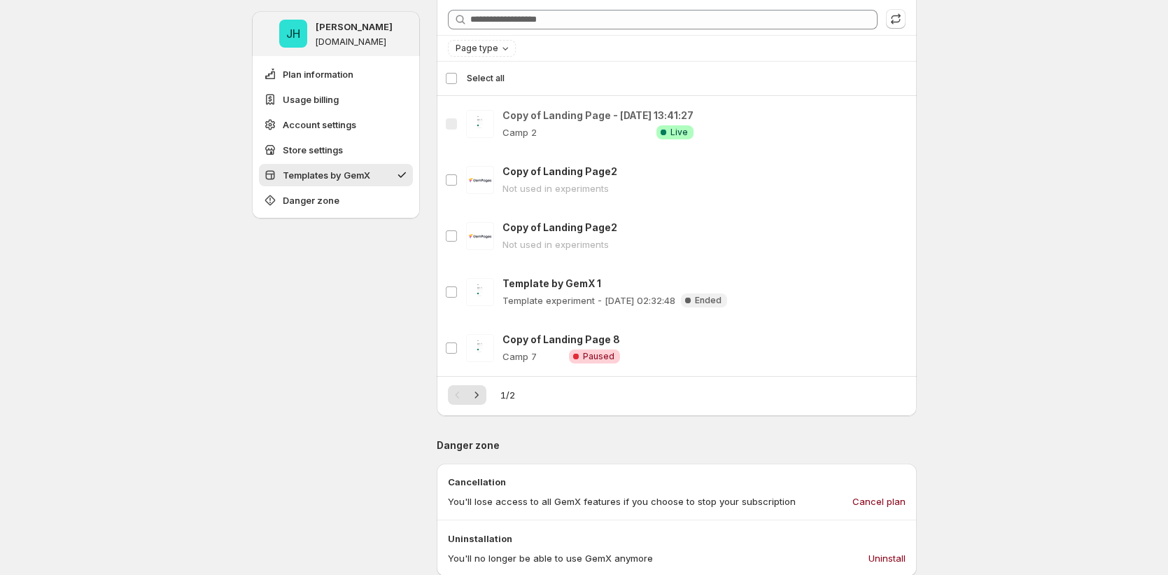
scroll to position [1217, 0]
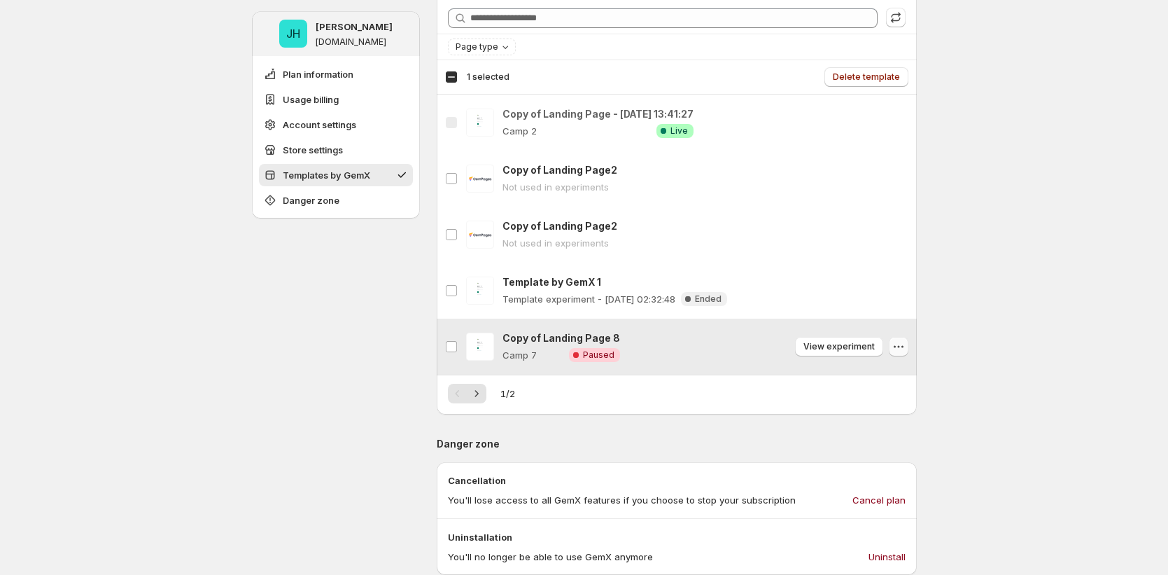
click at [900, 351] on icon "button" at bounding box center [899, 346] width 14 height 14
click at [899, 347] on icon "button" at bounding box center [899, 346] width 14 height 14
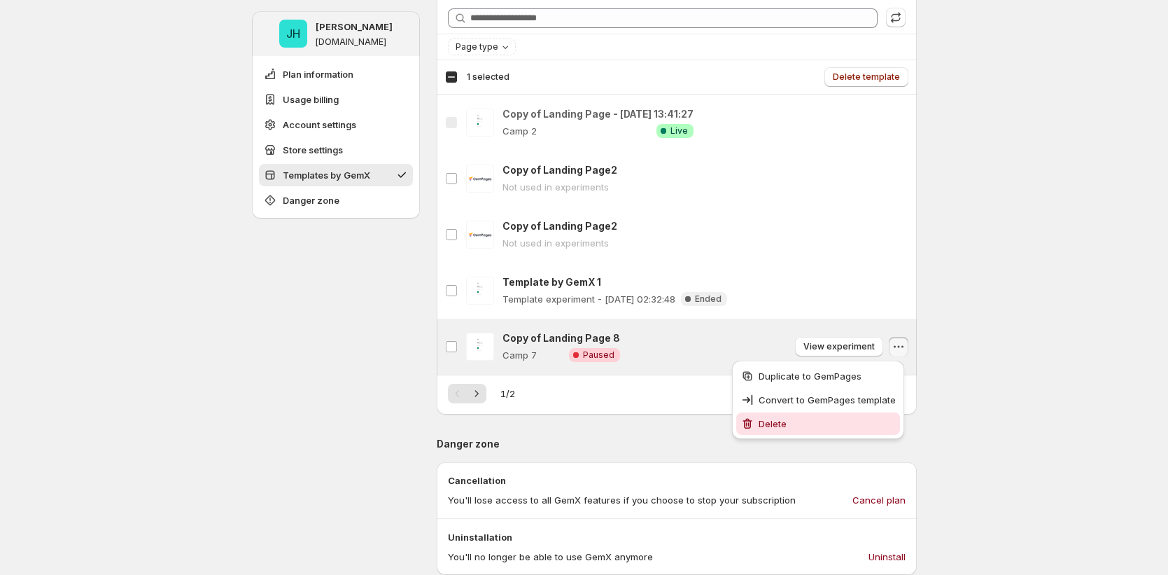
click at [845, 432] on button "Delete" at bounding box center [818, 423] width 164 height 22
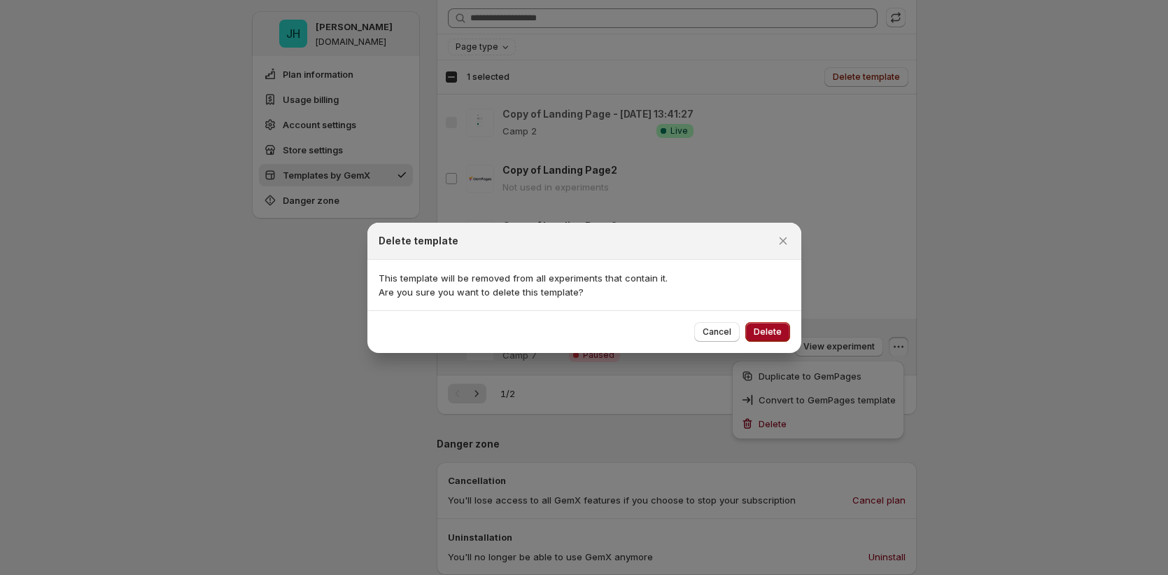
click at [781, 335] on button "Delete" at bounding box center [767, 332] width 45 height 20
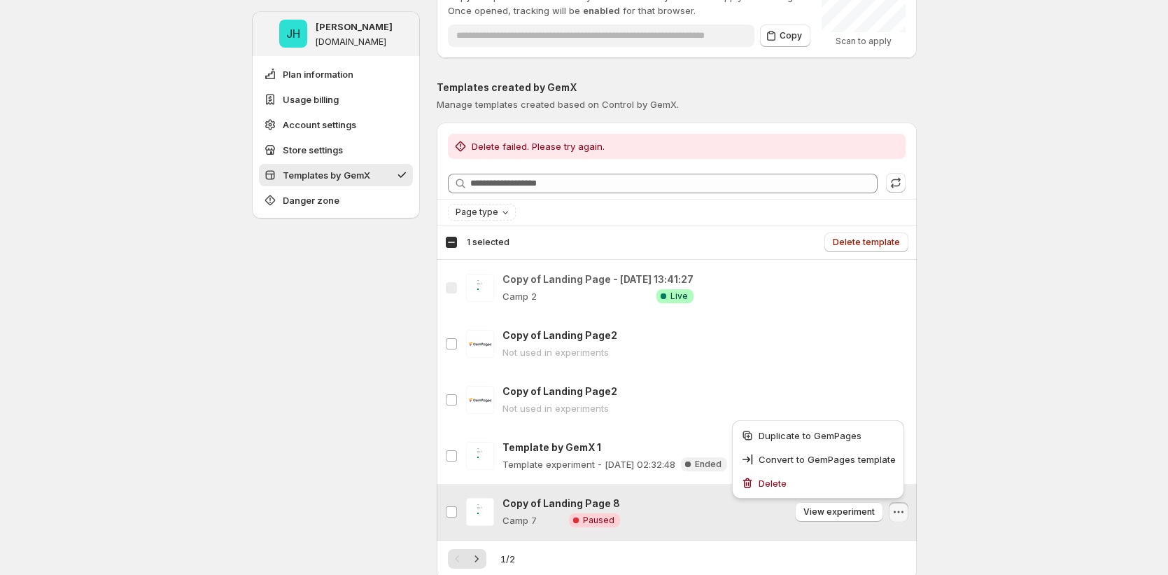
scroll to position [1050, 0]
click at [999, 344] on div "JH [PERSON_NAME] [DOMAIN_NAME] Plan information Usage billing Account settings …" at bounding box center [584, 64] width 1168 height 2228
click at [1031, 405] on div "JH [PERSON_NAME] [DOMAIN_NAME] Plan information Usage billing Account settings …" at bounding box center [584, 64] width 1168 height 2228
click at [1002, 452] on div "JH [PERSON_NAME] [DOMAIN_NAME] Plan information Usage billing Account settings …" at bounding box center [584, 64] width 1168 height 2228
click at [903, 514] on icon "button" at bounding box center [899, 514] width 14 height 14
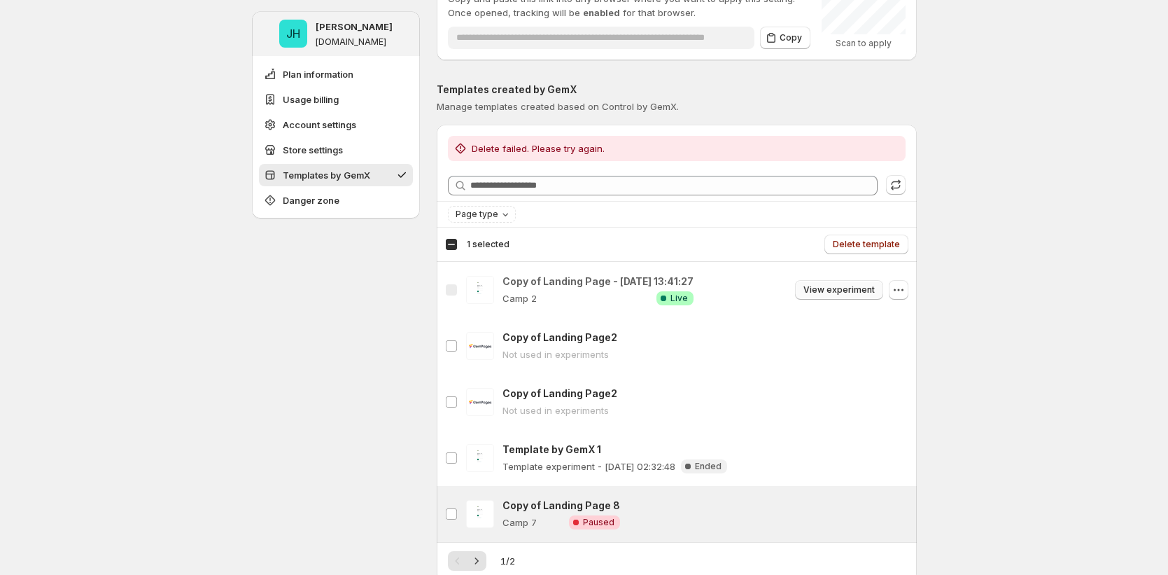
click at [854, 285] on span "View experiment" at bounding box center [838, 289] width 71 height 11
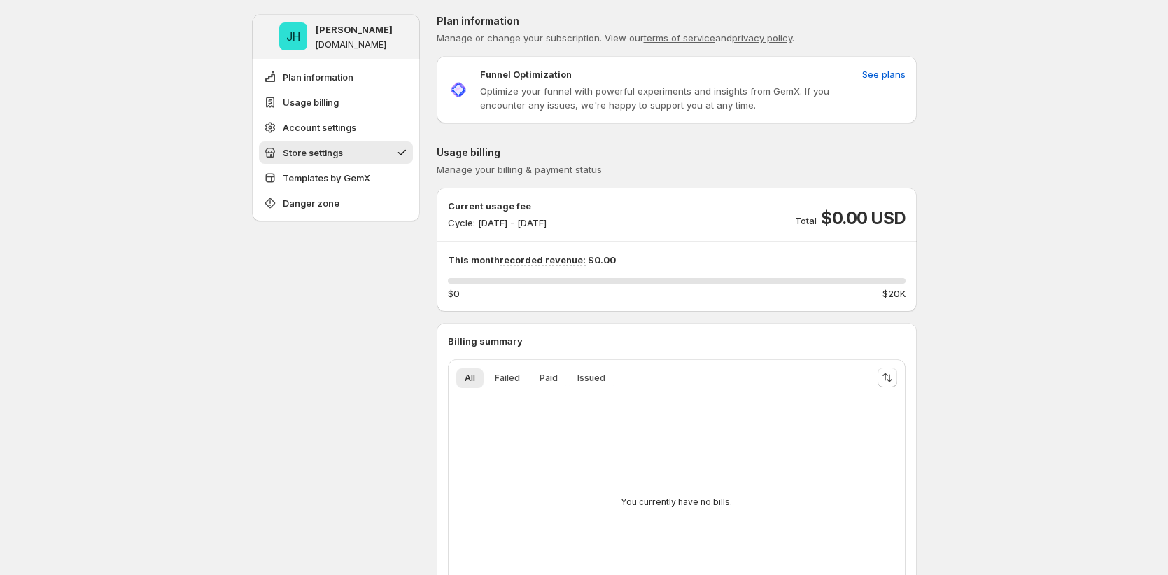
scroll to position [1130, 0]
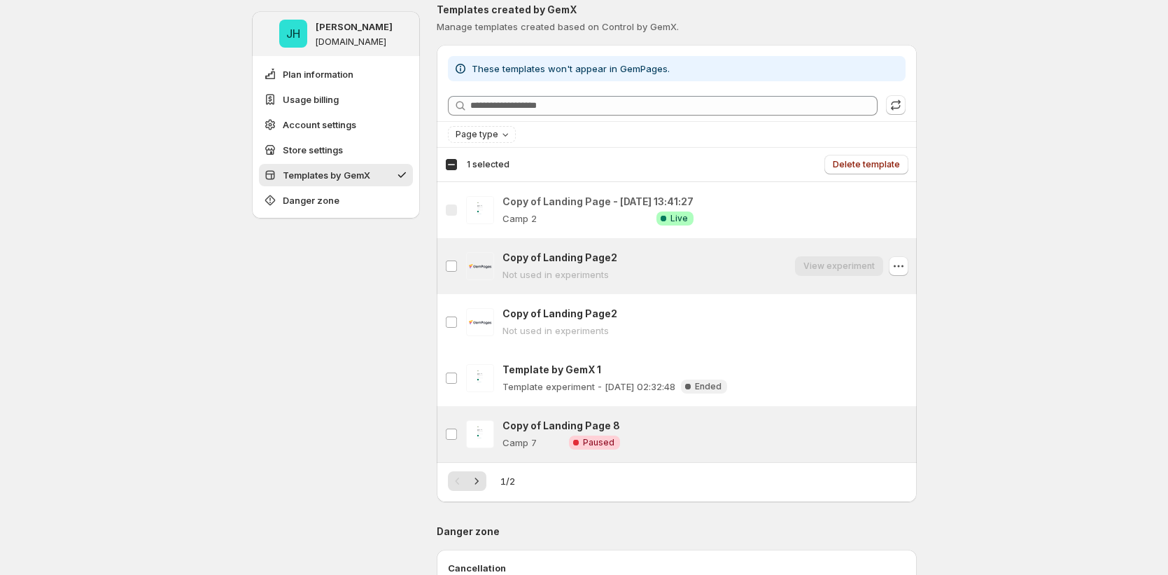
click at [858, 267] on div "View experiment" at bounding box center [839, 266] width 88 height 20
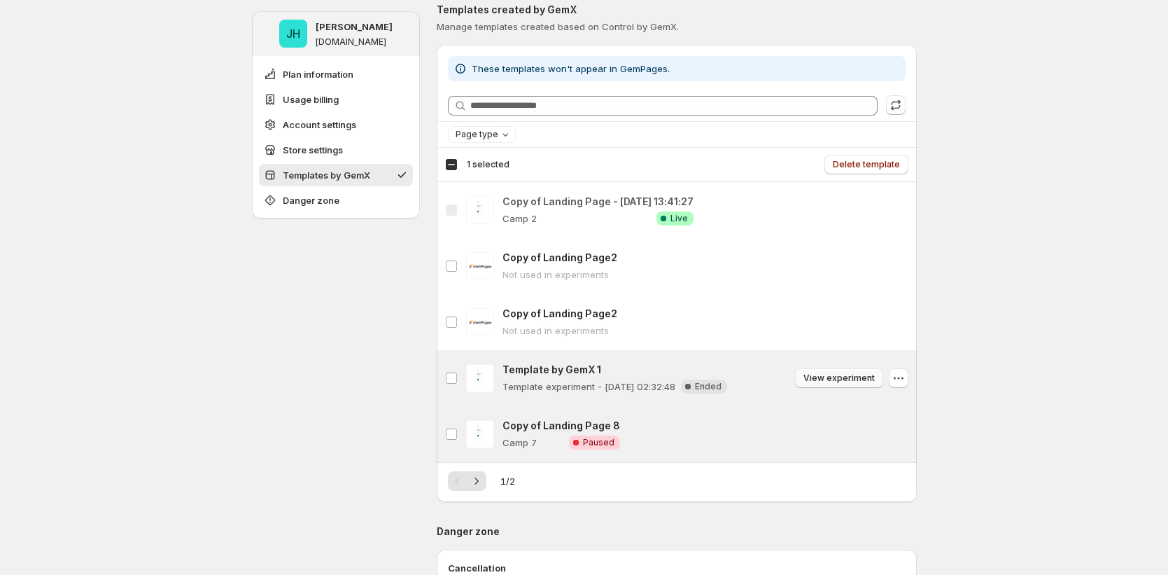
click at [823, 376] on span "View experiment" at bounding box center [838, 377] width 71 height 11
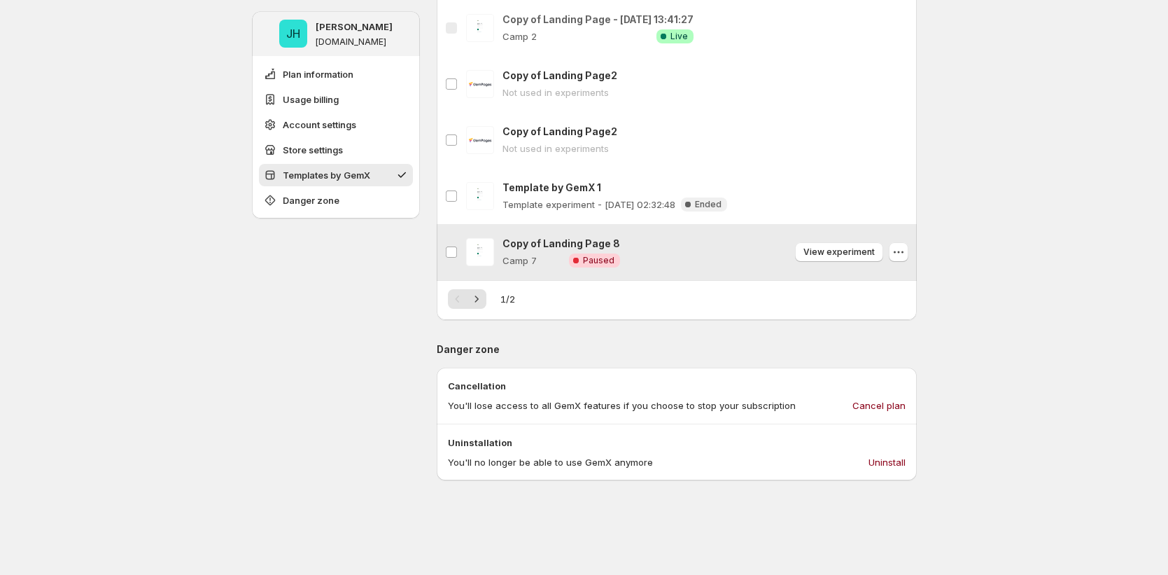
scroll to position [1327, 0]
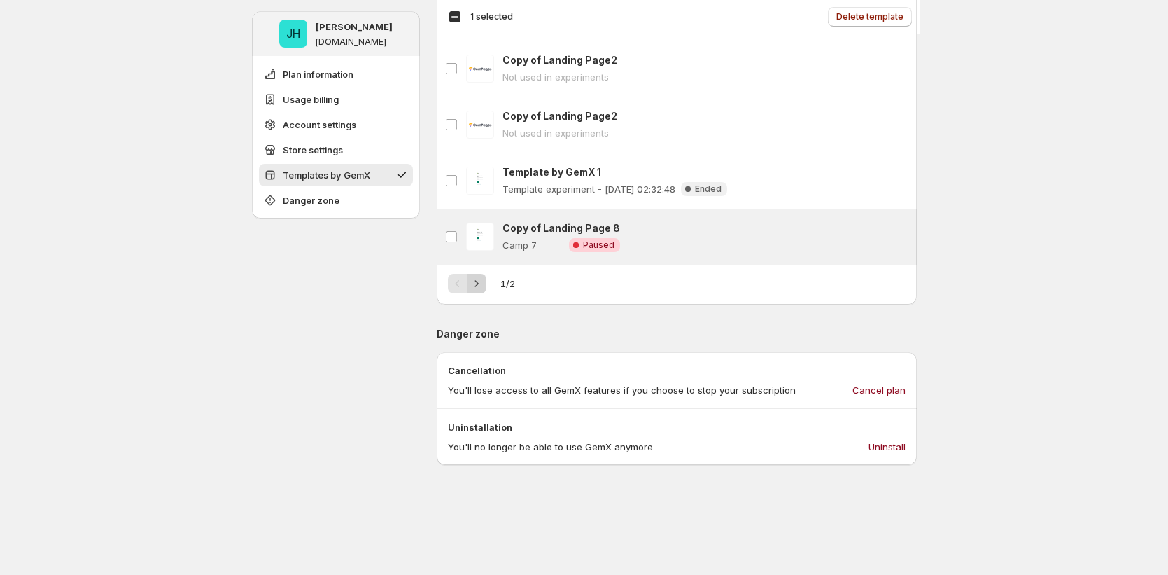
click at [484, 289] on icon "Next" at bounding box center [477, 283] width 14 height 14
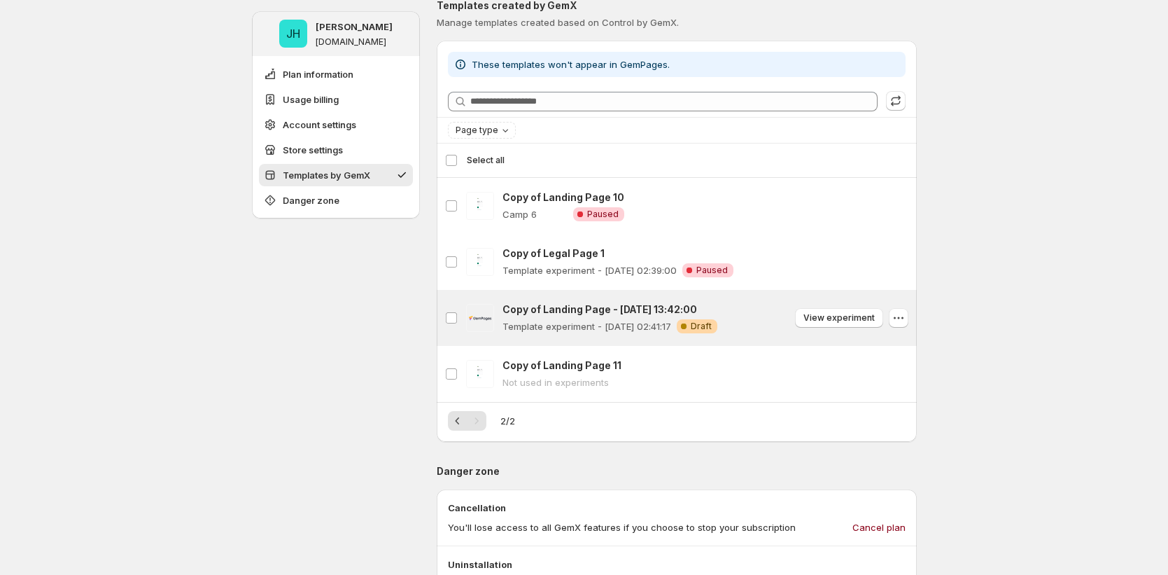
scroll to position [1161, 0]
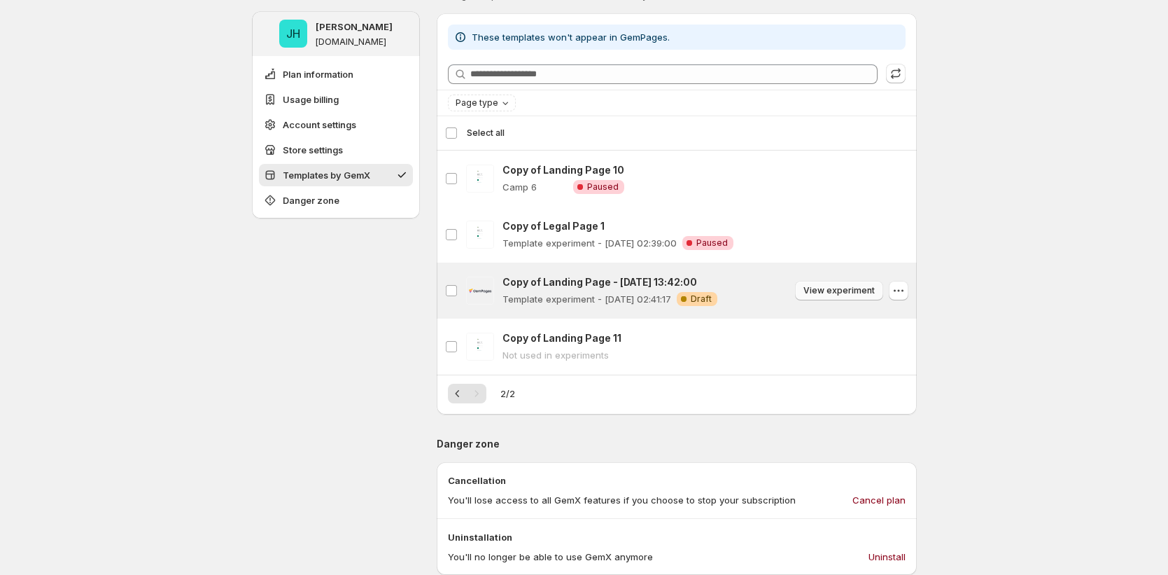
click at [860, 289] on span "View experiment" at bounding box center [838, 290] width 71 height 11
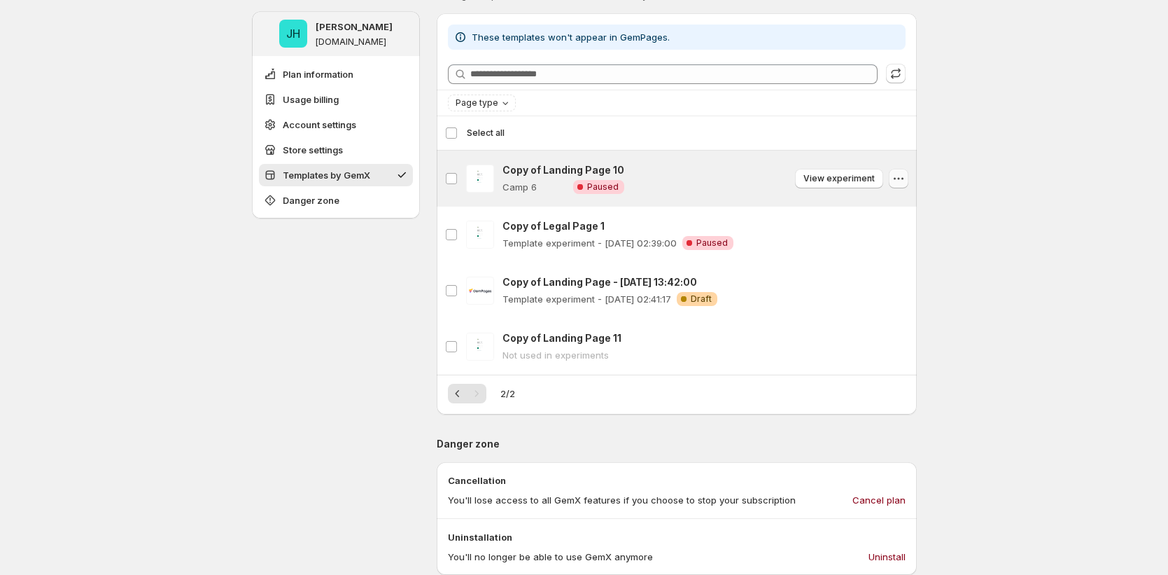
click at [903, 178] on icon "button" at bounding box center [902, 178] width 2 height 2
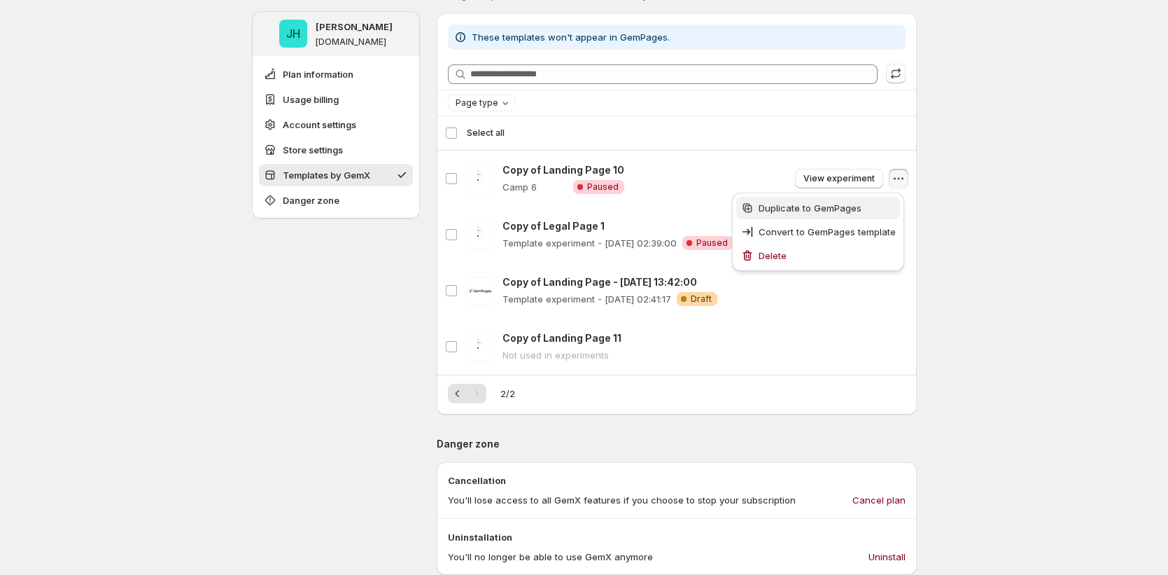
click at [871, 213] on span "Duplicate to GemPages" at bounding box center [827, 208] width 137 height 14
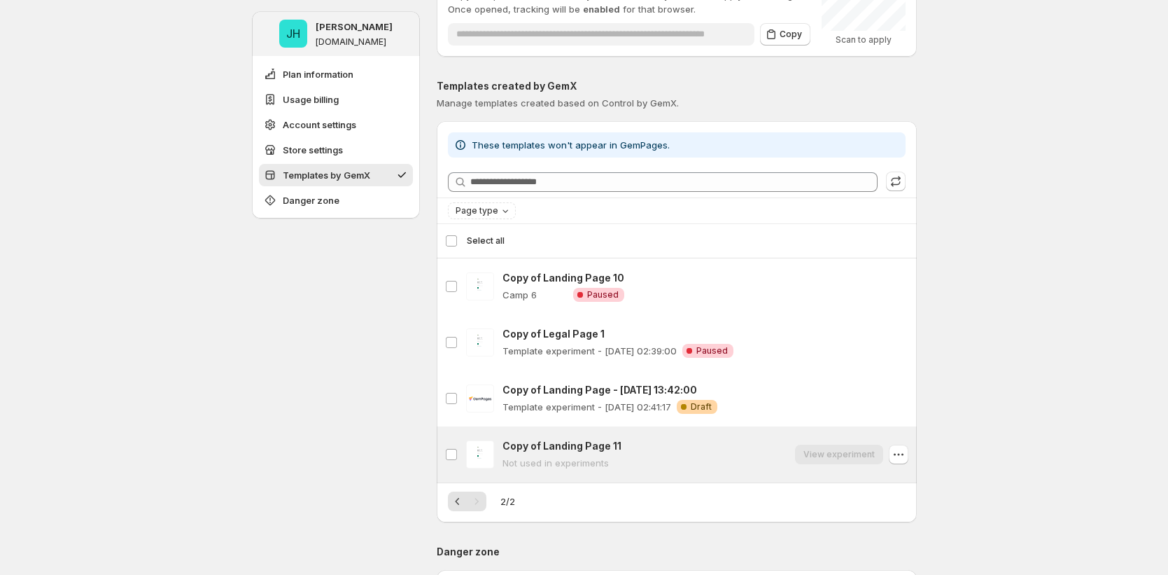
scroll to position [1069, 0]
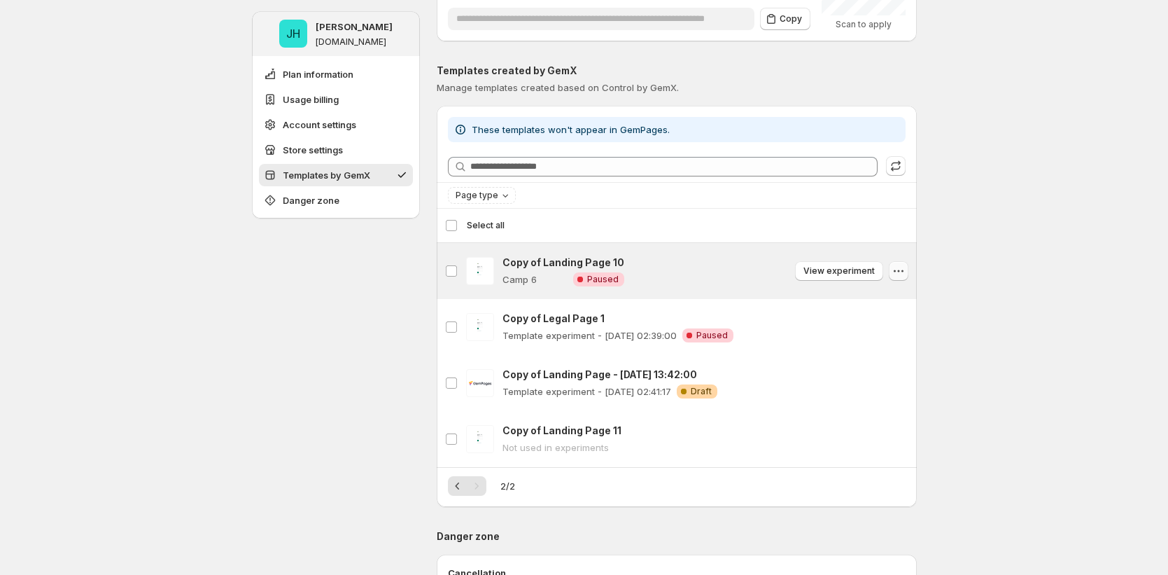
click at [901, 267] on icon "button" at bounding box center [899, 271] width 14 height 14
click at [840, 272] on span "View experiment" at bounding box center [838, 270] width 71 height 11
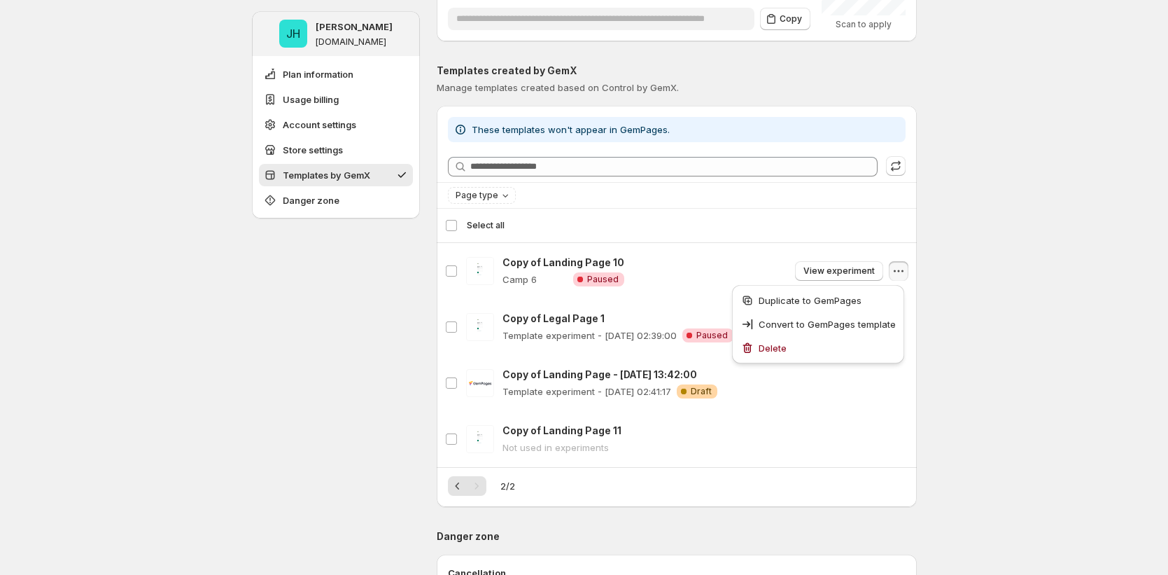
click at [1018, 375] on div "JH [PERSON_NAME] [DOMAIN_NAME] Plan information Usage billing Account settings …" at bounding box center [584, 17] width 1168 height 2172
click at [896, 167] on icon "button" at bounding box center [895, 168] width 9 height 5
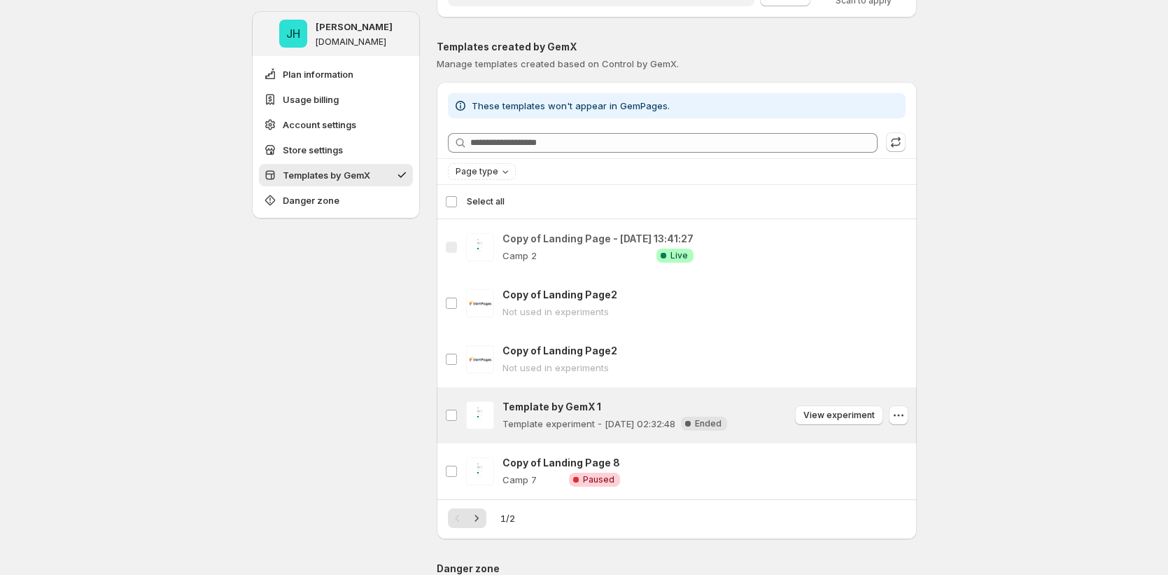
scroll to position [1099, 0]
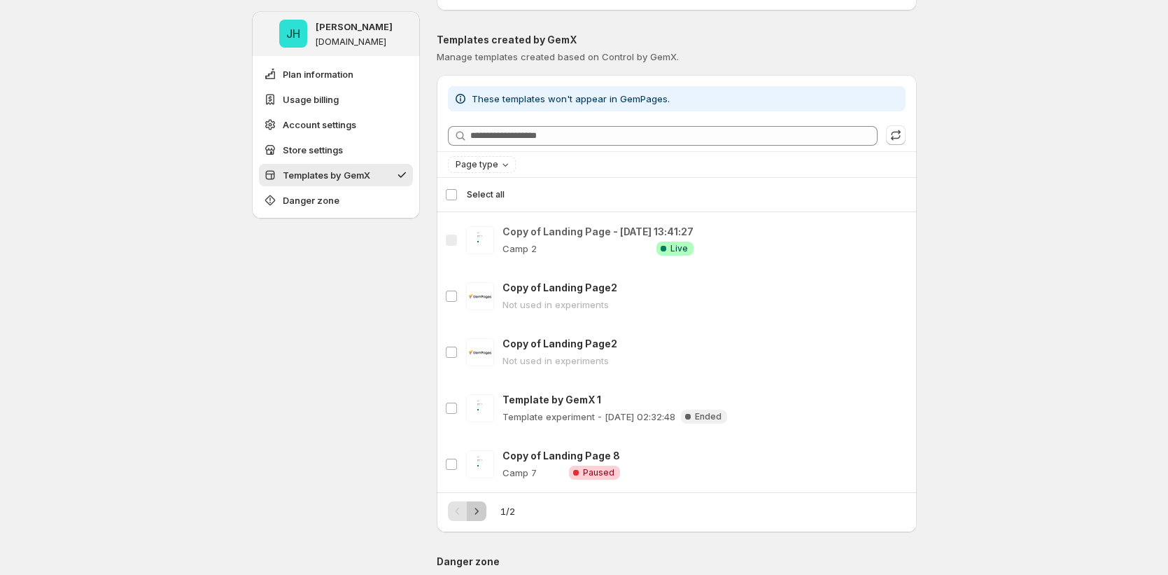
click at [481, 515] on icon "Next" at bounding box center [477, 511] width 14 height 14
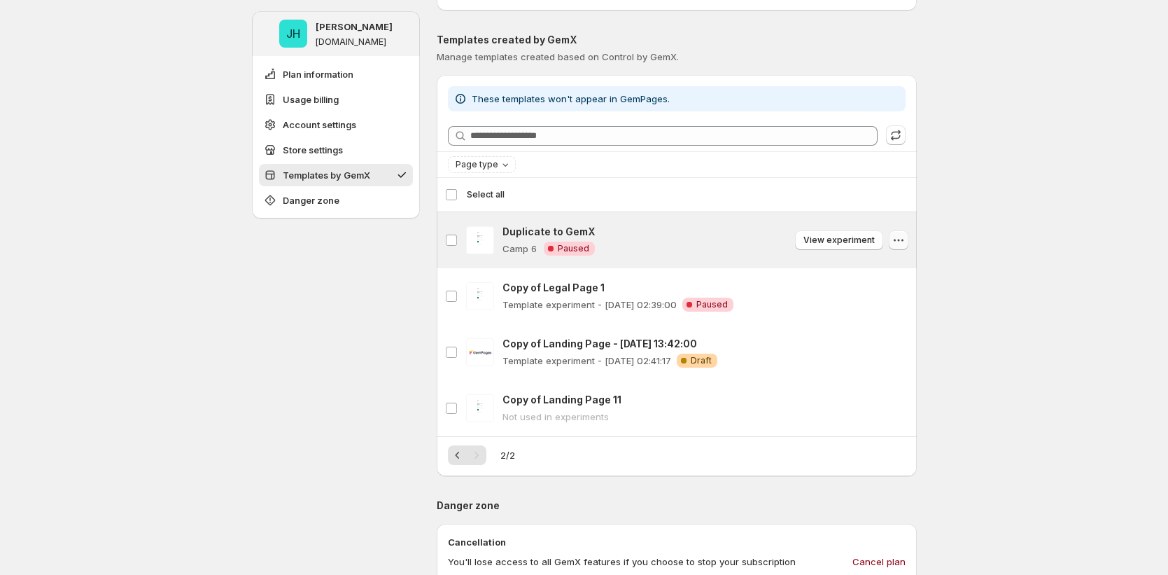
click at [896, 241] on icon "button" at bounding box center [899, 240] width 14 height 14
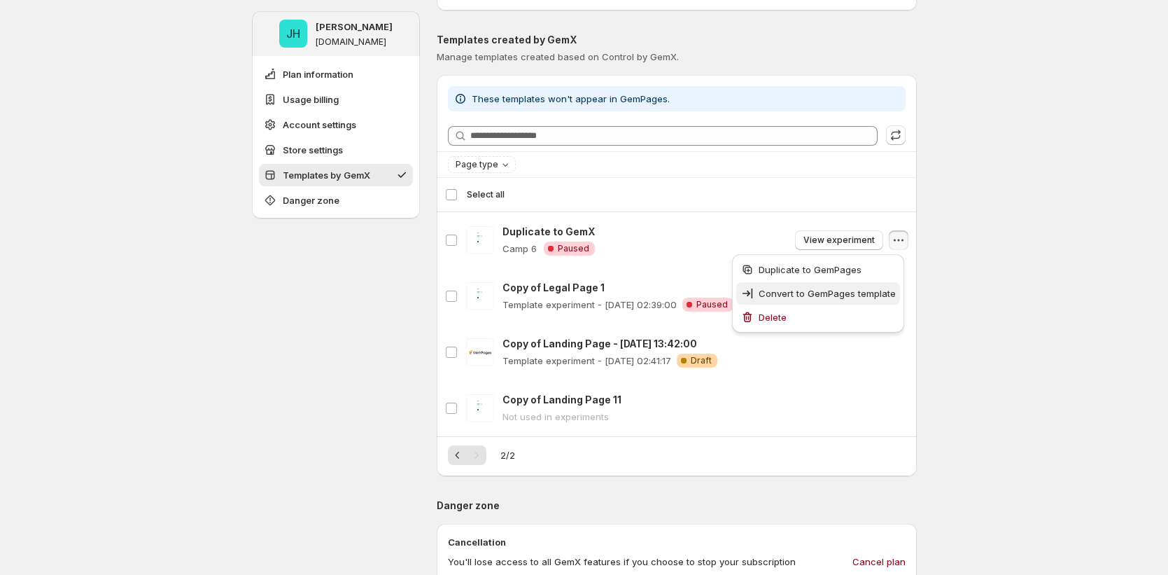
click at [864, 297] on span "Convert to GemPages template" at bounding box center [827, 293] width 137 height 11
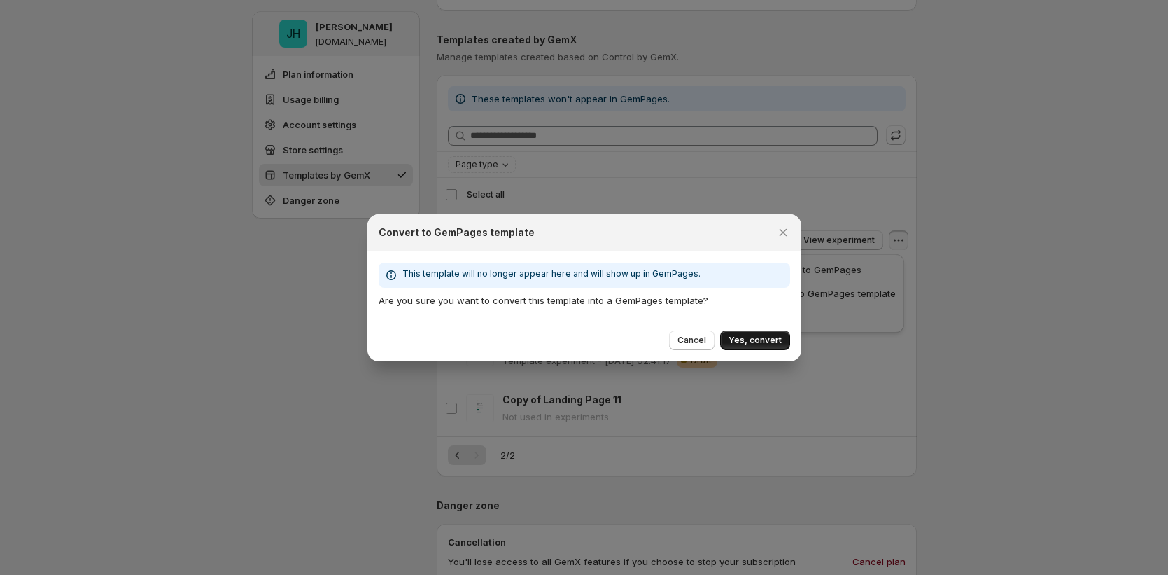
click at [761, 342] on span "Yes, convert" at bounding box center [755, 340] width 53 height 11
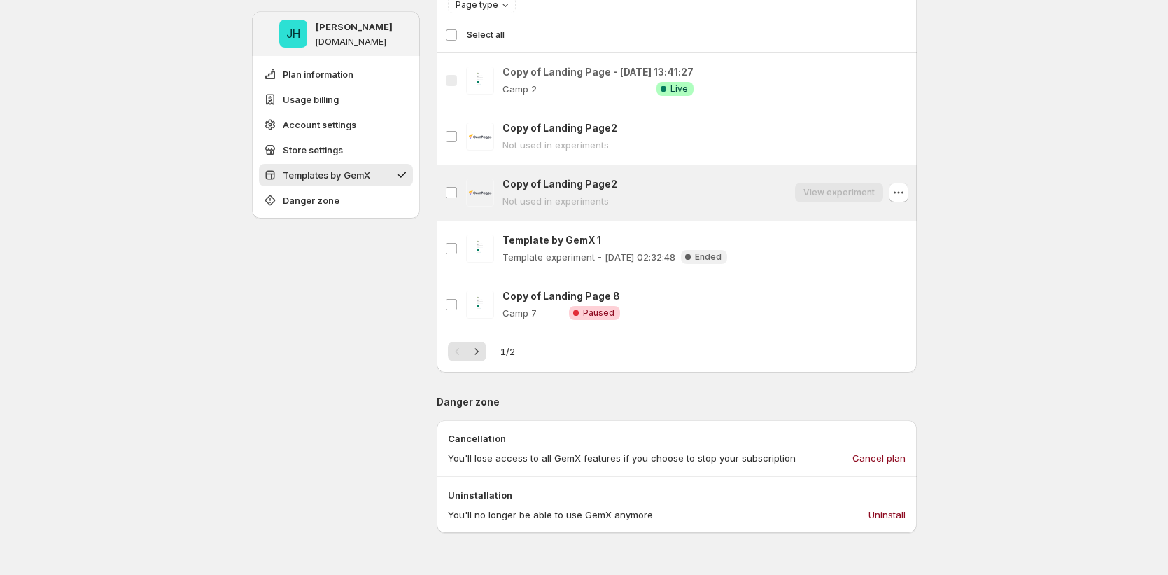
scroll to position [1279, 0]
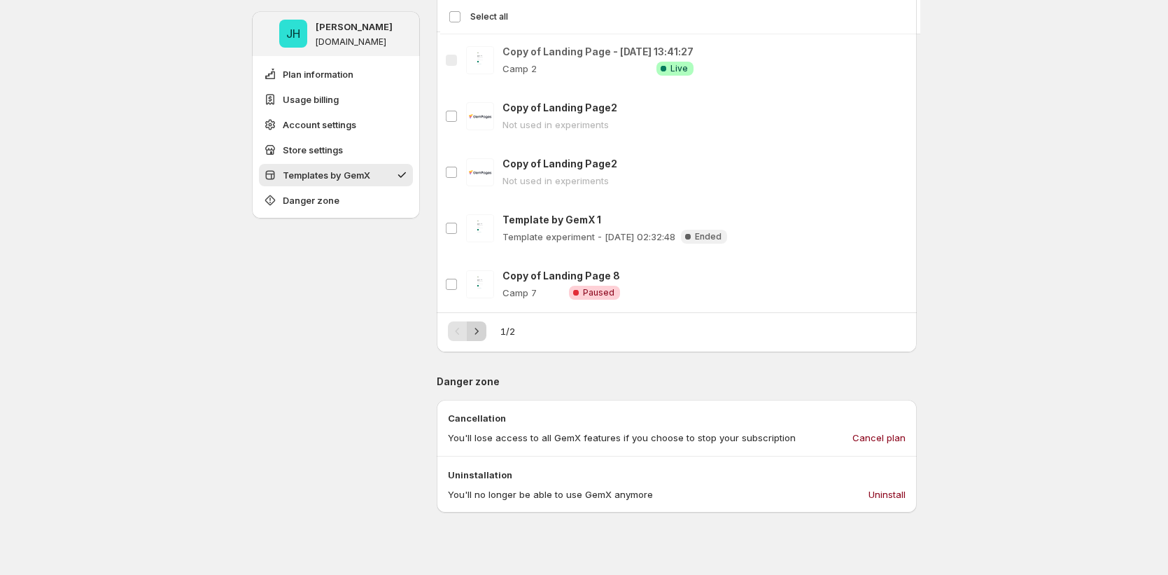
click at [484, 332] on icon "Next" at bounding box center [477, 331] width 14 height 14
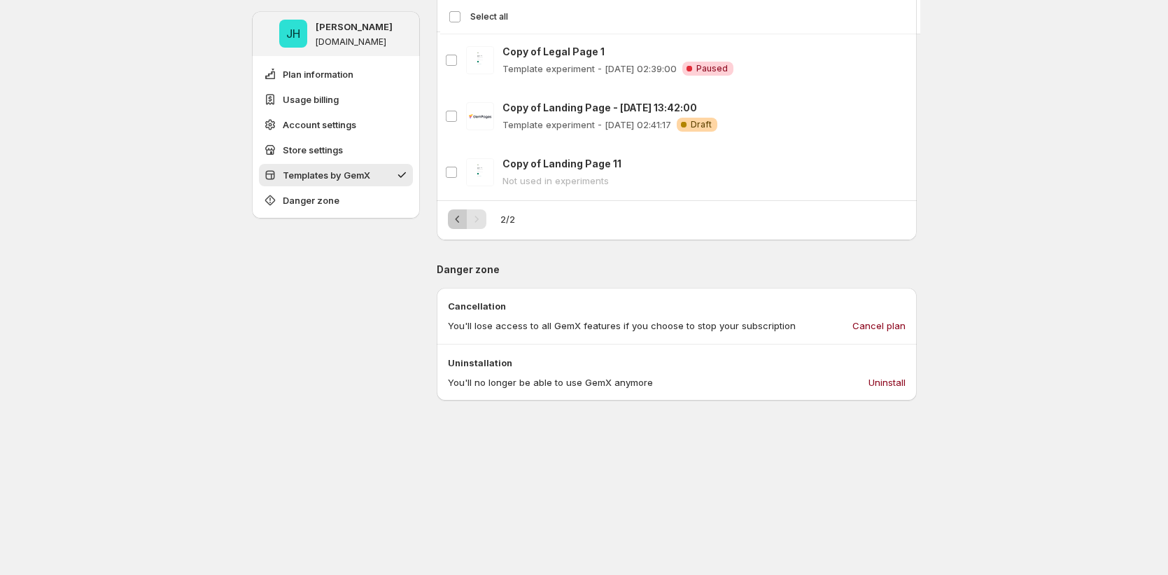
click at [463, 217] on icon "Previous" at bounding box center [458, 219] width 14 height 14
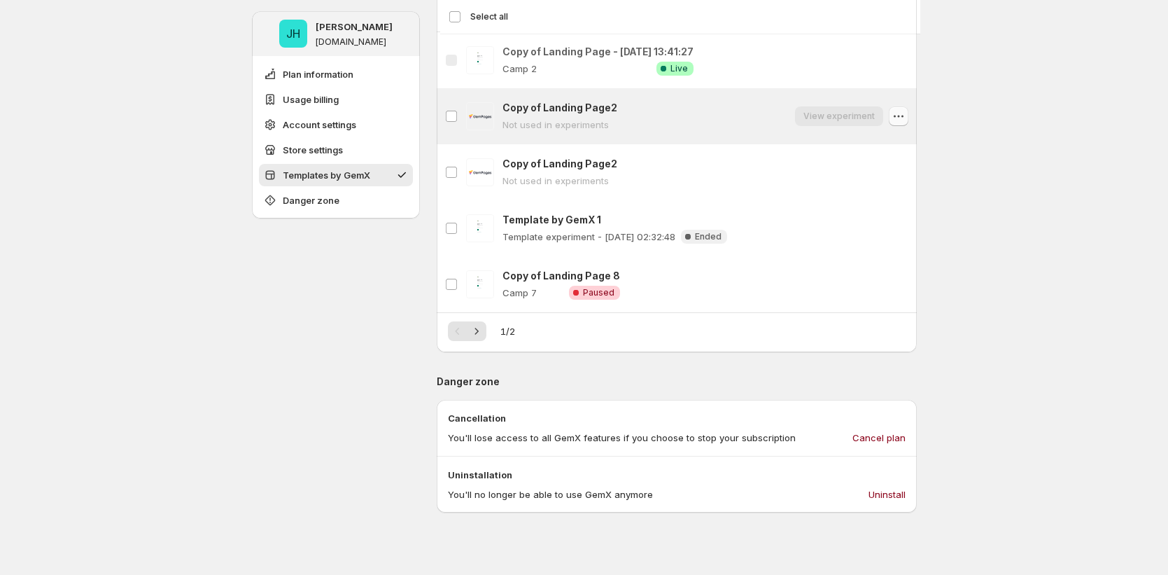
click at [894, 110] on button "button" at bounding box center [899, 116] width 20 height 20
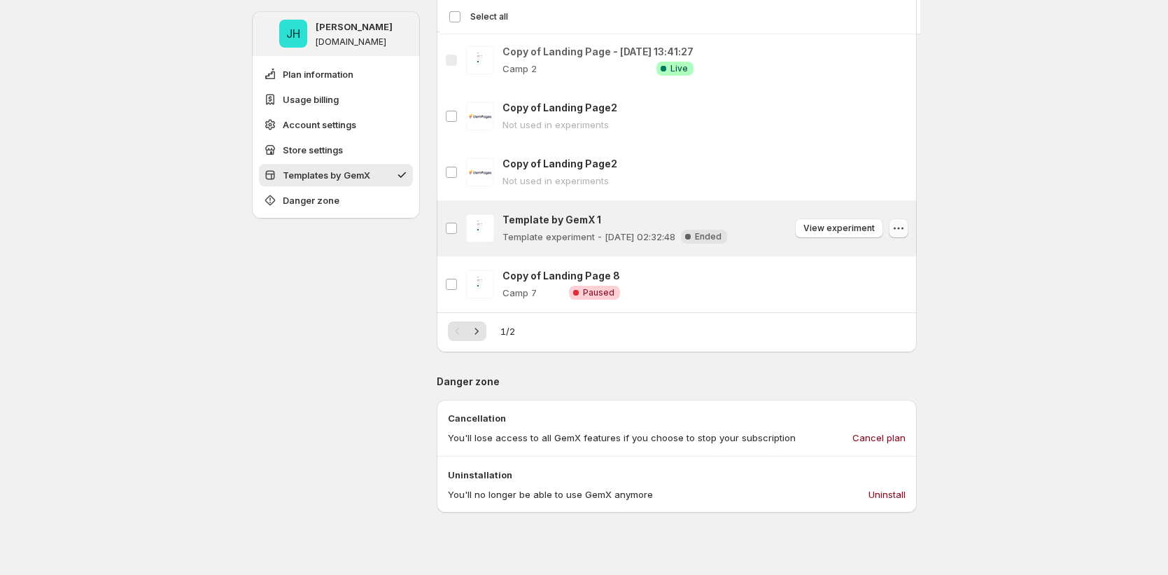
click at [899, 230] on icon "button" at bounding box center [899, 228] width 14 height 14
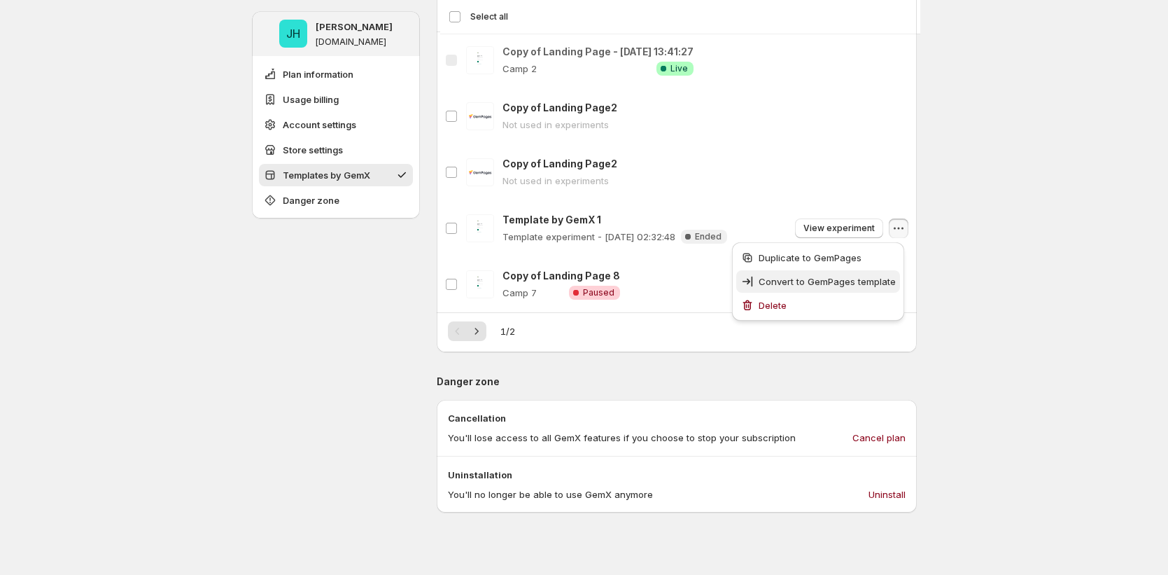
click at [839, 280] on span "Convert to GemPages template" at bounding box center [827, 281] width 137 height 11
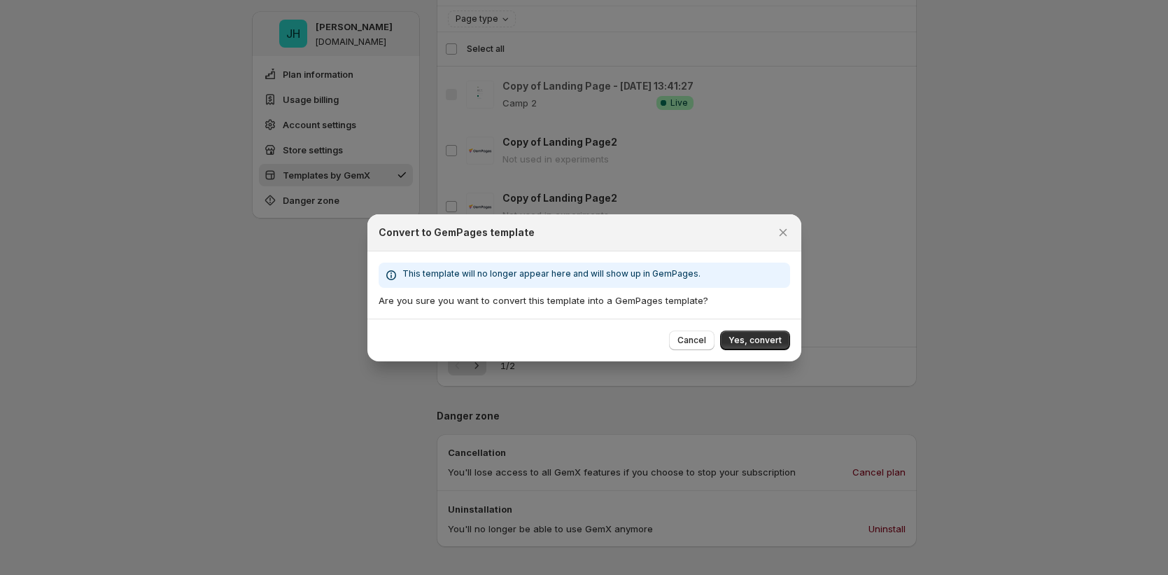
scroll to position [994, 0]
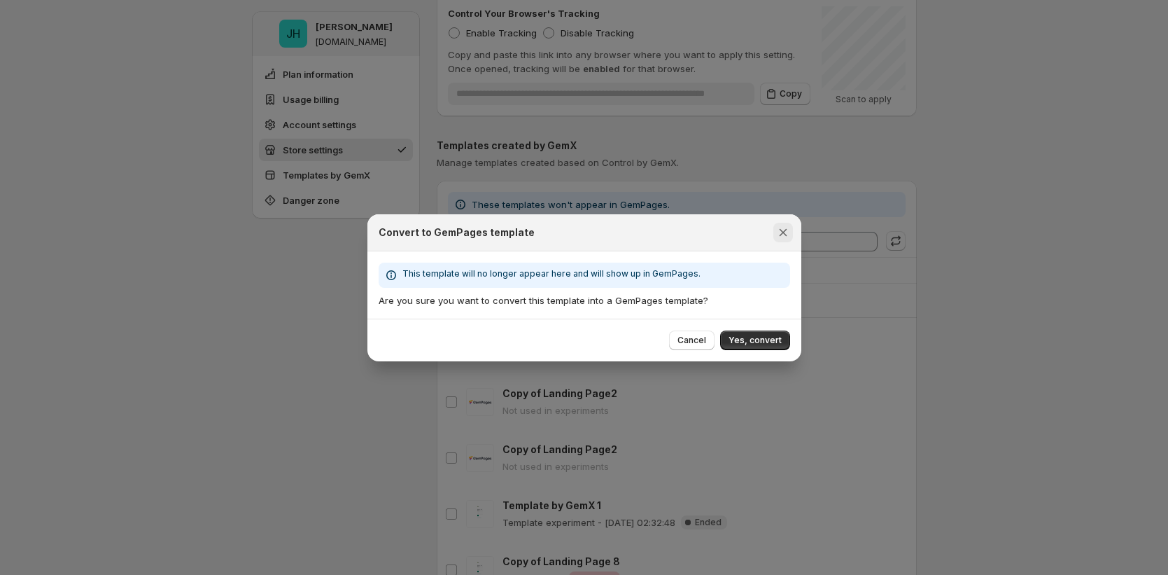
click at [782, 231] on icon "Close" at bounding box center [783, 232] width 8 height 8
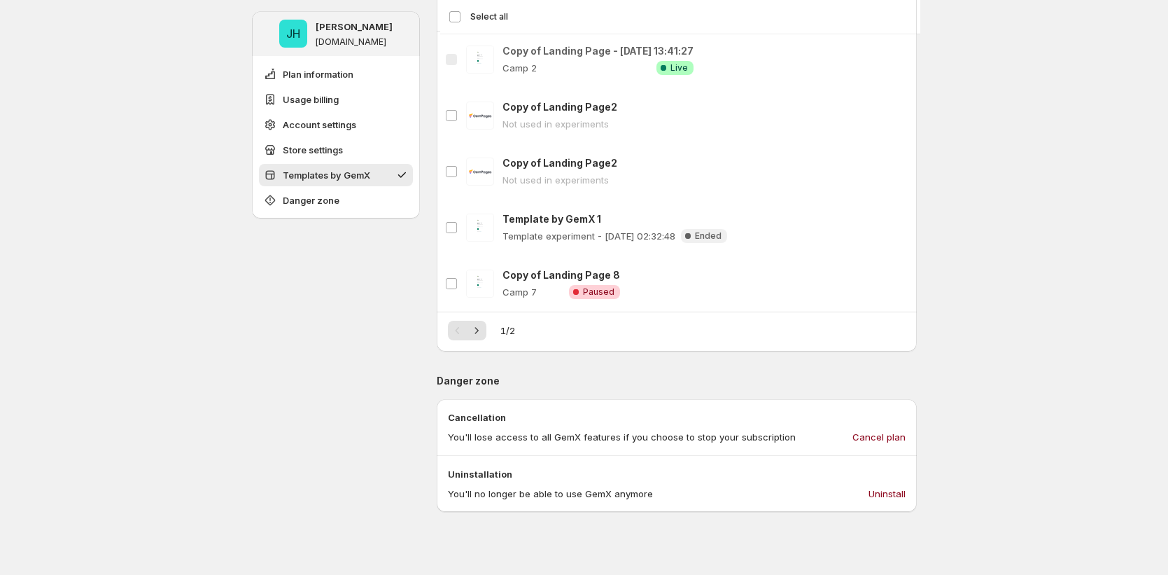
scroll to position [1278, 0]
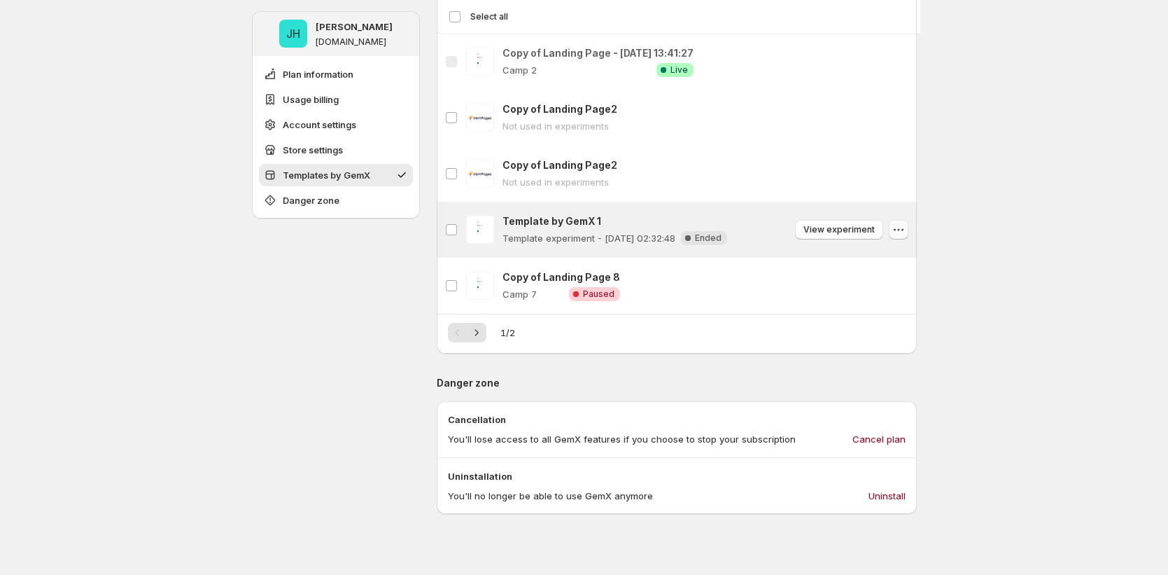
click at [906, 229] on icon "button" at bounding box center [899, 230] width 14 height 14
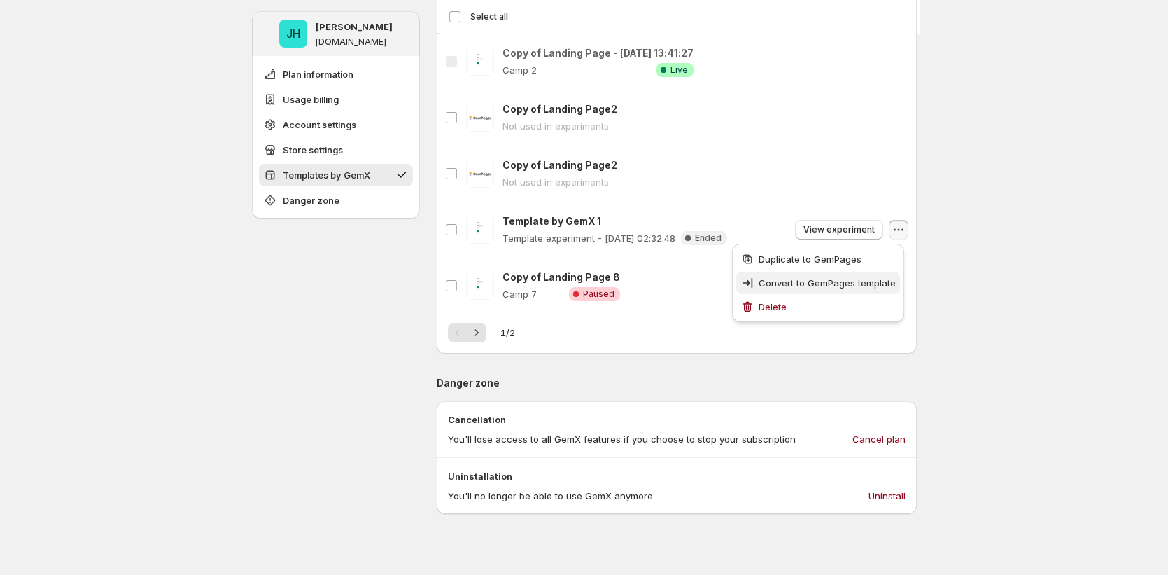
click at [857, 287] on span "Convert to GemPages template" at bounding box center [827, 282] width 137 height 11
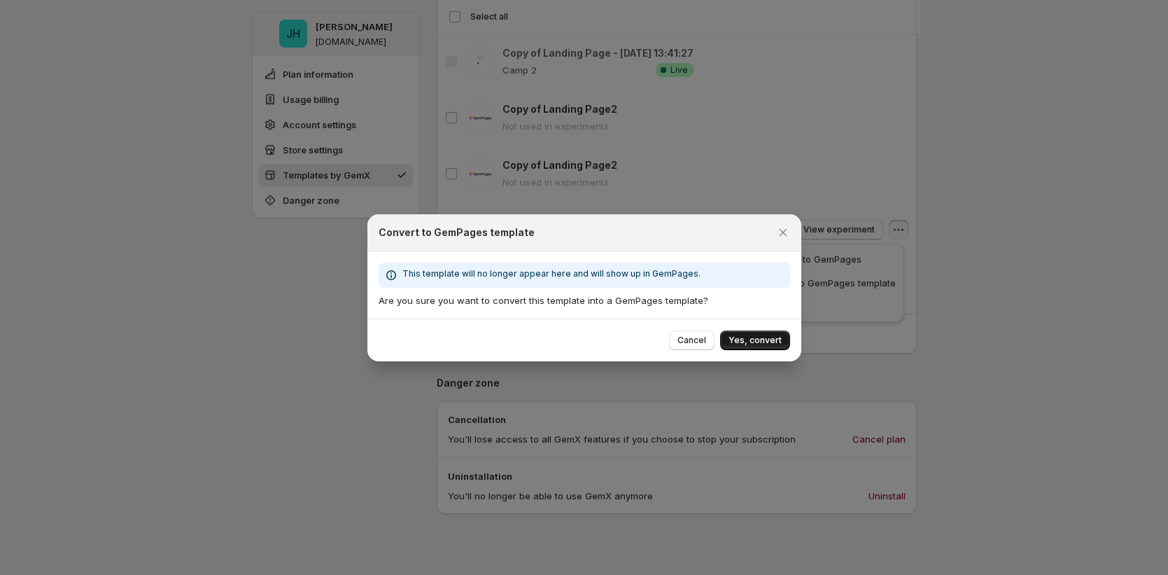
click at [754, 343] on span "Yes, convert" at bounding box center [755, 340] width 53 height 11
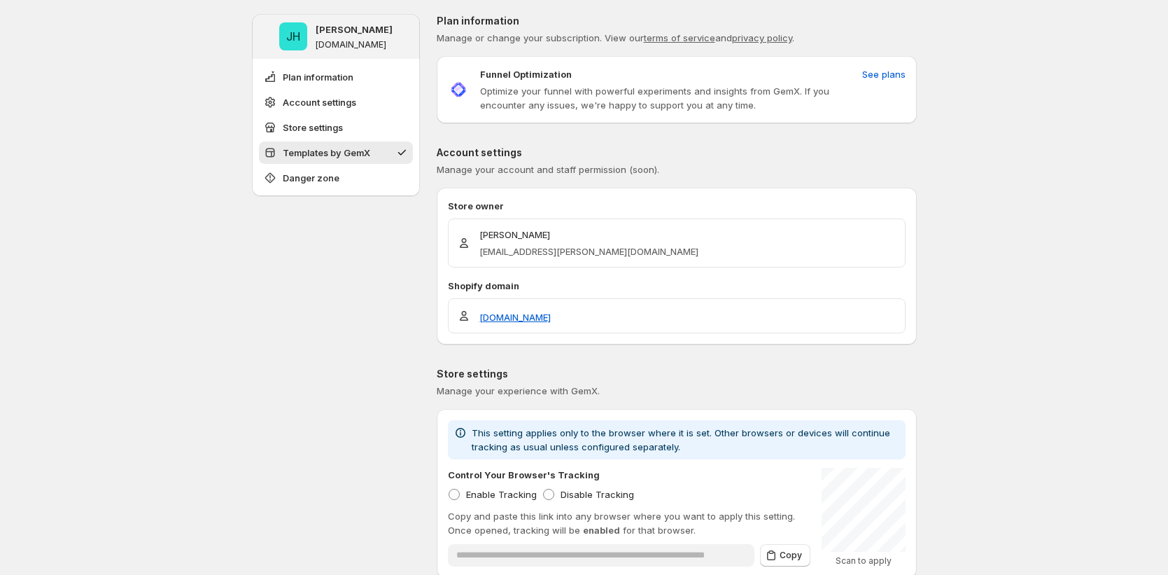
scroll to position [633, 0]
